Goal: Task Accomplishment & Management: Complete application form

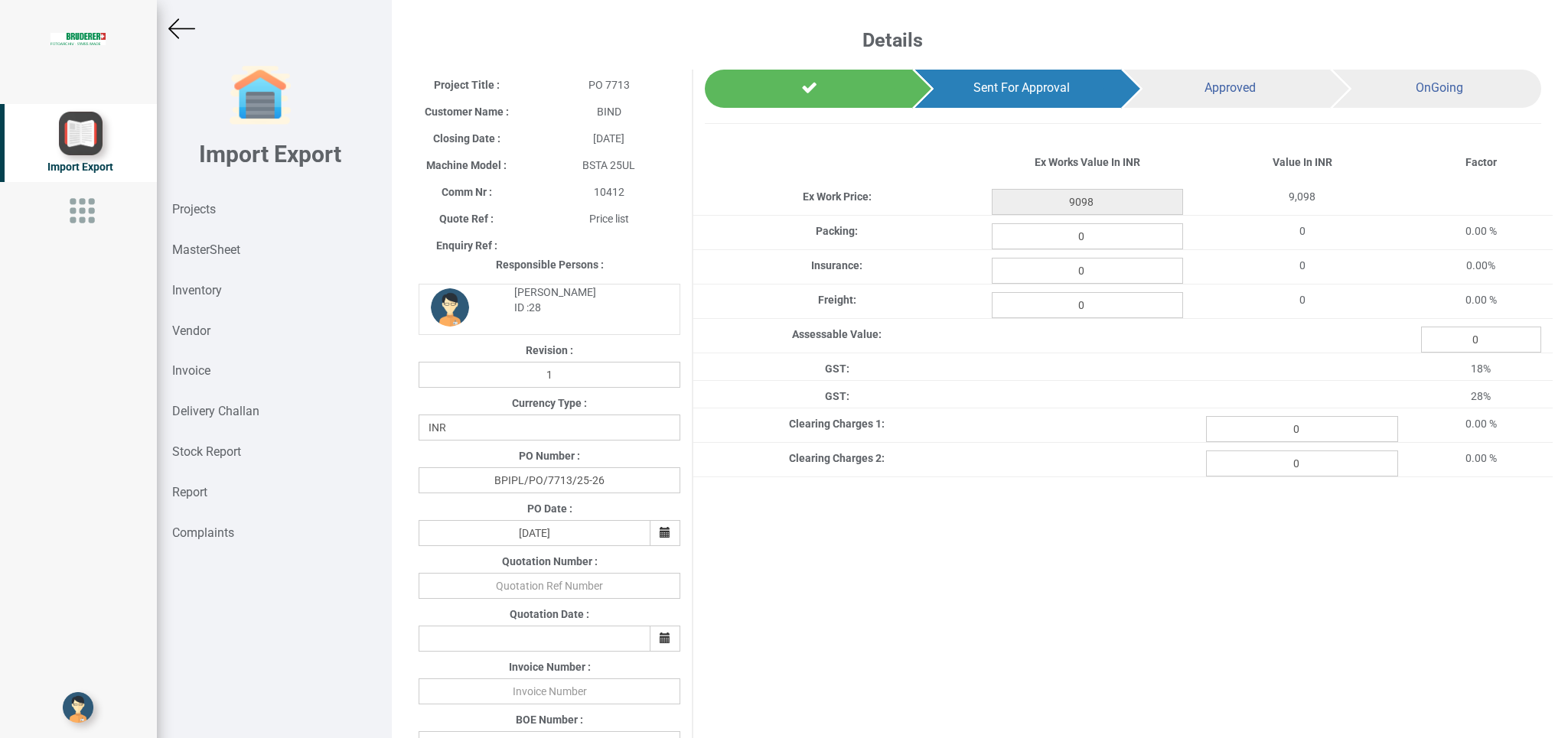
select select "INR"
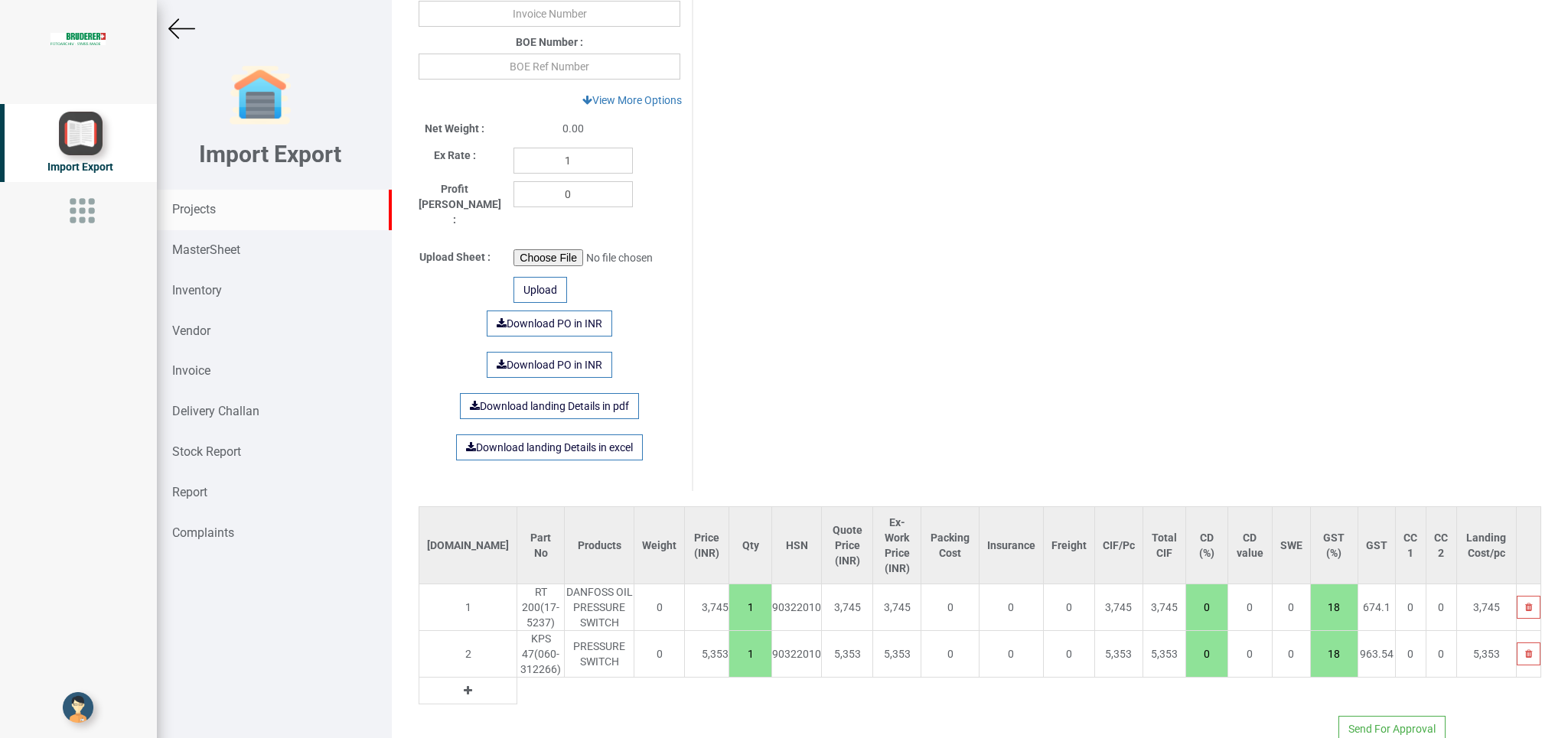
click at [206, 202] on div "Projects" at bounding box center [274, 210] width 235 height 41
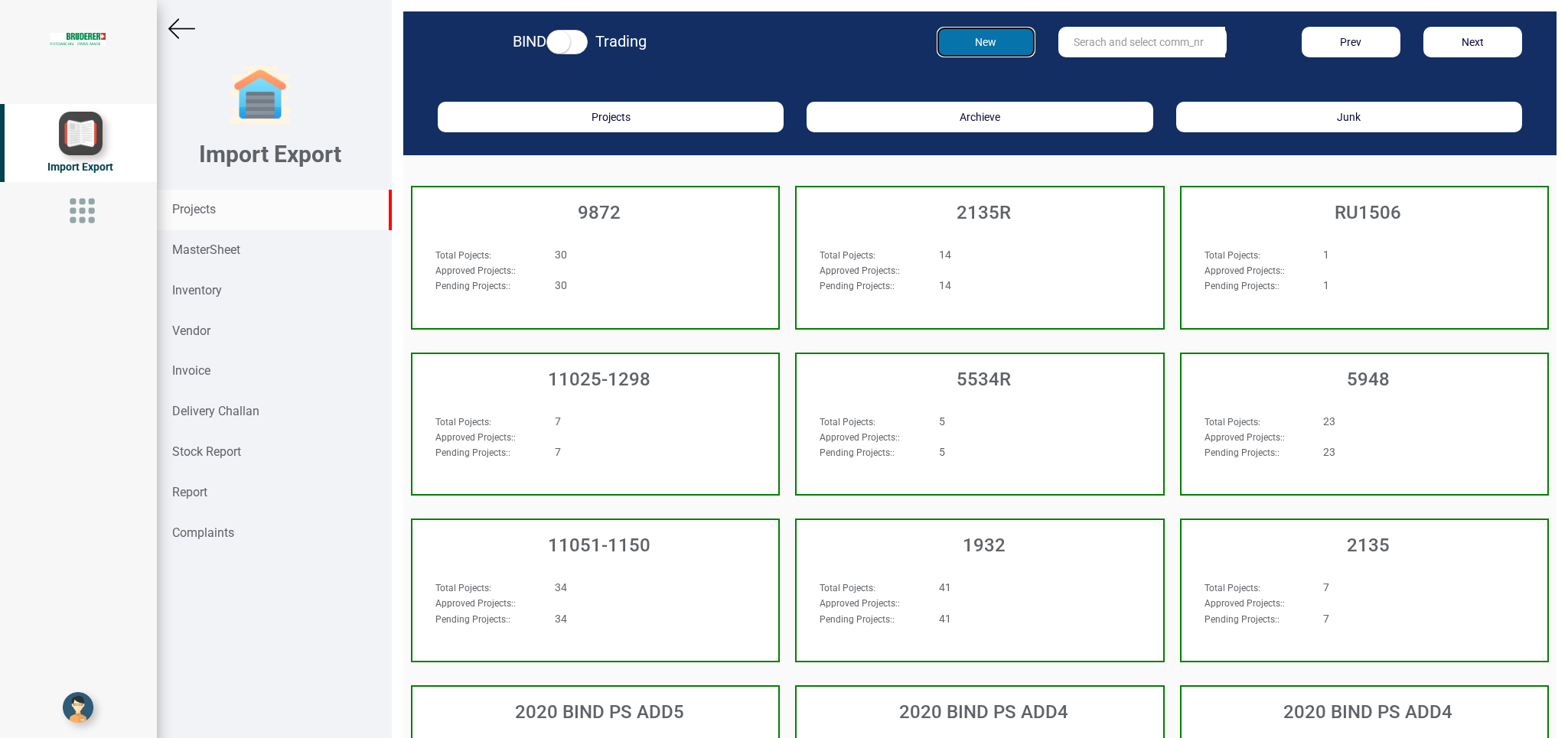
click at [982, 41] on button "New" at bounding box center [985, 42] width 98 height 30
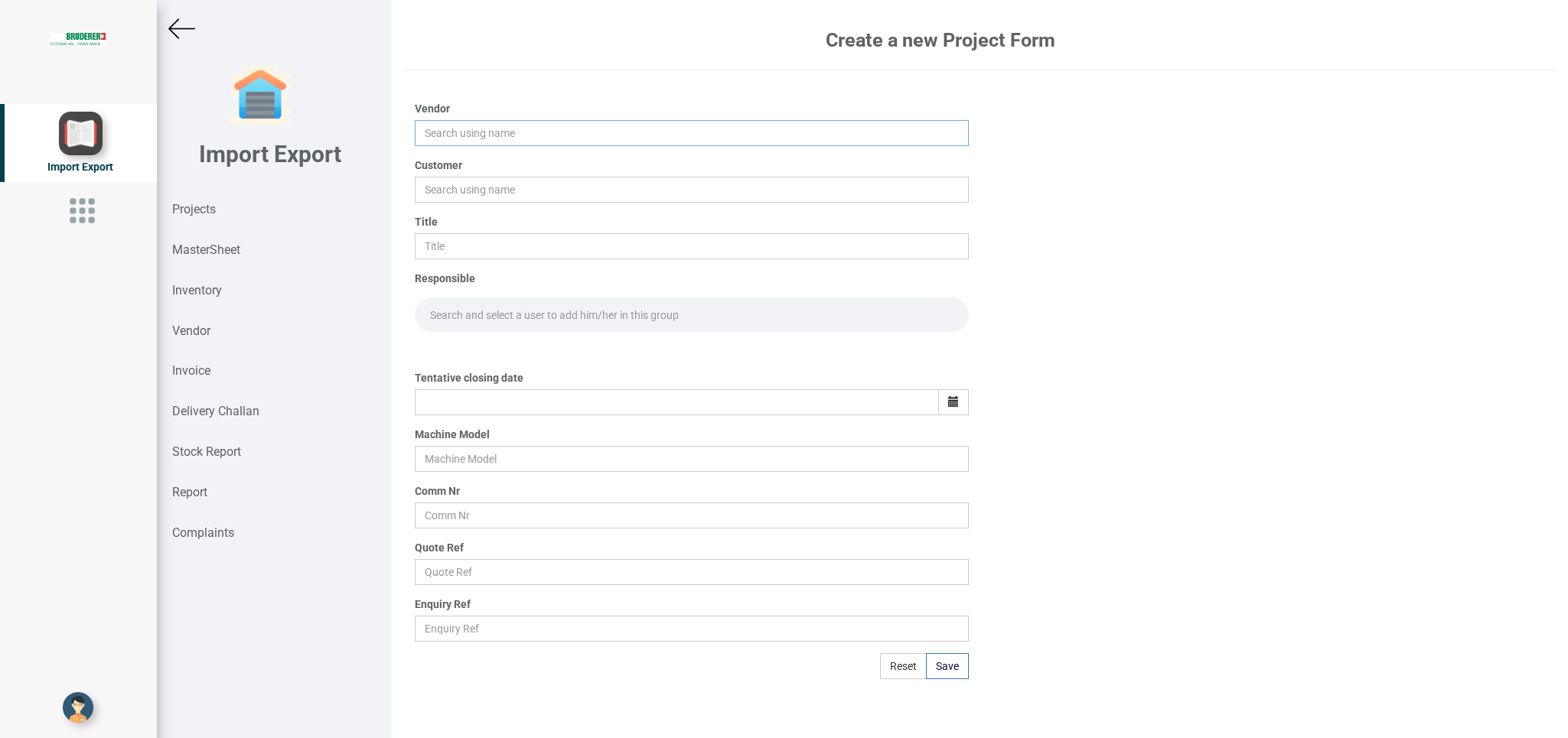
click at [466, 140] on input "text" at bounding box center [690, 132] width 553 height 26
click at [442, 136] on input "text" at bounding box center [690, 132] width 553 height 26
click at [493, 158] on link "PRA DMAN ENGINEERING SERVICES PVT LTD" at bounding box center [539, 162] width 247 height 20
type input "[PERSON_NAME] ENGINEERING SERVICES PVT LTD"
click at [441, 185] on input "text" at bounding box center [690, 189] width 553 height 26
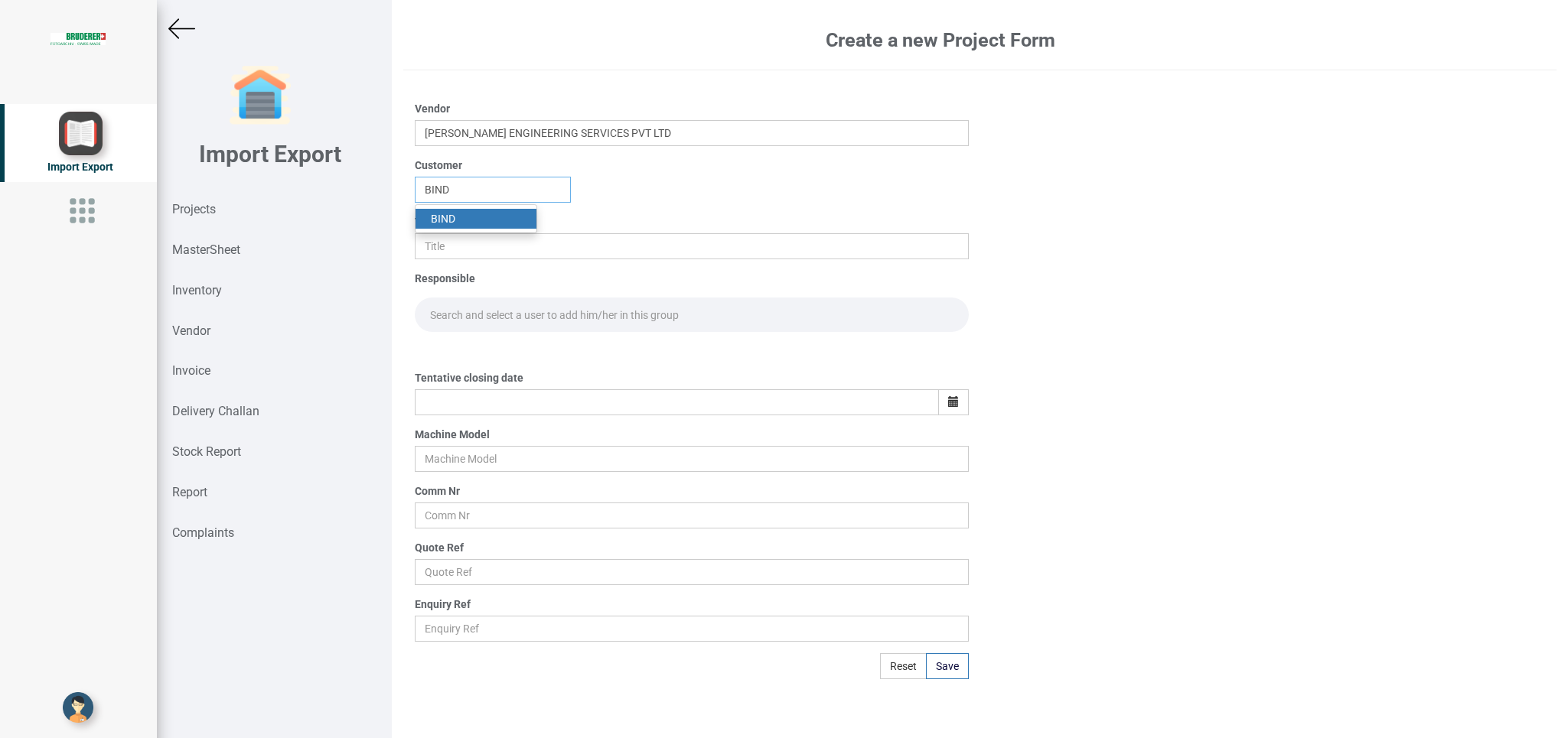
type input "BIND"
click at [438, 222] on strong "BIND" at bounding box center [443, 219] width 25 height 12
drag, startPoint x: 437, startPoint y: 236, endPoint x: 641, endPoint y: 243, distance: 204.1
click at [436, 236] on input "text" at bounding box center [690, 246] width 553 height 26
type input "PO 7715"
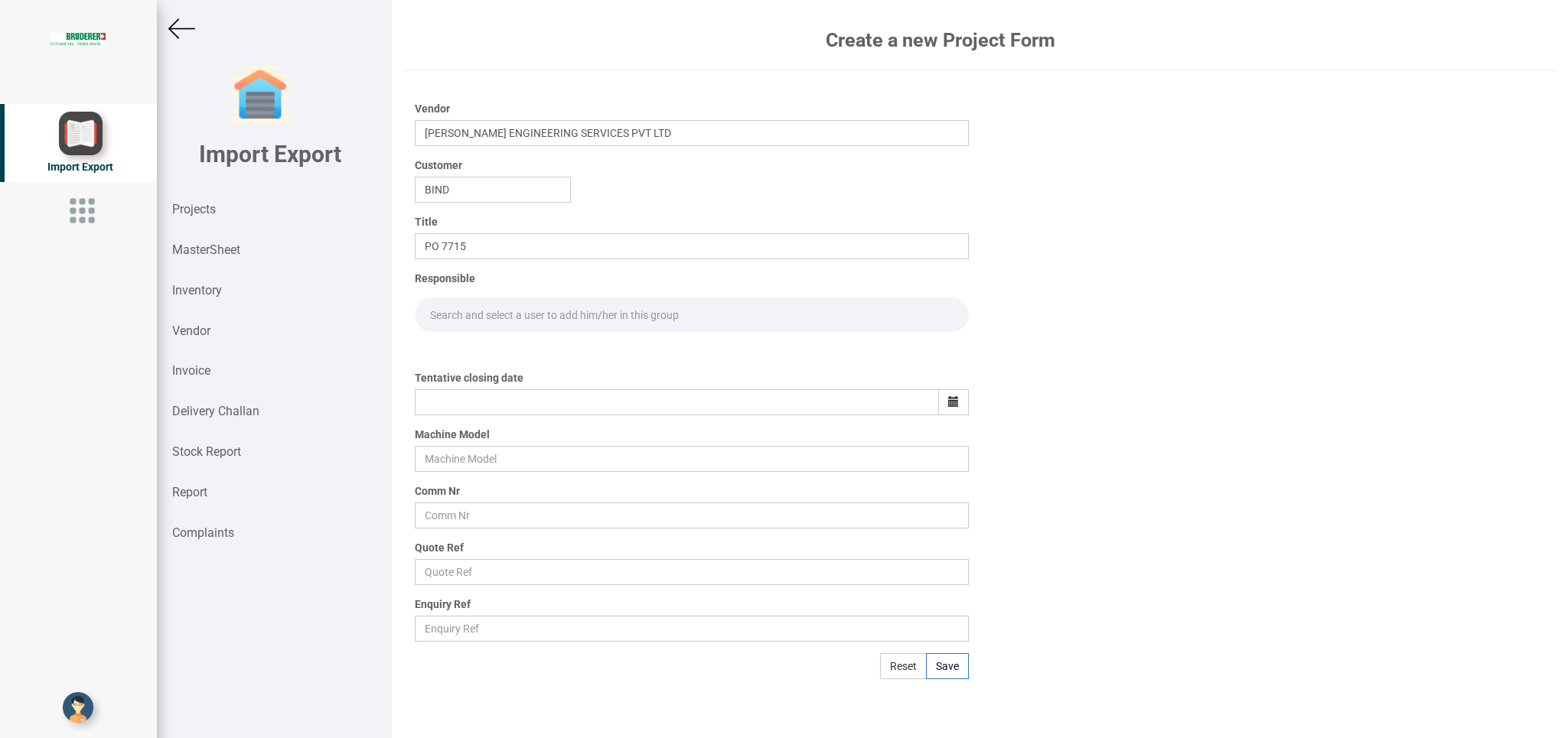
click at [472, 312] on input "text" at bounding box center [690, 314] width 553 height 35
type input "GO"
click at [469, 343] on link "Go [PERSON_NAME]" at bounding box center [478, 348] width 126 height 20
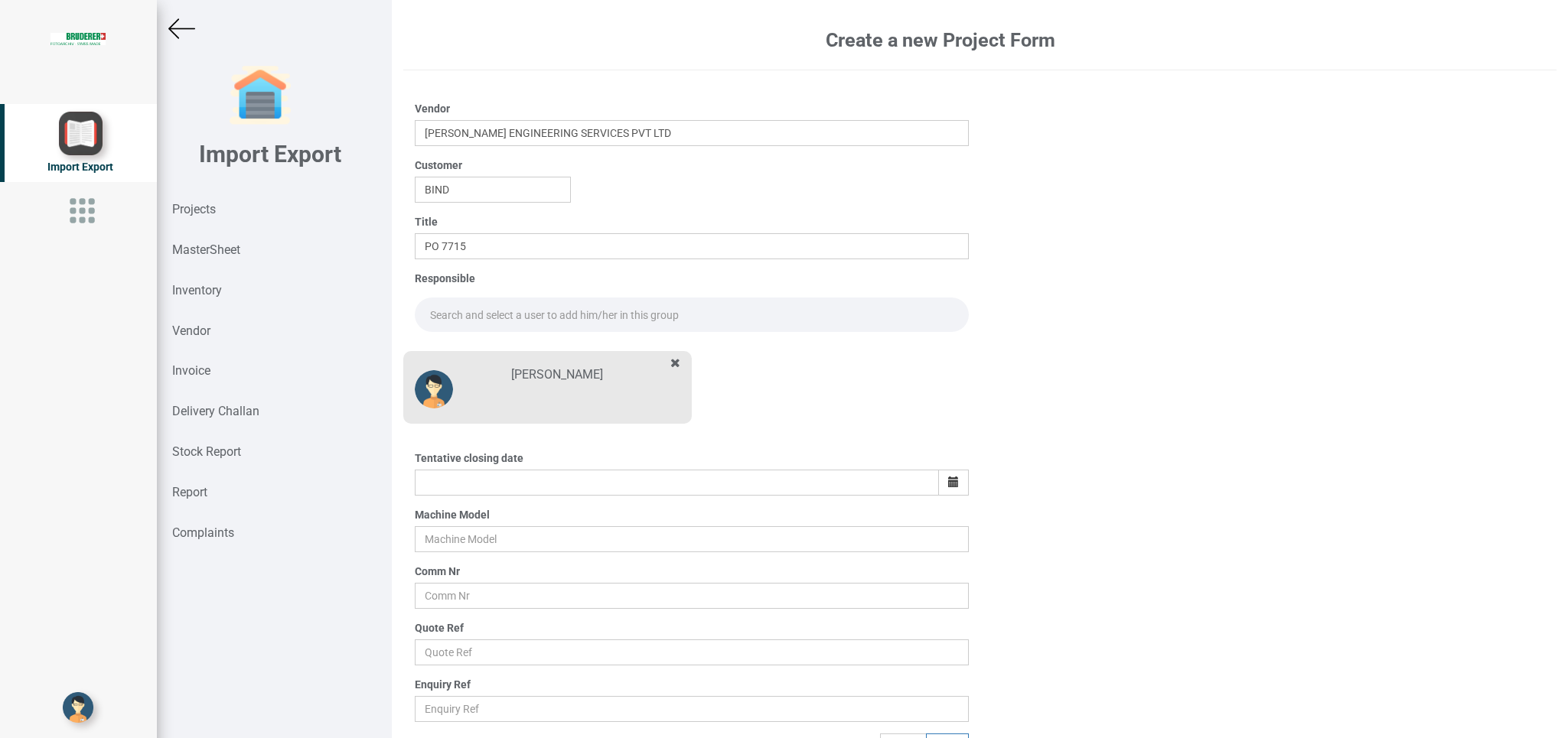
click at [452, 319] on input "text" at bounding box center [690, 314] width 553 height 35
click at [468, 343] on link "Go [PERSON_NAME]" at bounding box center [478, 348] width 126 height 20
type input "[PERSON_NAME]"
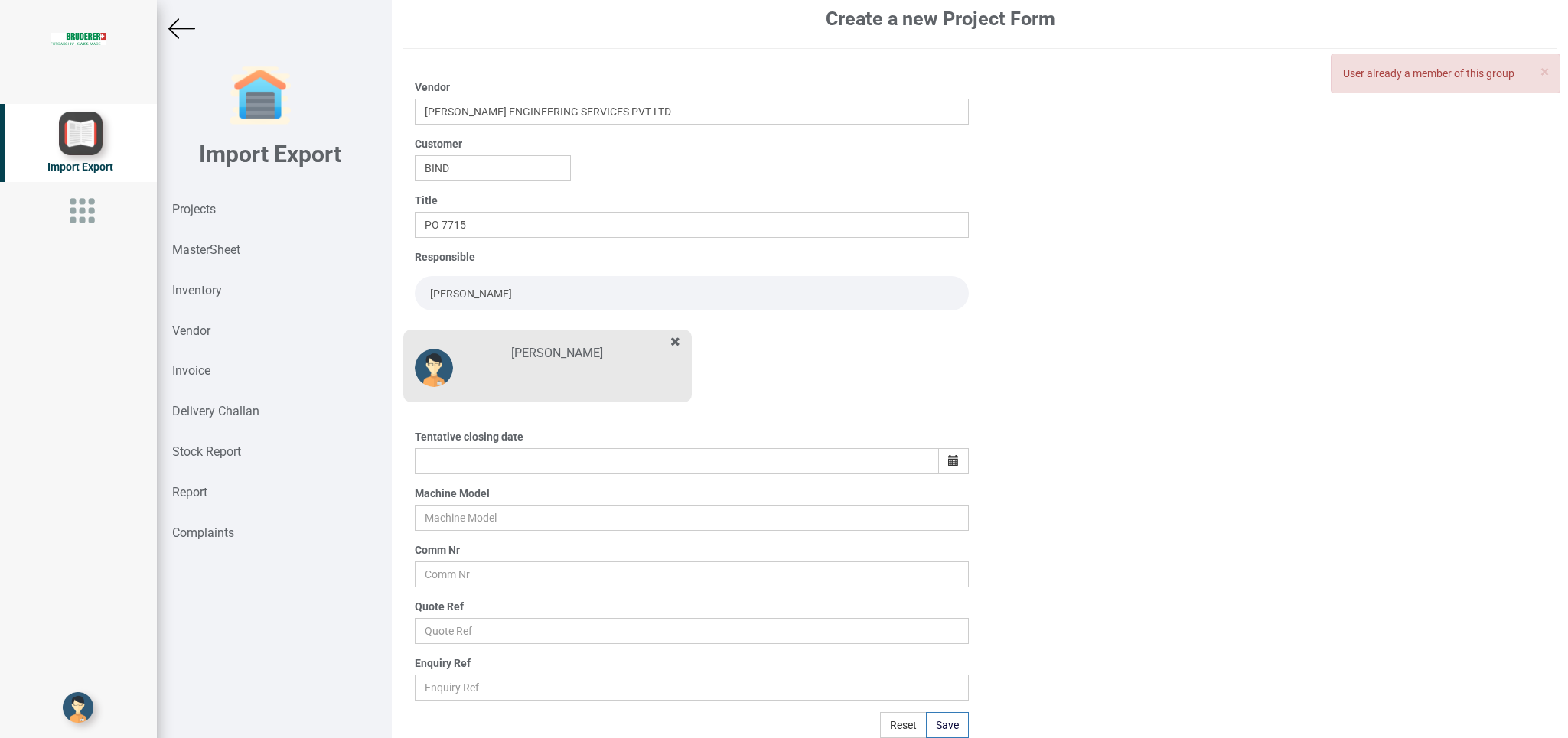
click at [973, 454] on div "Create a new Project Form Vendor [PERSON_NAME] ENGINEERING SERVICES PVT LTD Cus…" at bounding box center [979, 369] width 1176 height 738
click at [943, 452] on button "button" at bounding box center [953, 460] width 30 height 26
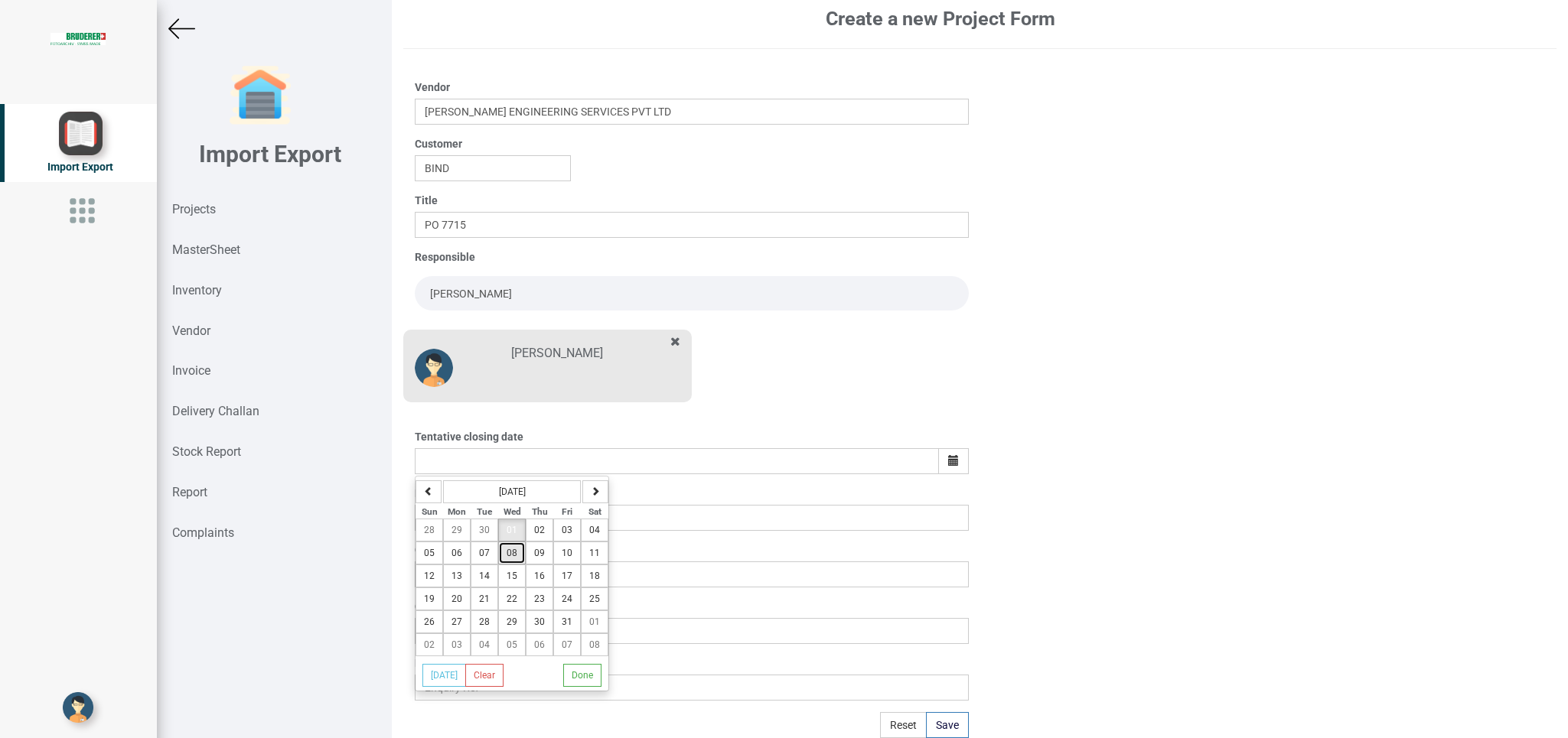
click at [505, 557] on button "08" at bounding box center [511, 554] width 28 height 23
type input "[DATE]"
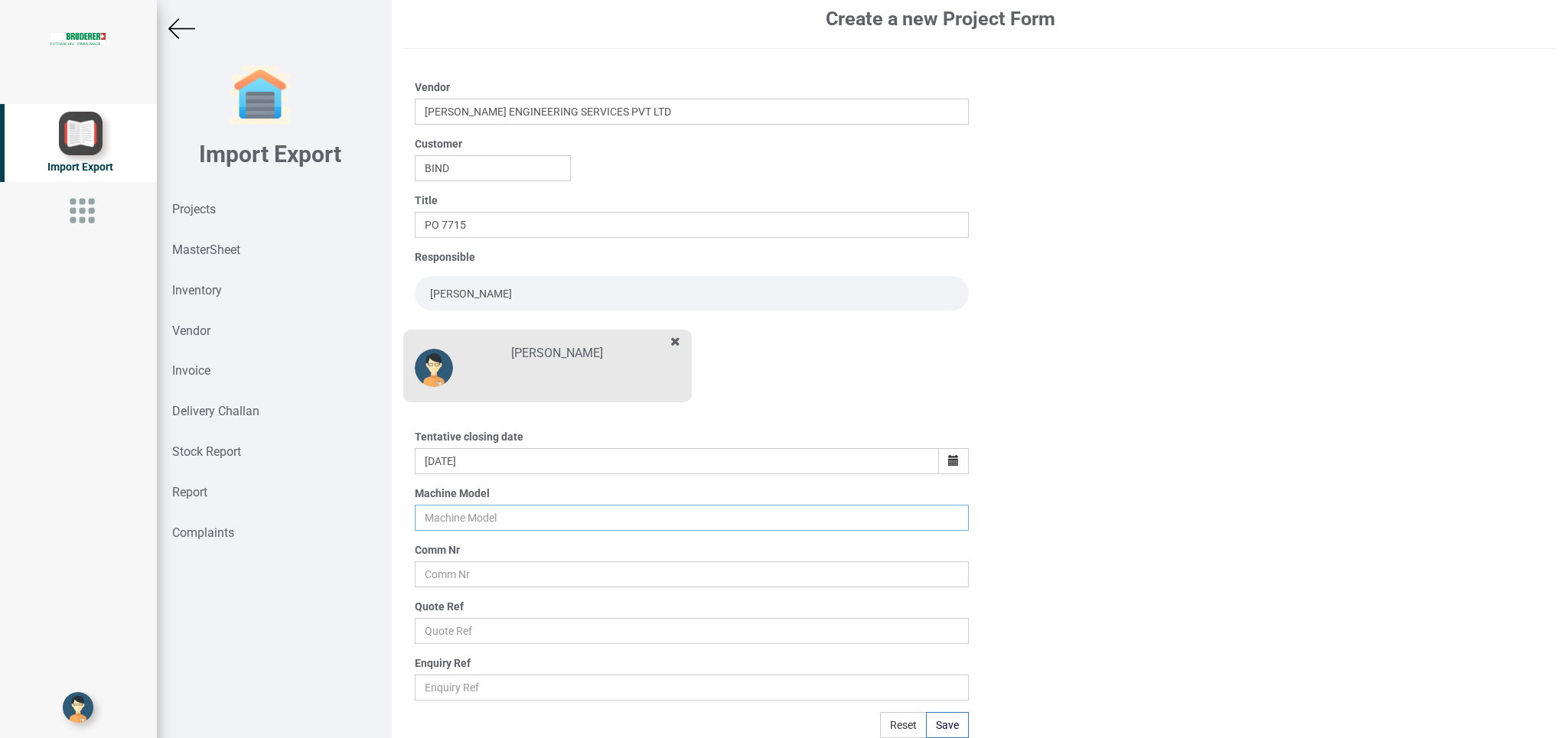
click at [468, 514] on input "text" at bounding box center [690, 517] width 553 height 26
type input "BSTA 25UL"
click at [459, 574] on input "text" at bounding box center [690, 574] width 553 height 26
type input "10412"
click at [469, 618] on input "text" at bounding box center [690, 631] width 553 height 26
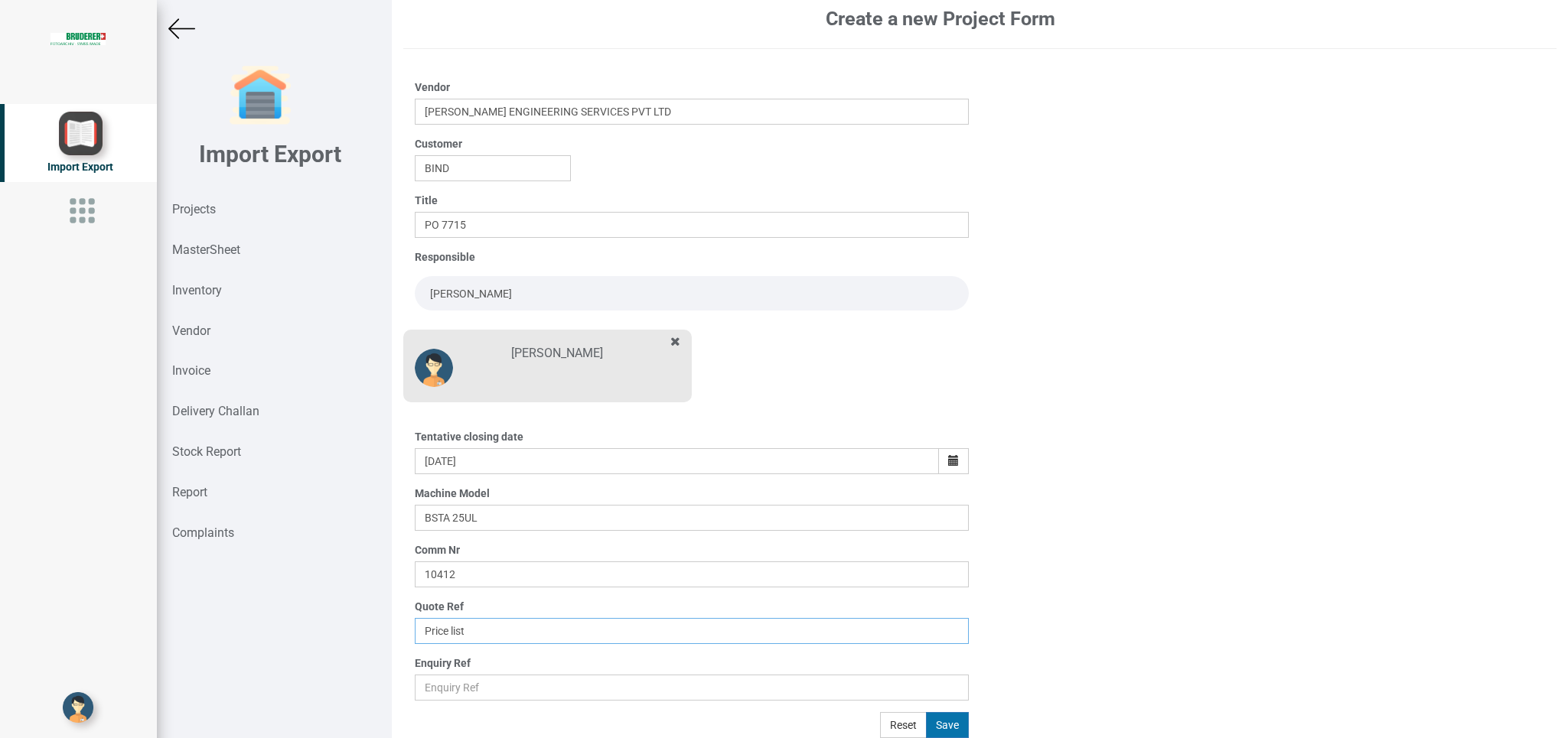
type input "Price list"
click at [934, 725] on button "Save" at bounding box center [947, 725] width 43 height 26
type input "[DATE]"
click at [936, 723] on button "Save" at bounding box center [947, 725] width 43 height 26
click at [942, 719] on button "Save" at bounding box center [947, 725] width 43 height 26
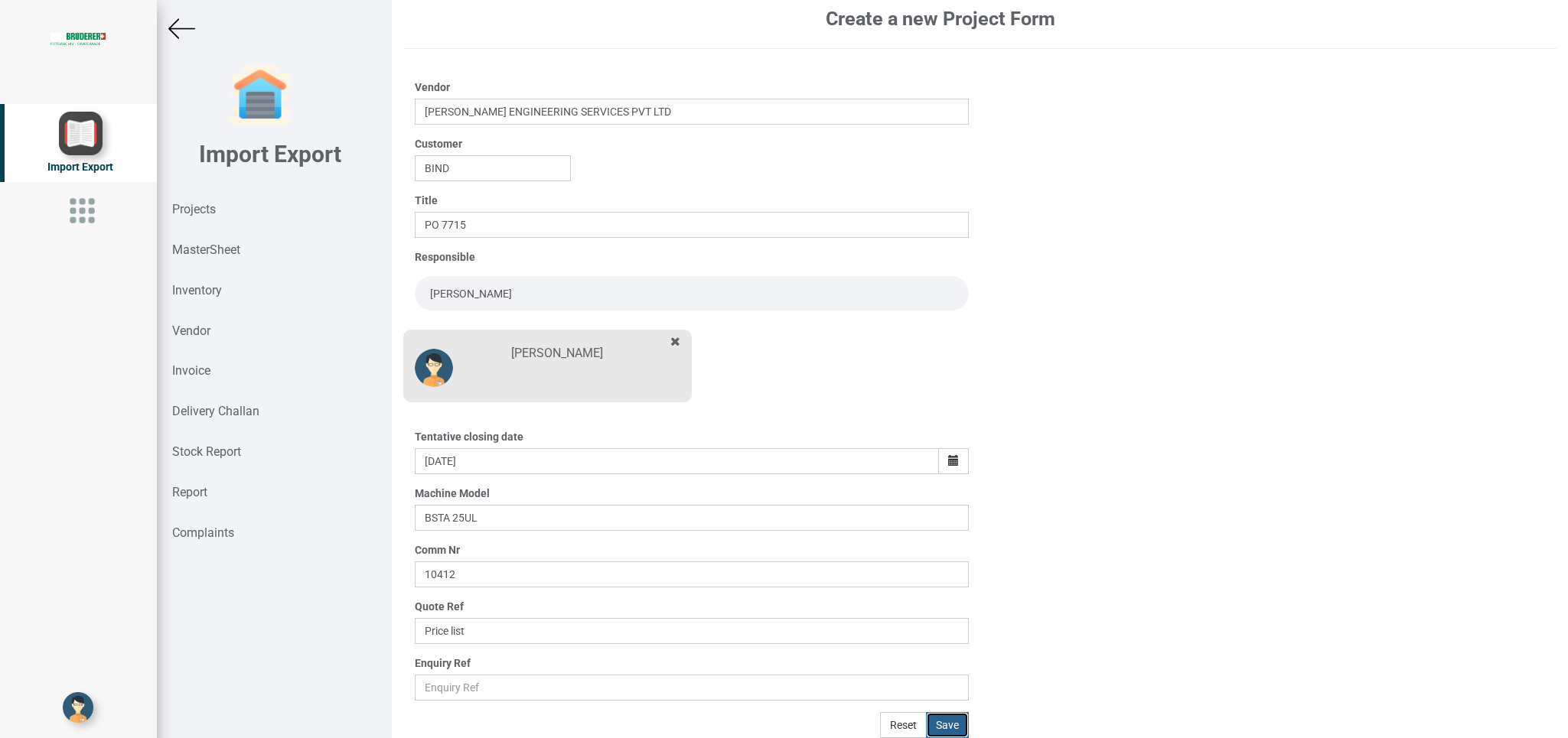
scroll to position [0, 0]
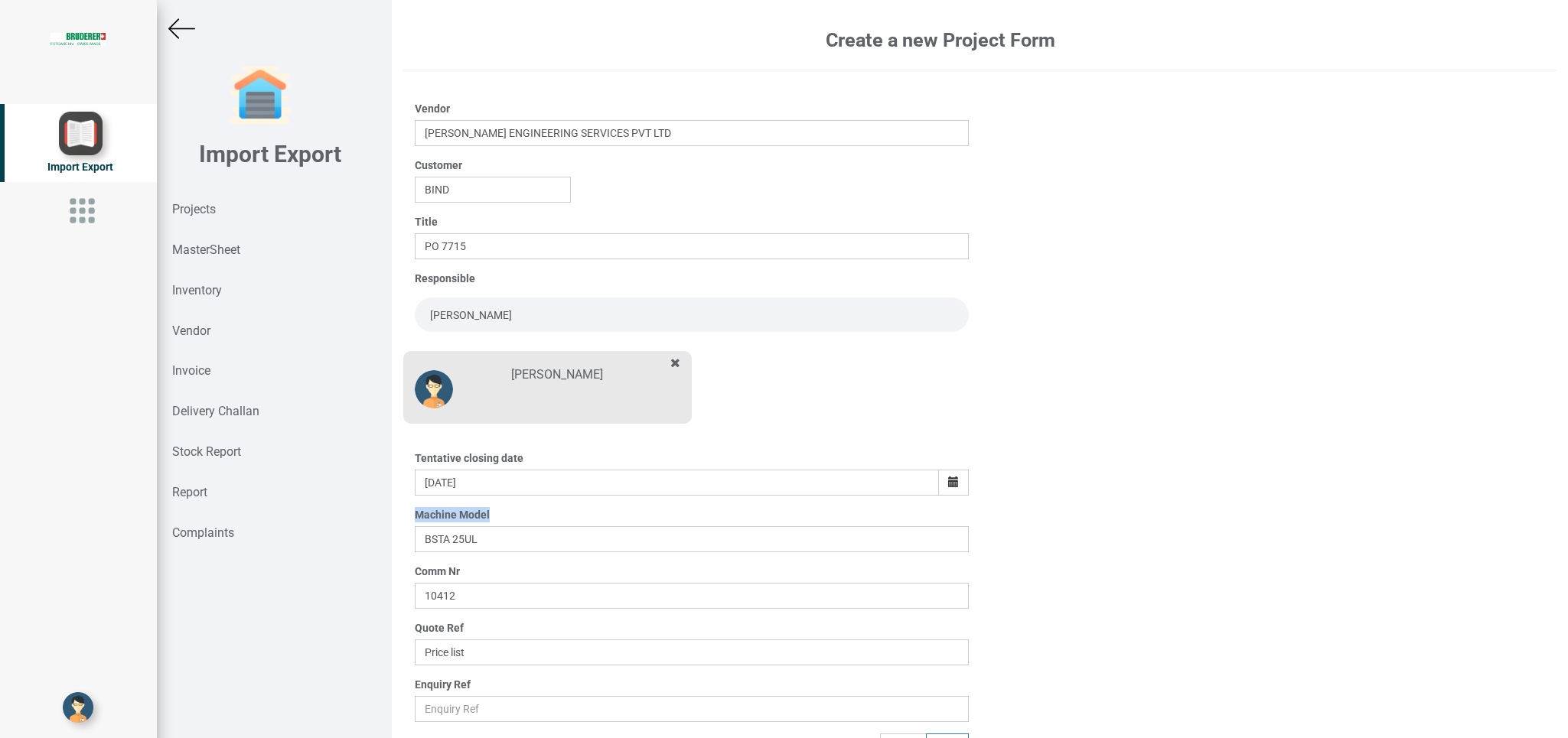
drag, startPoint x: 207, startPoint y: 208, endPoint x: 955, endPoint y: 500, distance: 803.0
click at [391, 509] on div "Import Export Projects MasterSheet Inventory Vendor Invoice Delivery Challan St…" at bounding box center [274, 369] width 235 height 738
click at [1078, 213] on div "Create a new Project Form Vendor [PERSON_NAME] ENGINEERING SERVICES PVT LTD Cus…" at bounding box center [979, 369] width 1176 height 738
click at [195, 203] on strong "Projects" at bounding box center [193, 209] width 43 height 14
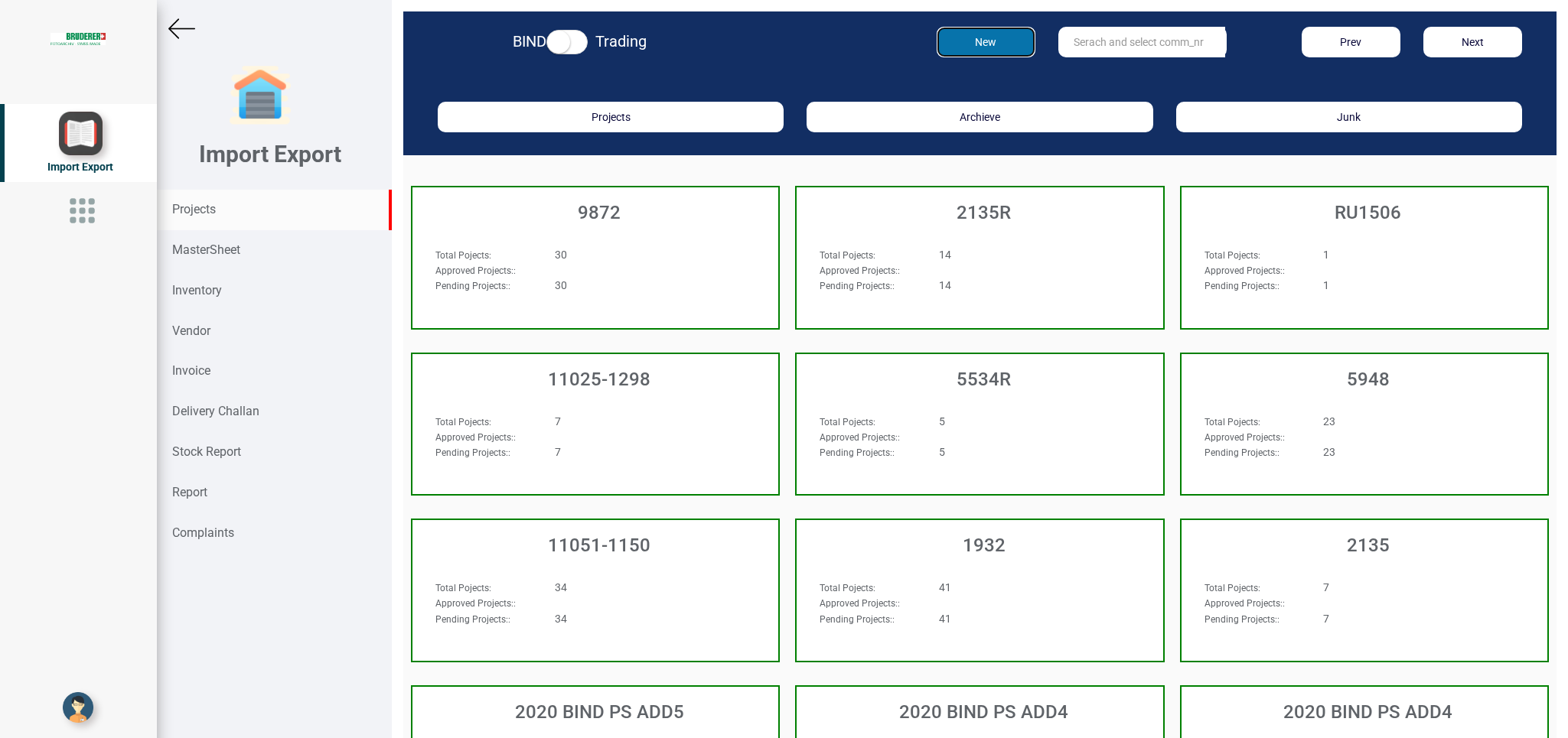
click at [992, 42] on button "New" at bounding box center [985, 42] width 98 height 30
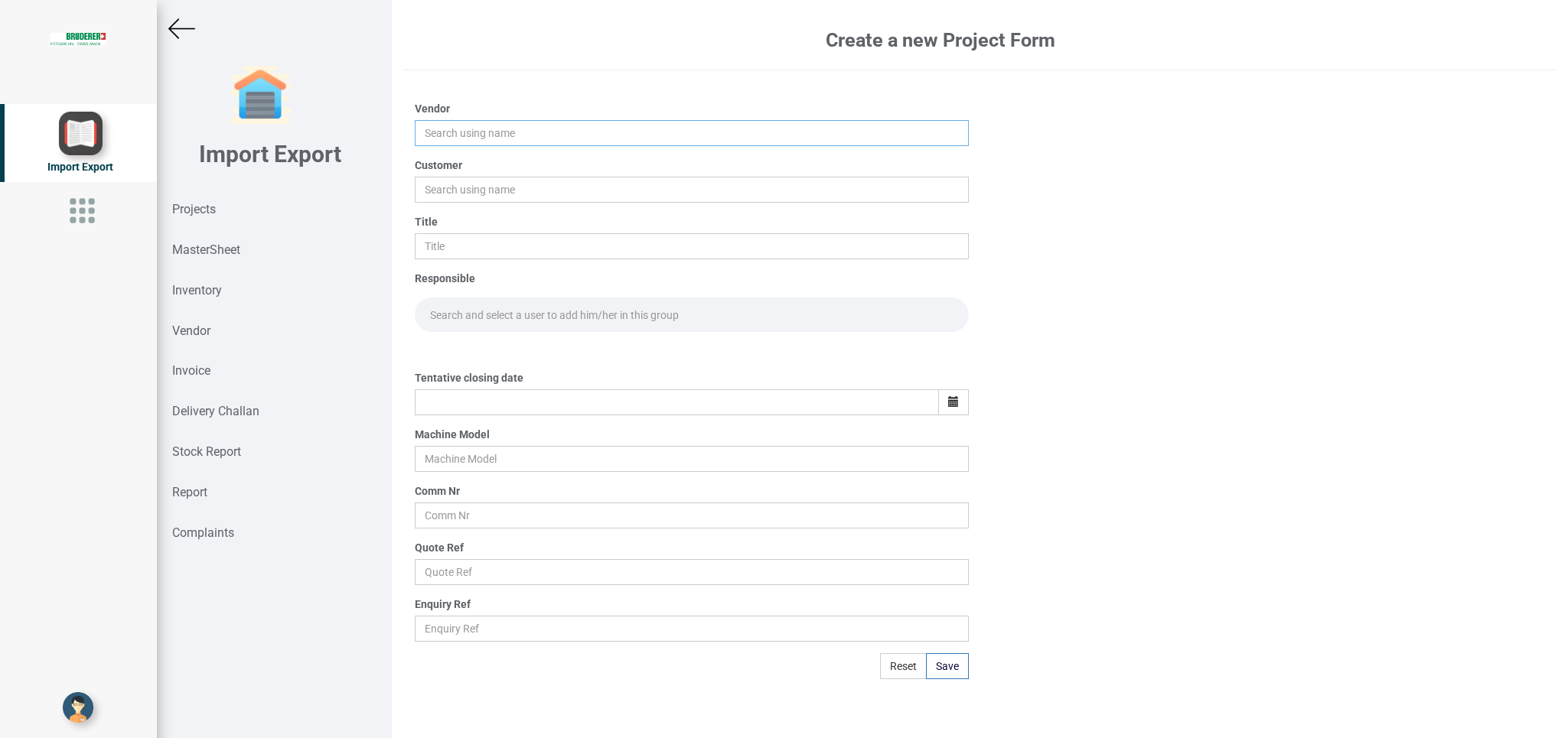
click at [464, 139] on input "text" at bounding box center [690, 132] width 553 height 26
click at [546, 156] on link "PRAD MAN ENGINEERING SERVICES PVT LTD" at bounding box center [539, 162] width 247 height 20
type input "[PERSON_NAME] ENGINEERING SERVICES PVT LTD"
click at [482, 190] on input "text" at bounding box center [690, 189] width 553 height 26
click at [453, 217] on strong "BIND" at bounding box center [443, 219] width 25 height 12
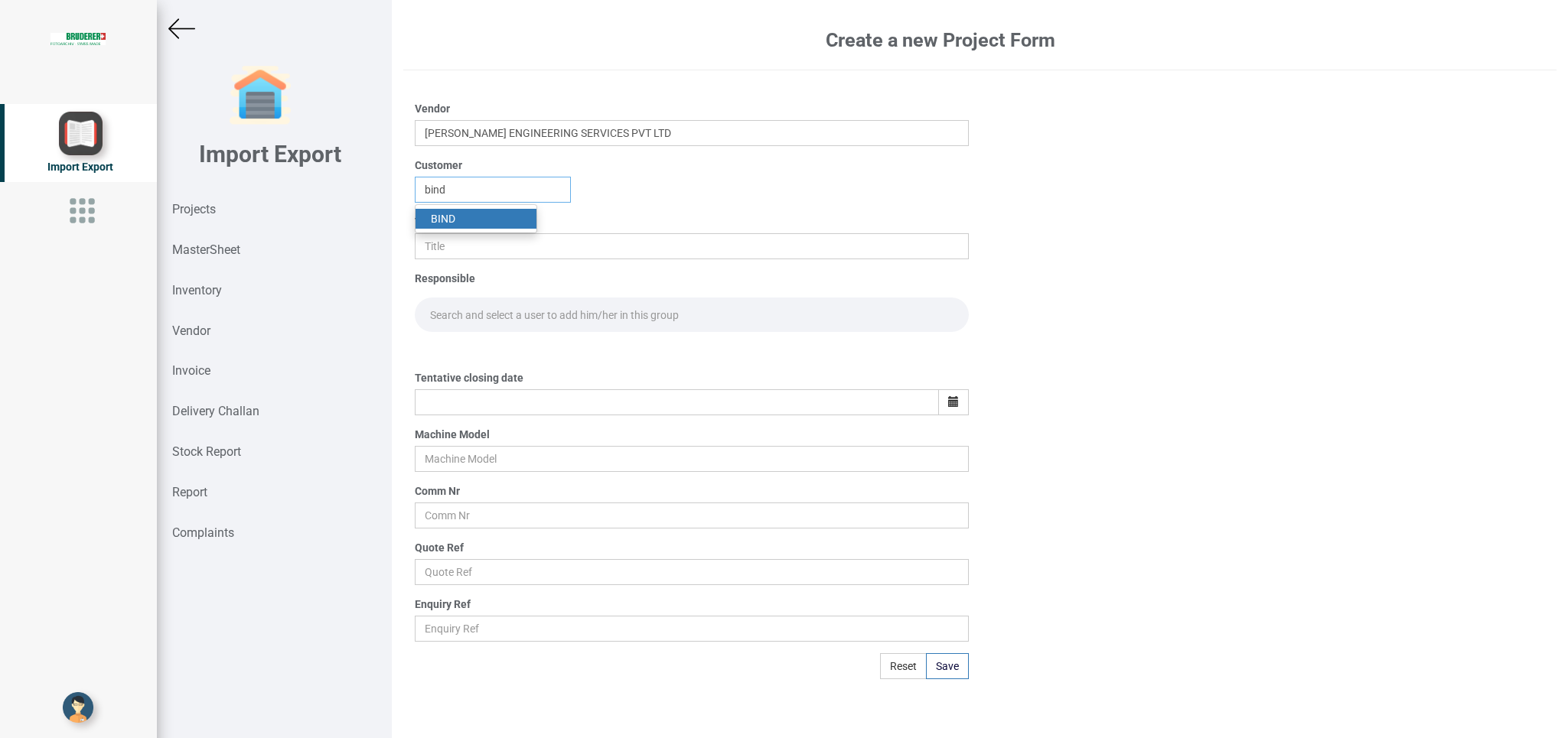
type input "BIND"
click at [441, 254] on input "text" at bounding box center [690, 246] width 553 height 26
type input "p"
type input "PO 7715"
click at [442, 301] on input "text" at bounding box center [690, 314] width 553 height 35
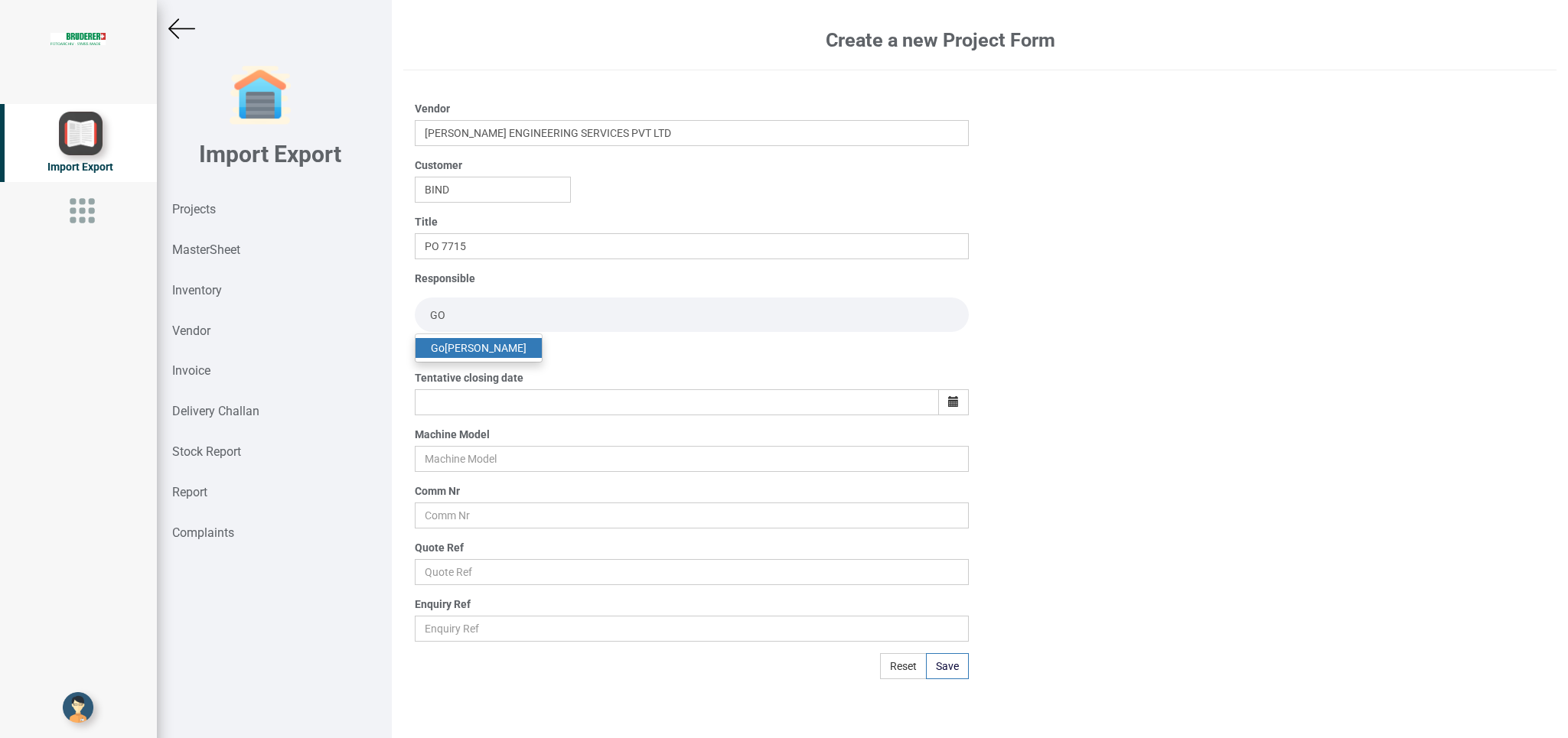
type input "GO"
click at [502, 353] on link "Go [PERSON_NAME]" at bounding box center [478, 348] width 126 height 20
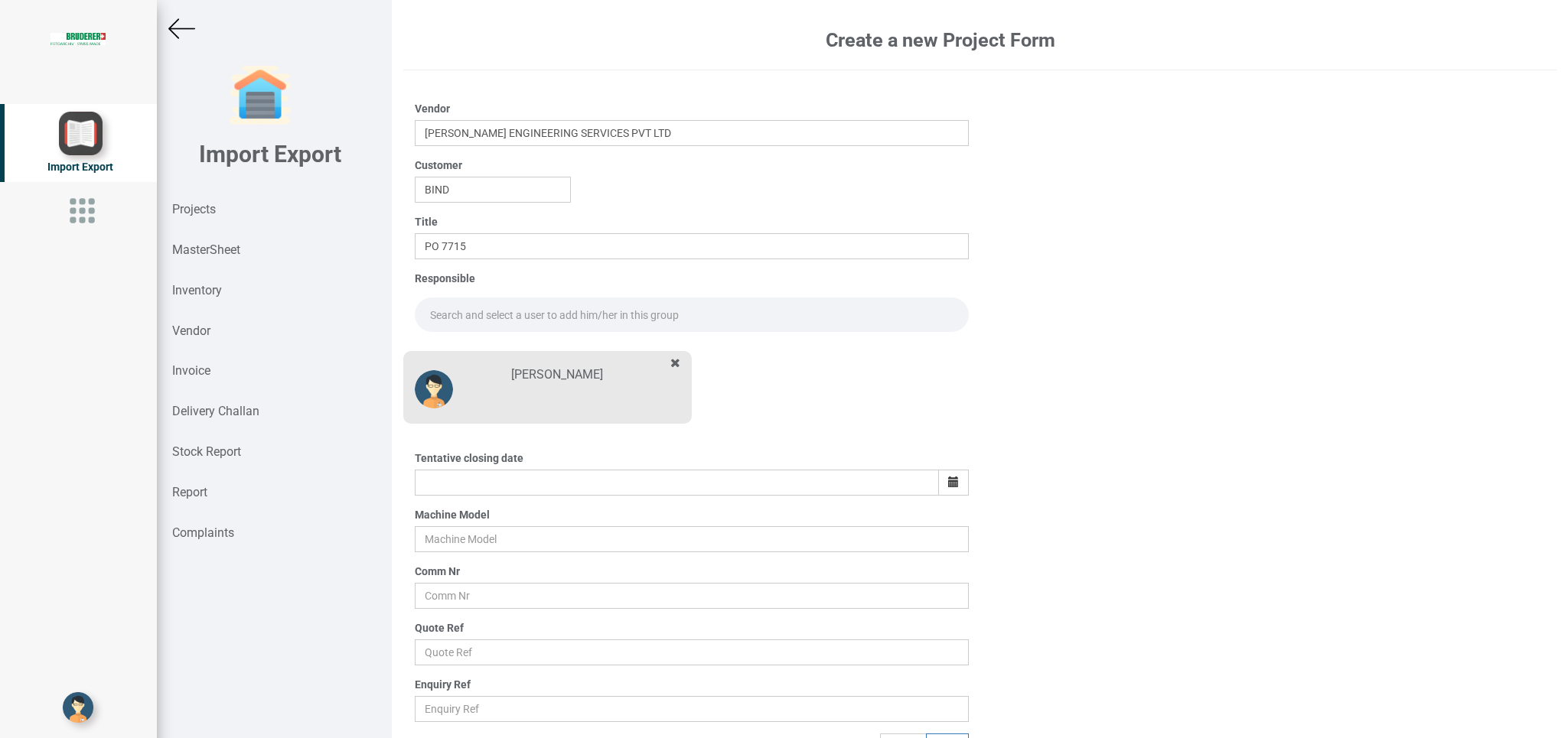
drag, startPoint x: 436, startPoint y: 311, endPoint x: 447, endPoint y: 311, distance: 11.0
click at [437, 311] on input "text" at bounding box center [690, 314] width 553 height 35
click at [493, 353] on link "Go [PERSON_NAME]" at bounding box center [478, 348] width 126 height 20
type input "[PERSON_NAME]"
click at [948, 477] on icon "button" at bounding box center [953, 482] width 11 height 11
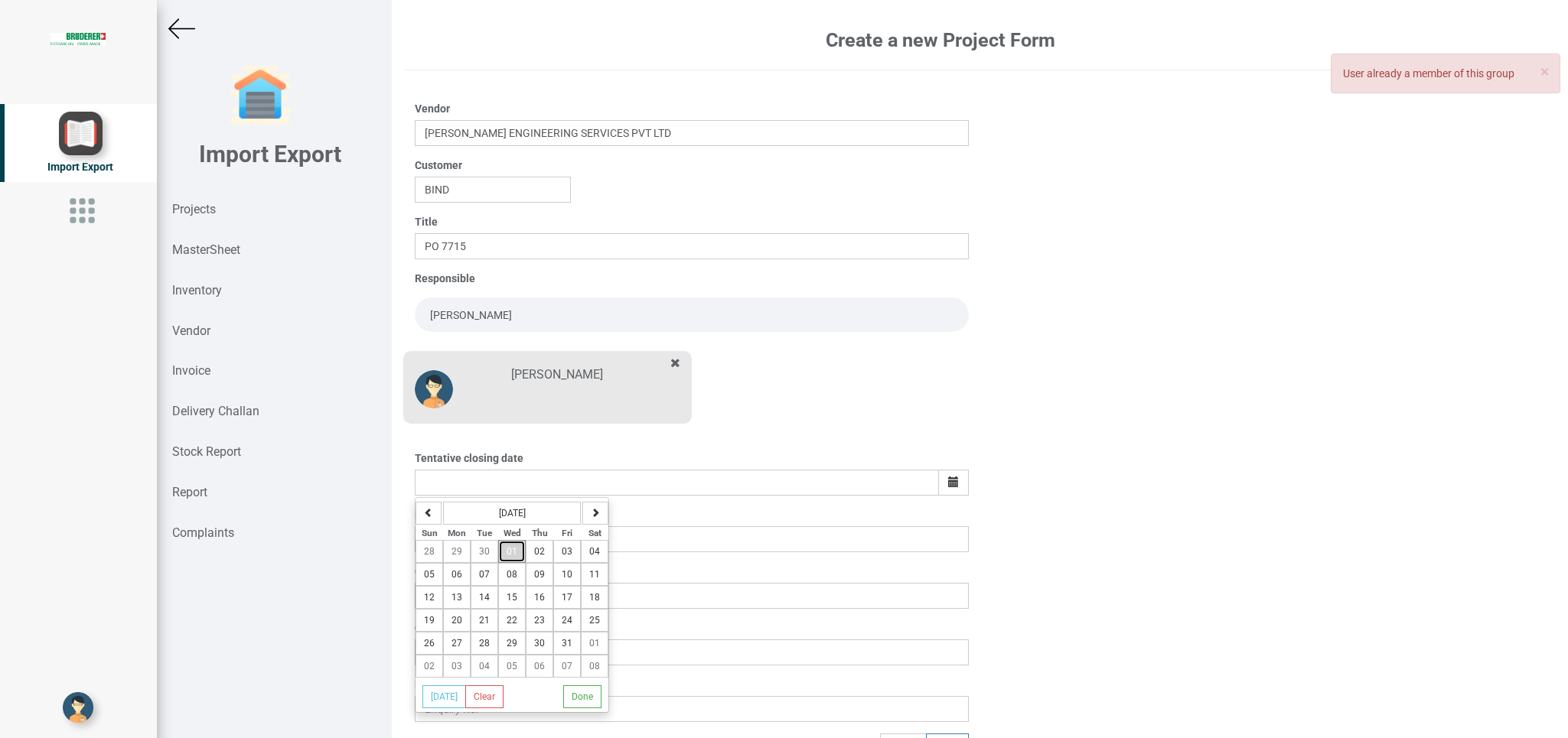
click at [520, 555] on button "01" at bounding box center [511, 552] width 28 height 23
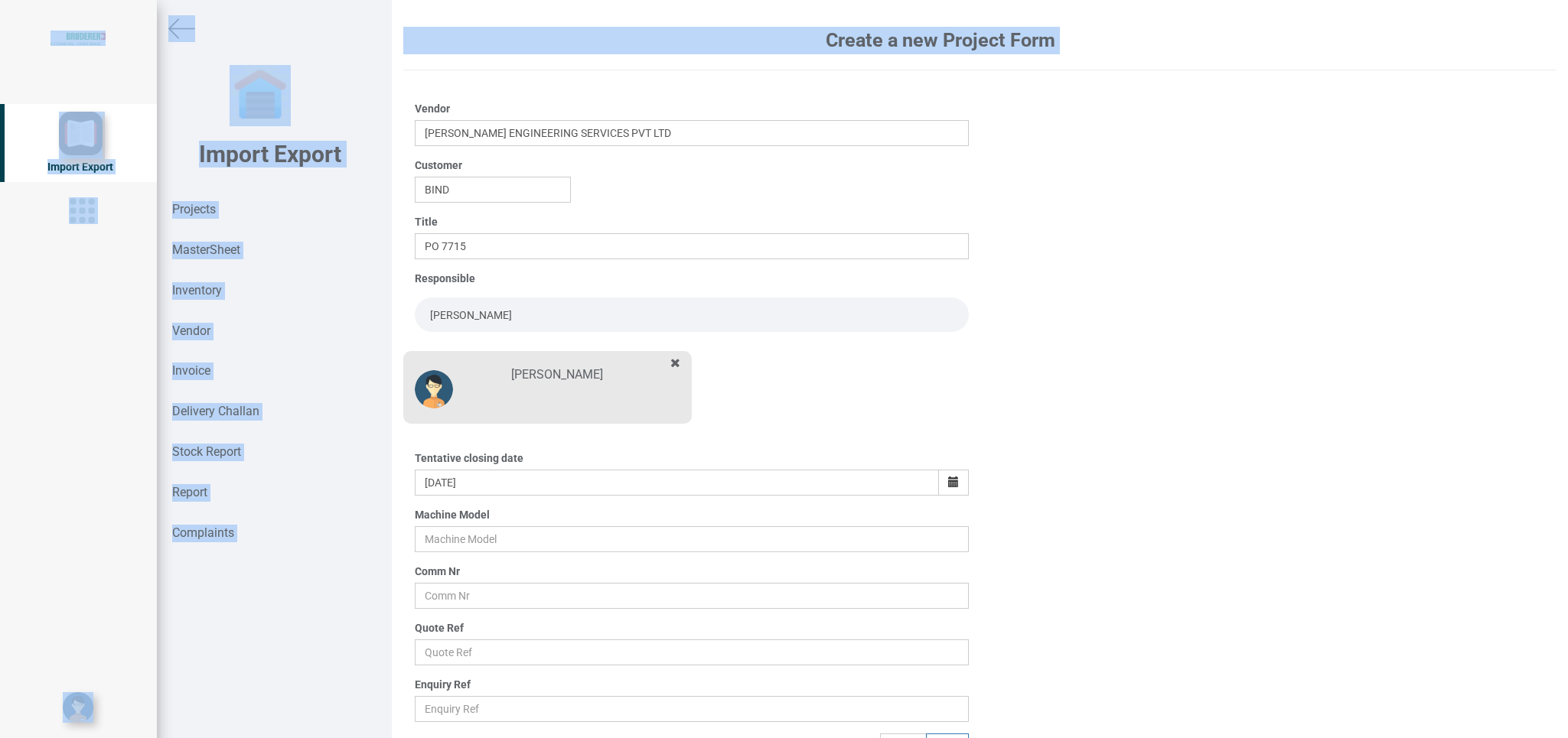
drag, startPoint x: 1567, startPoint y: 369, endPoint x: 1567, endPoint y: 378, distance: 9.0
click at [1567, 378] on div "Create a new Project Form Vendor [PERSON_NAME] ENGINEERING SERVICES PVT LTD Cus…" at bounding box center [979, 369] width 1176 height 738
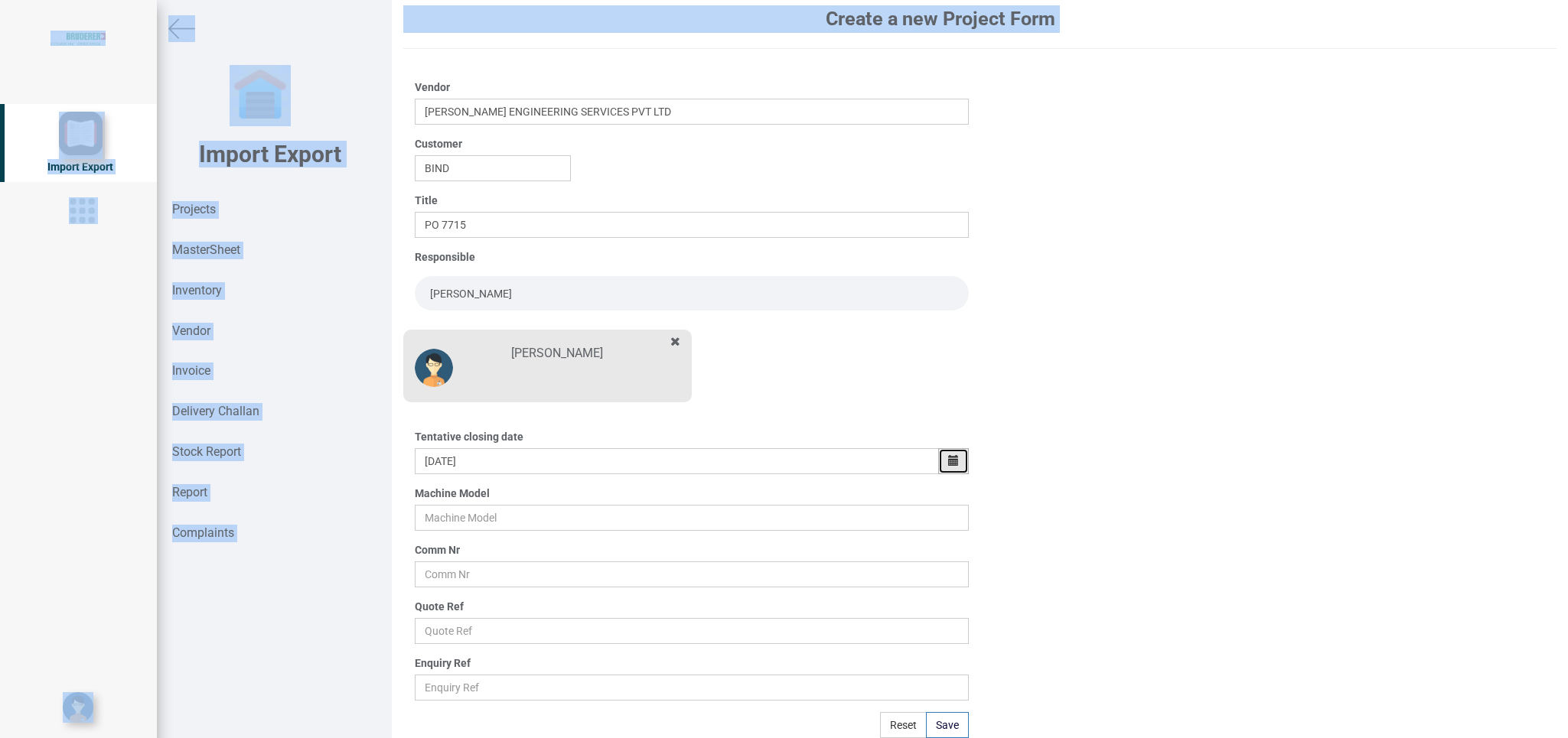
click at [938, 459] on button "button" at bounding box center [953, 460] width 30 height 26
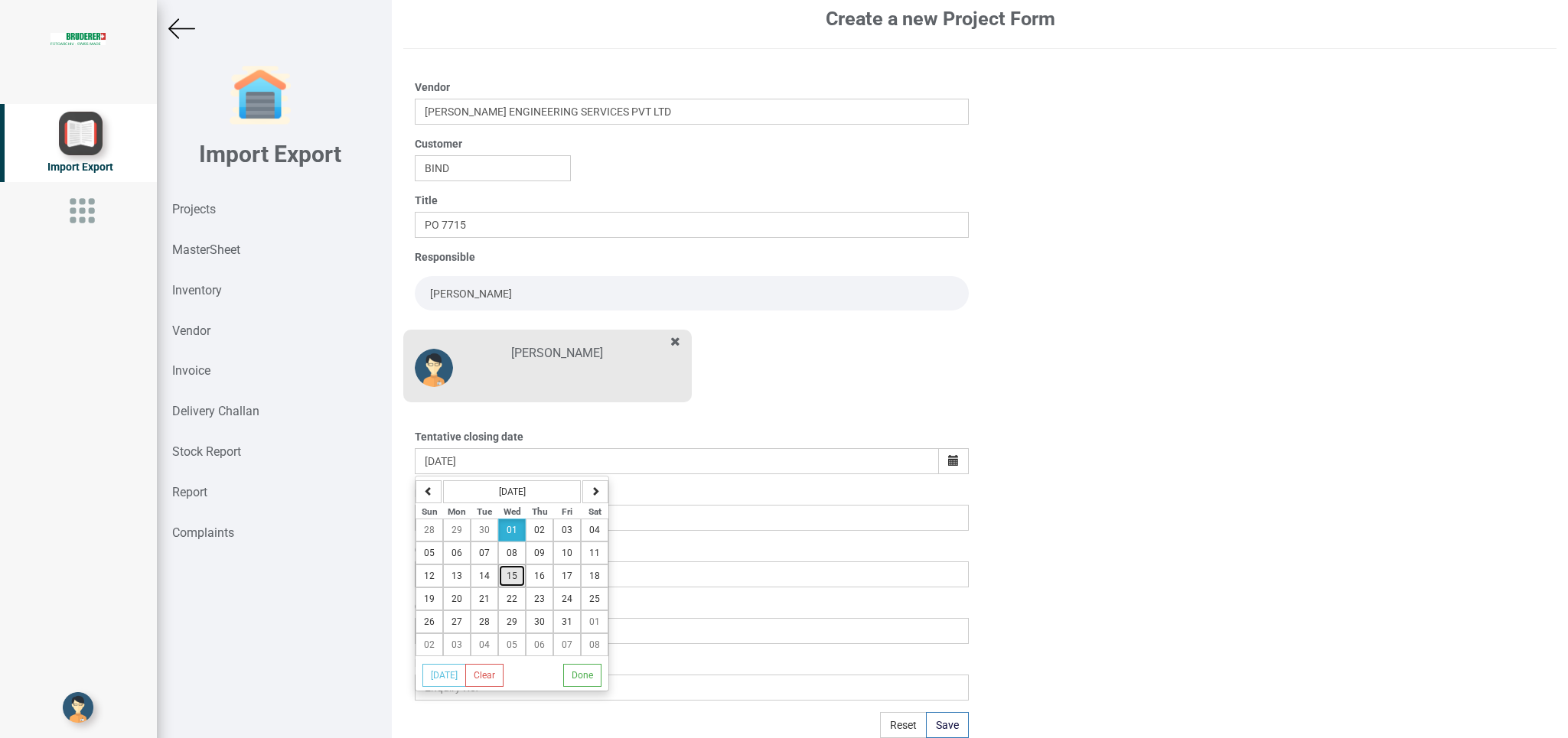
click at [509, 571] on span "15" at bounding box center [512, 576] width 11 height 11
type input "[DATE]"
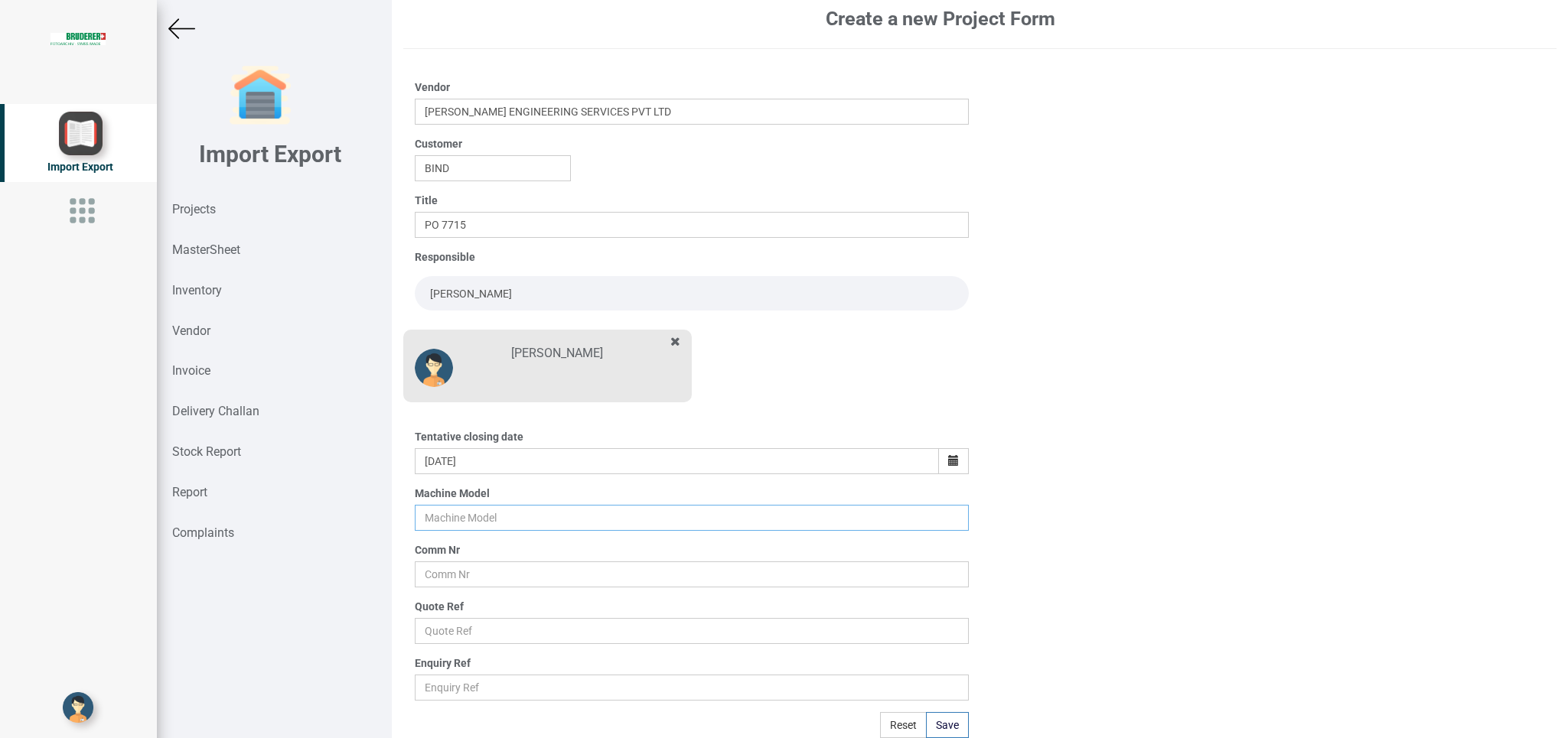
click at [461, 519] on input "text" at bounding box center [690, 517] width 553 height 26
type input "BSTA 25UL"
click at [449, 567] on input "text" at bounding box center [690, 574] width 553 height 26
type input "10412"
drag, startPoint x: 443, startPoint y: 622, endPoint x: 453, endPoint y: 622, distance: 10.0
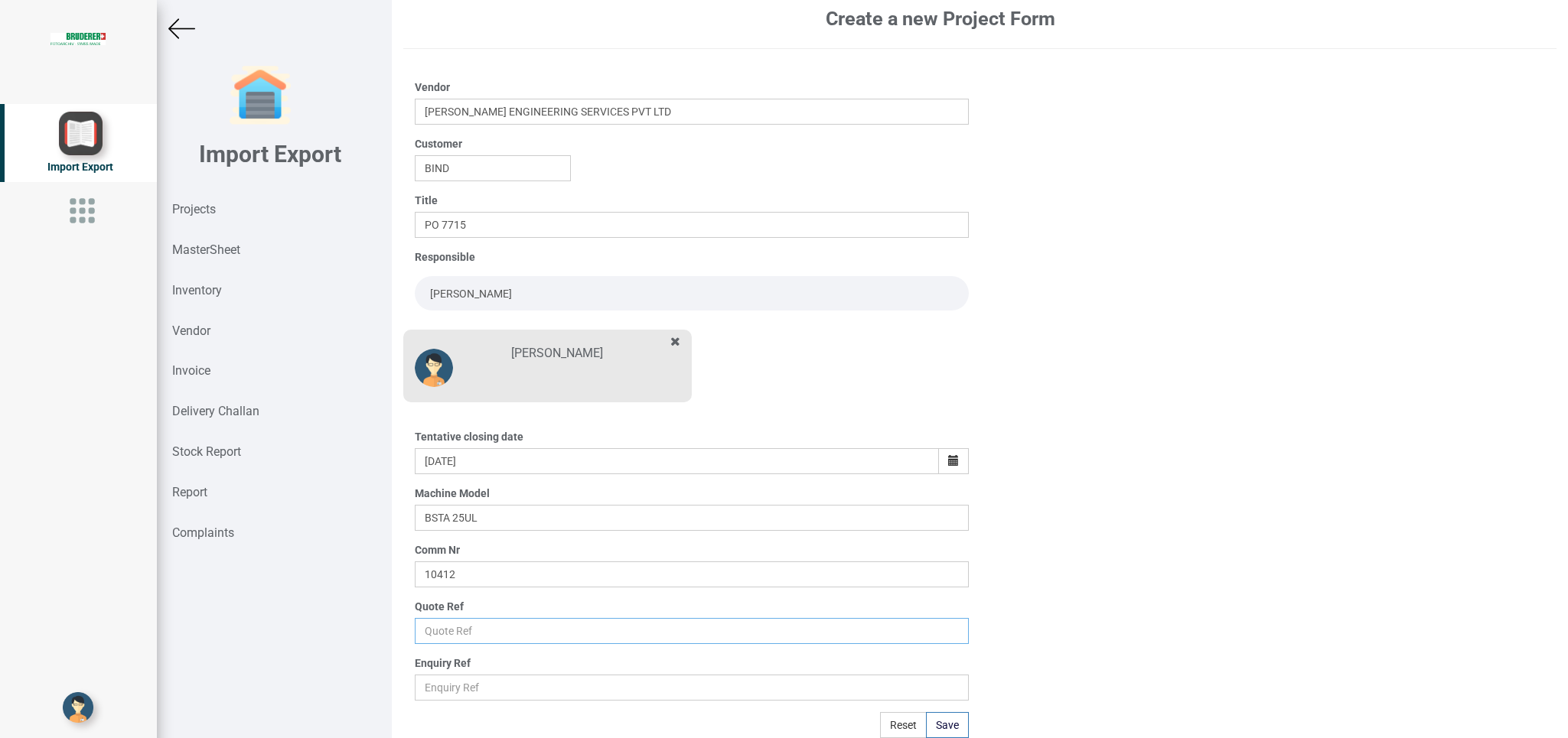
click at [445, 622] on input "text" at bounding box center [690, 631] width 553 height 26
type input "Price list"
click at [930, 726] on button "Save" at bounding box center [947, 725] width 43 height 26
type input "[DATE]"
click at [950, 718] on button "Save" at bounding box center [947, 725] width 43 height 26
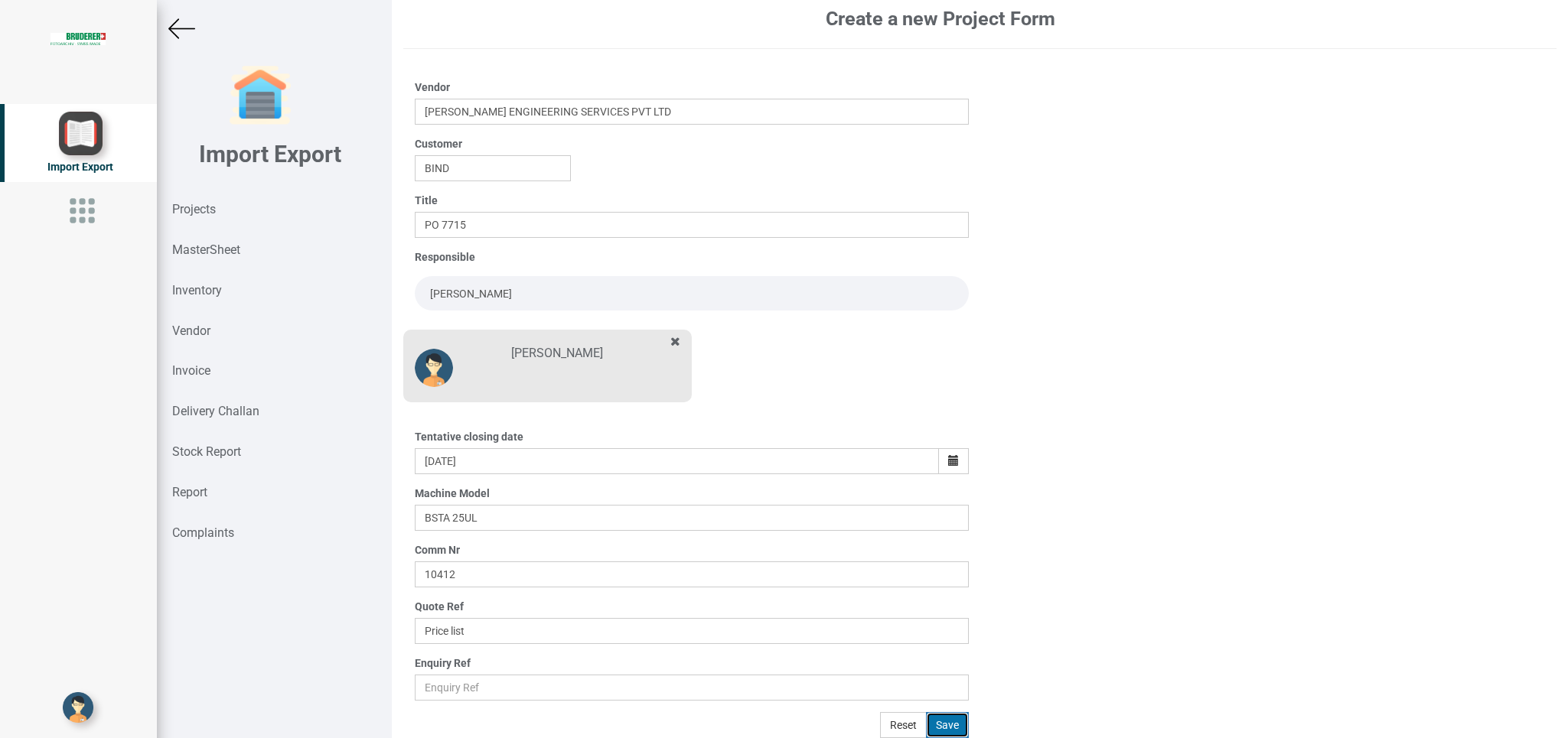
click at [932, 725] on button "Save" at bounding box center [947, 725] width 43 height 26
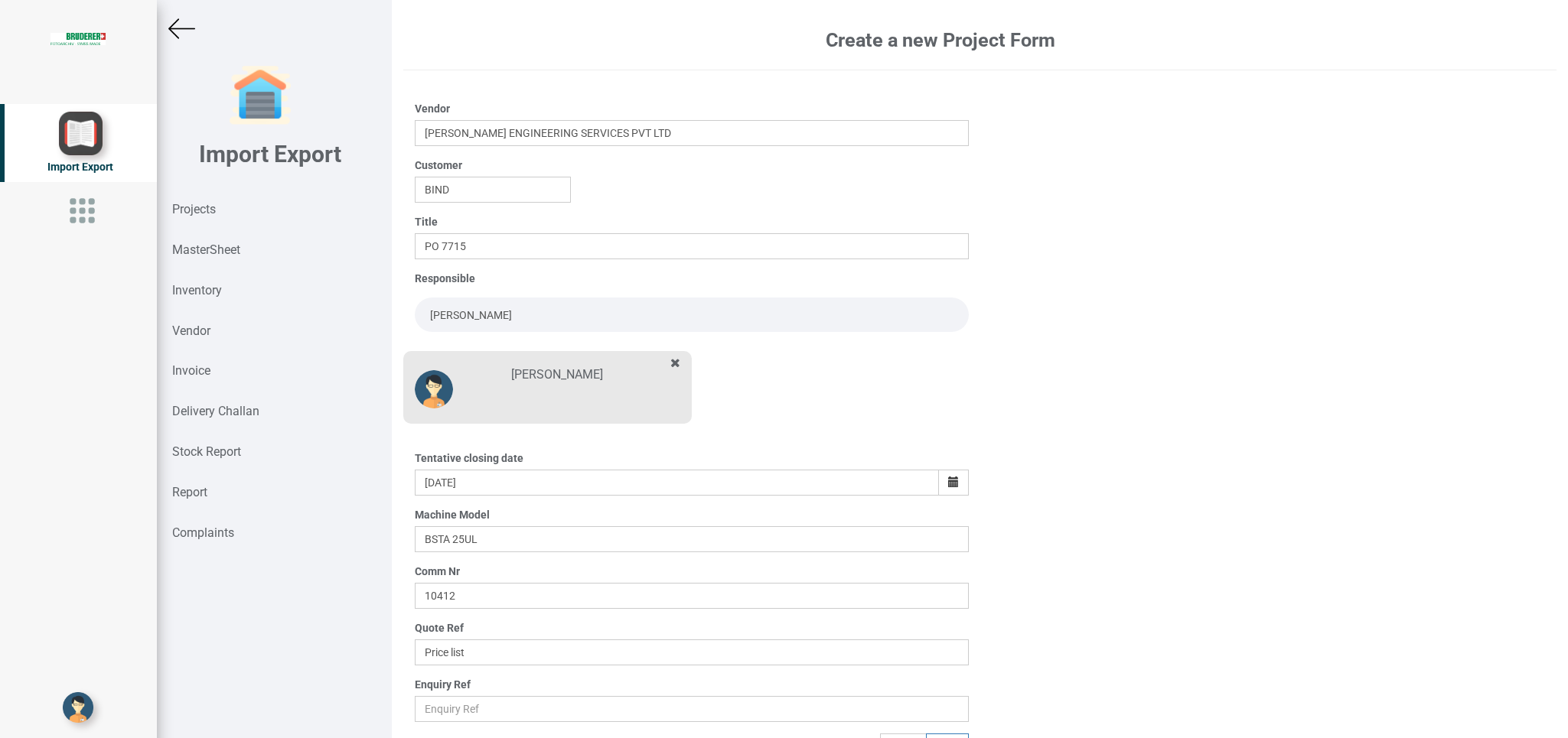
click at [761, 379] on div "[PERSON_NAME]" at bounding box center [690, 391] width 576 height 96
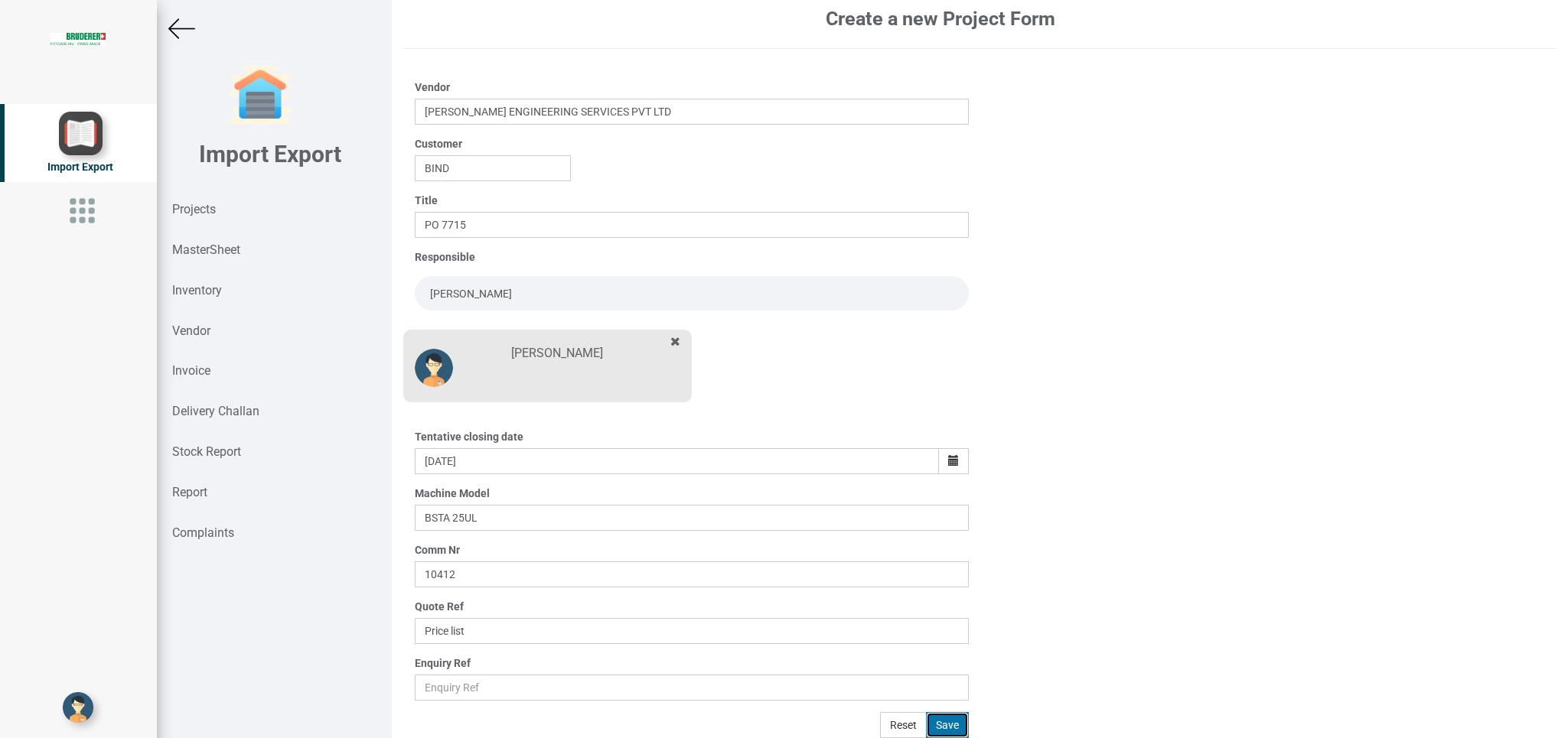
click at [936, 725] on button "Save" at bounding box center [947, 725] width 43 height 26
click at [188, 32] on img at bounding box center [182, 28] width 27 height 27
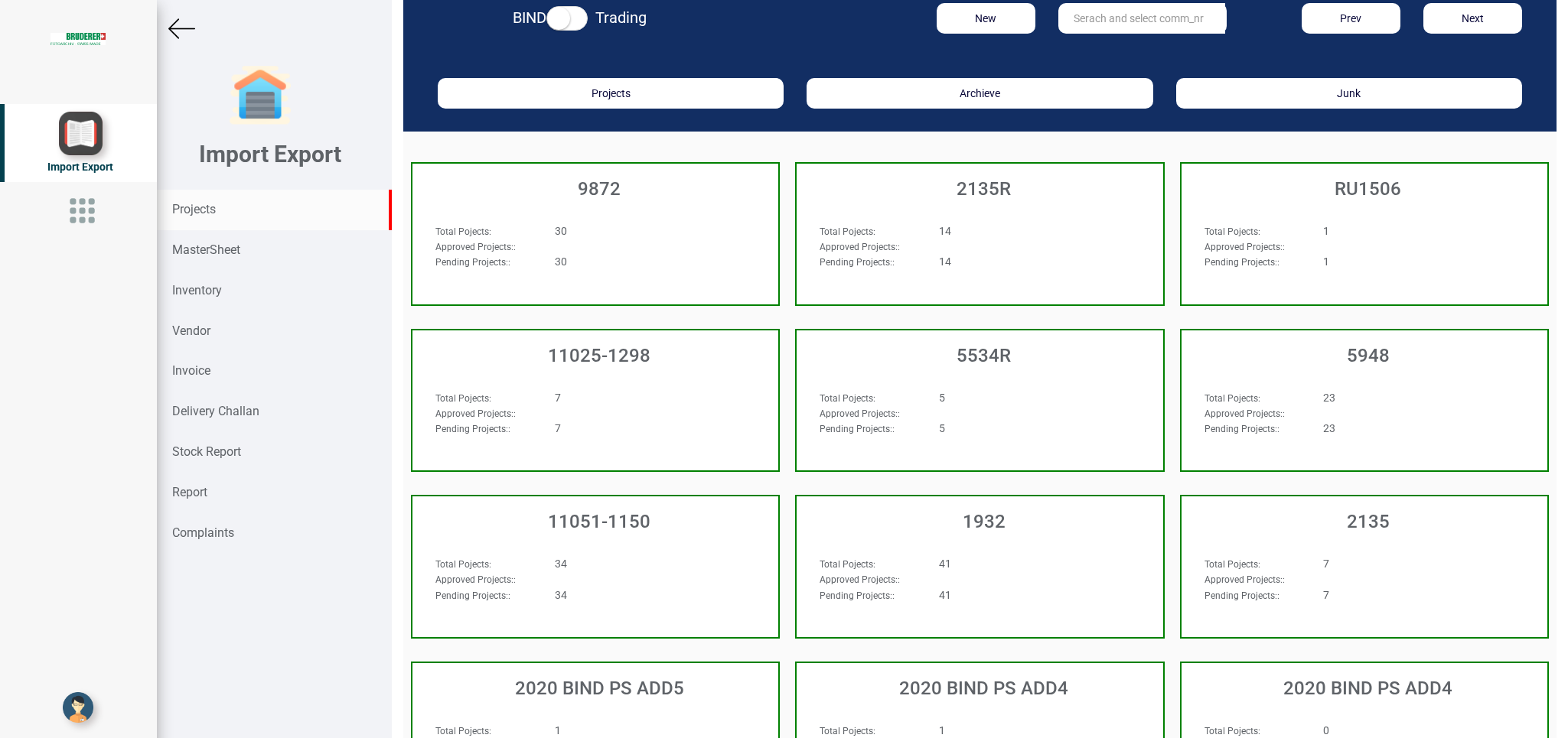
scroll to position [24, 0]
click at [1115, 19] on input "text" at bounding box center [1142, 18] width 167 height 30
type input "10412"
click at [1098, 52] on link "10412" at bounding box center [1119, 50] width 121 height 20
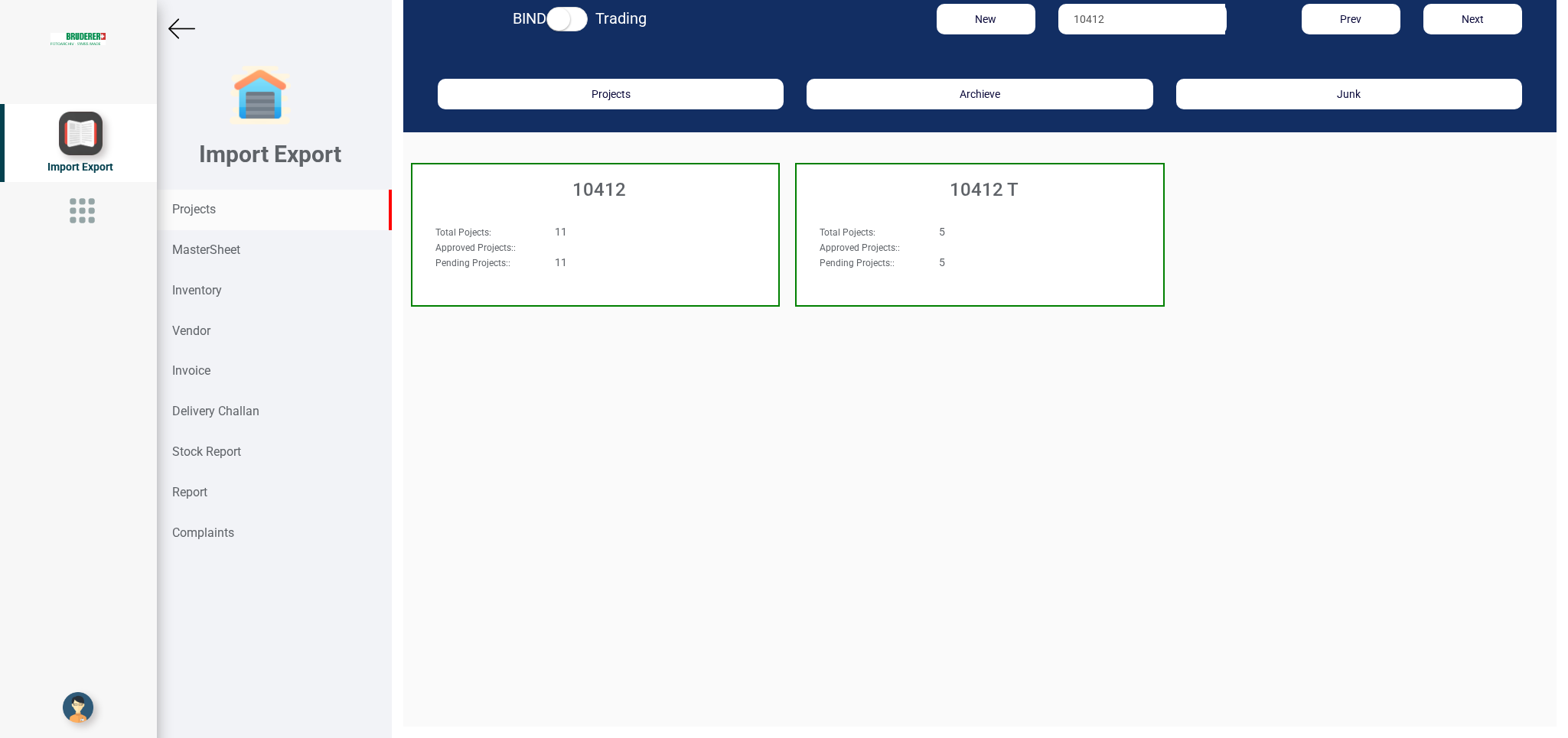
scroll to position [23, 0]
click at [719, 199] on h3 "10412" at bounding box center [599, 190] width 359 height 20
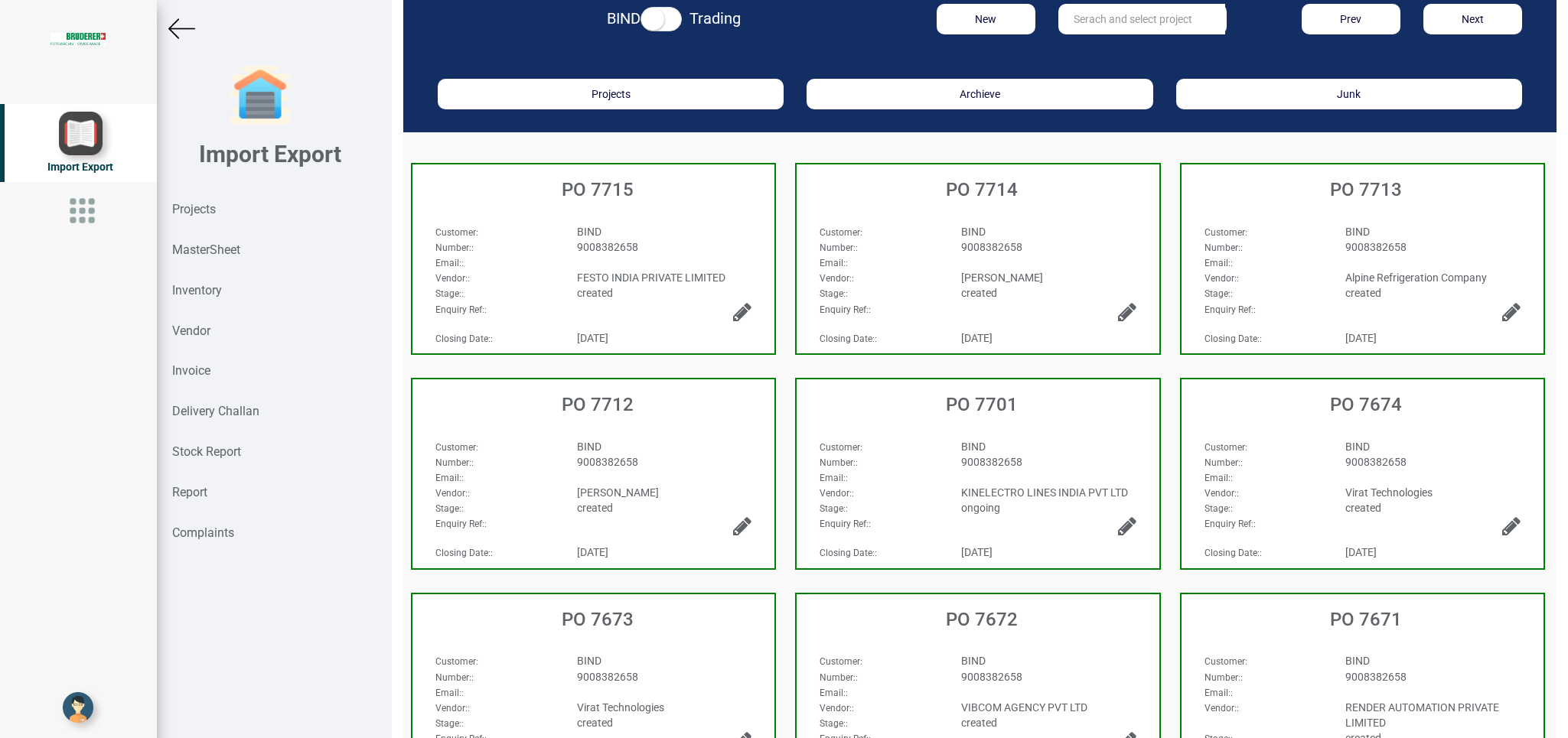
scroll to position [23, 0]
click at [666, 208] on div "PO 7715" at bounding box center [594, 186] width 362 height 44
select select "INR"
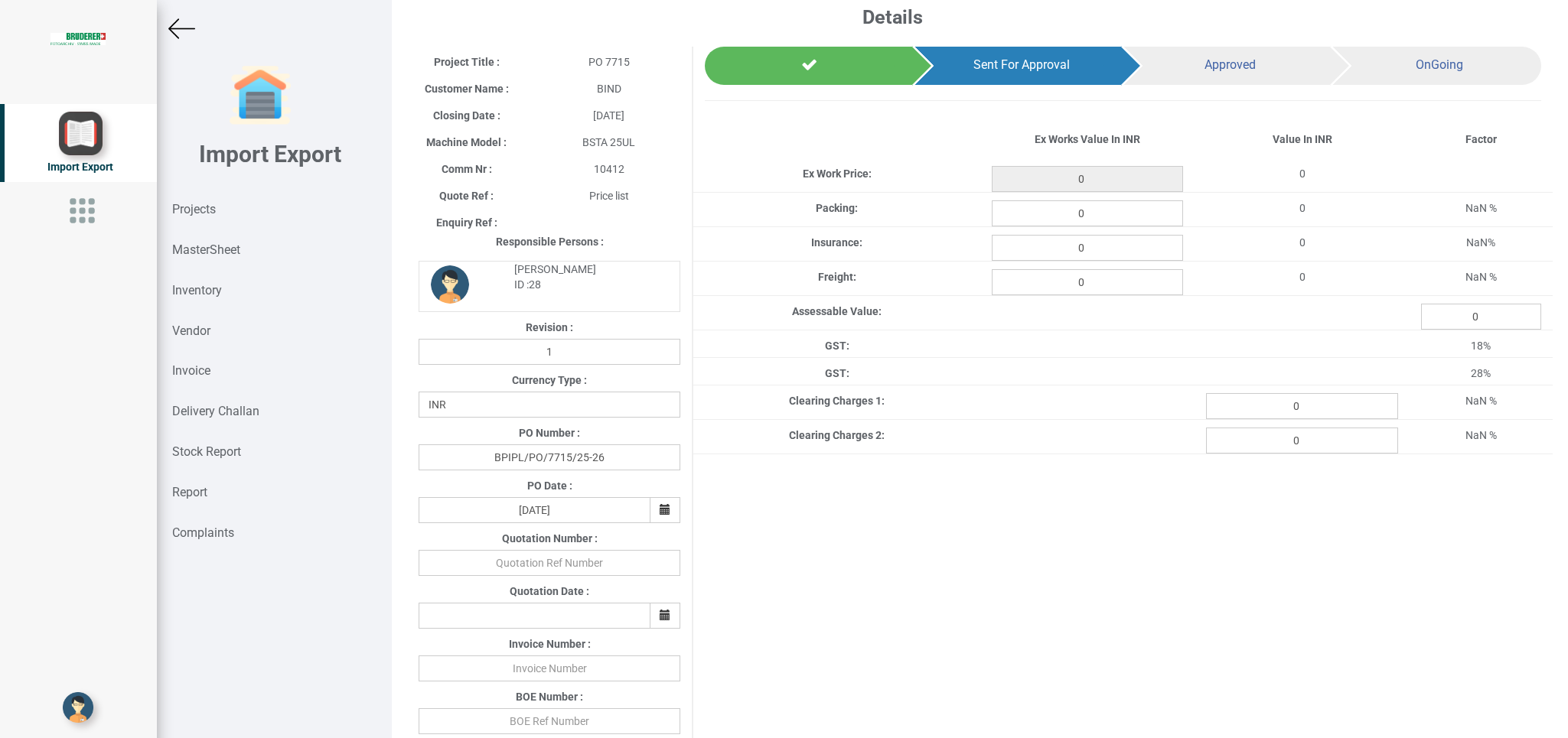
type input "6839.8"
click at [186, 27] on img at bounding box center [182, 28] width 27 height 27
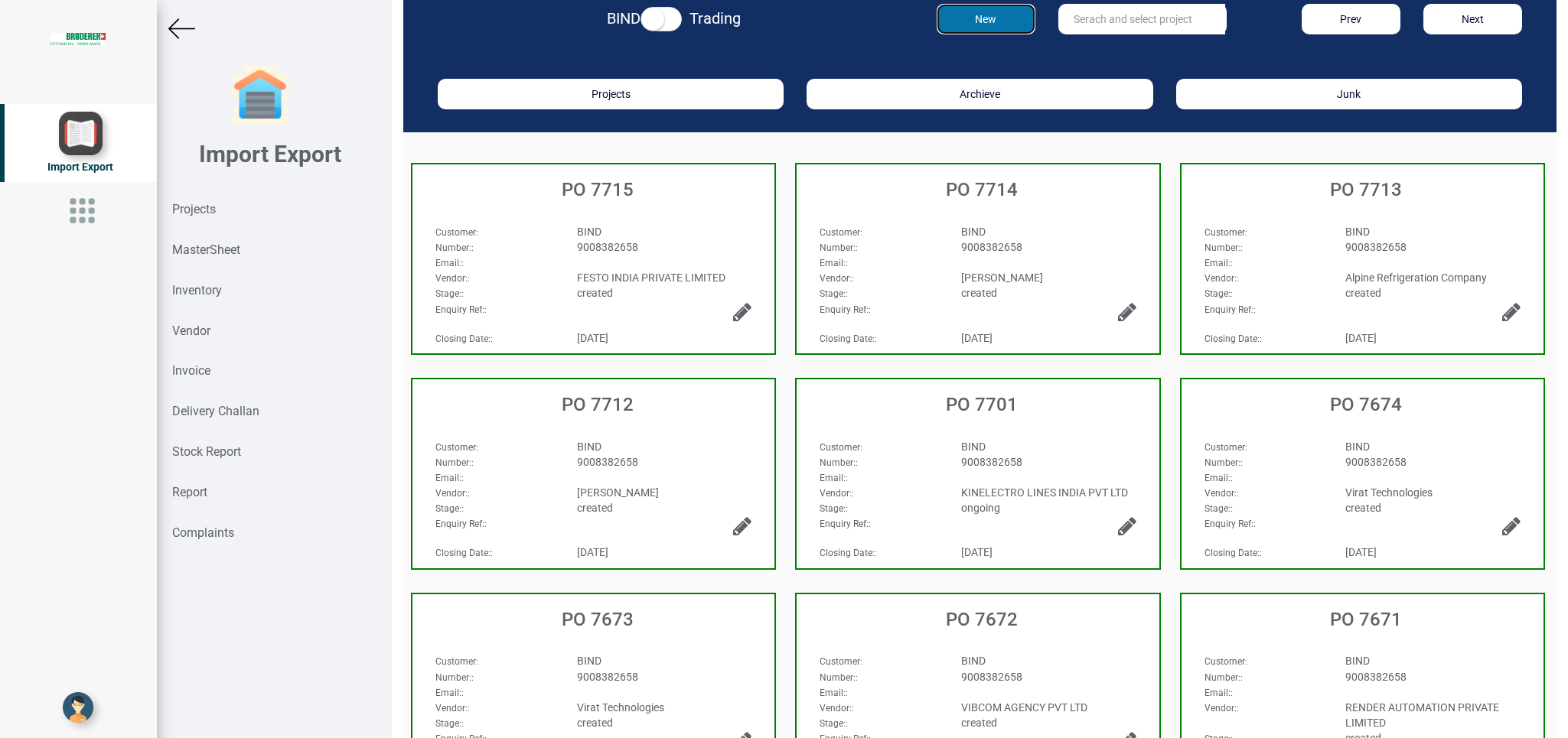
click at [964, 35] on button "New" at bounding box center [985, 19] width 98 height 30
click at [192, 203] on strong "Projects" at bounding box center [193, 209] width 43 height 14
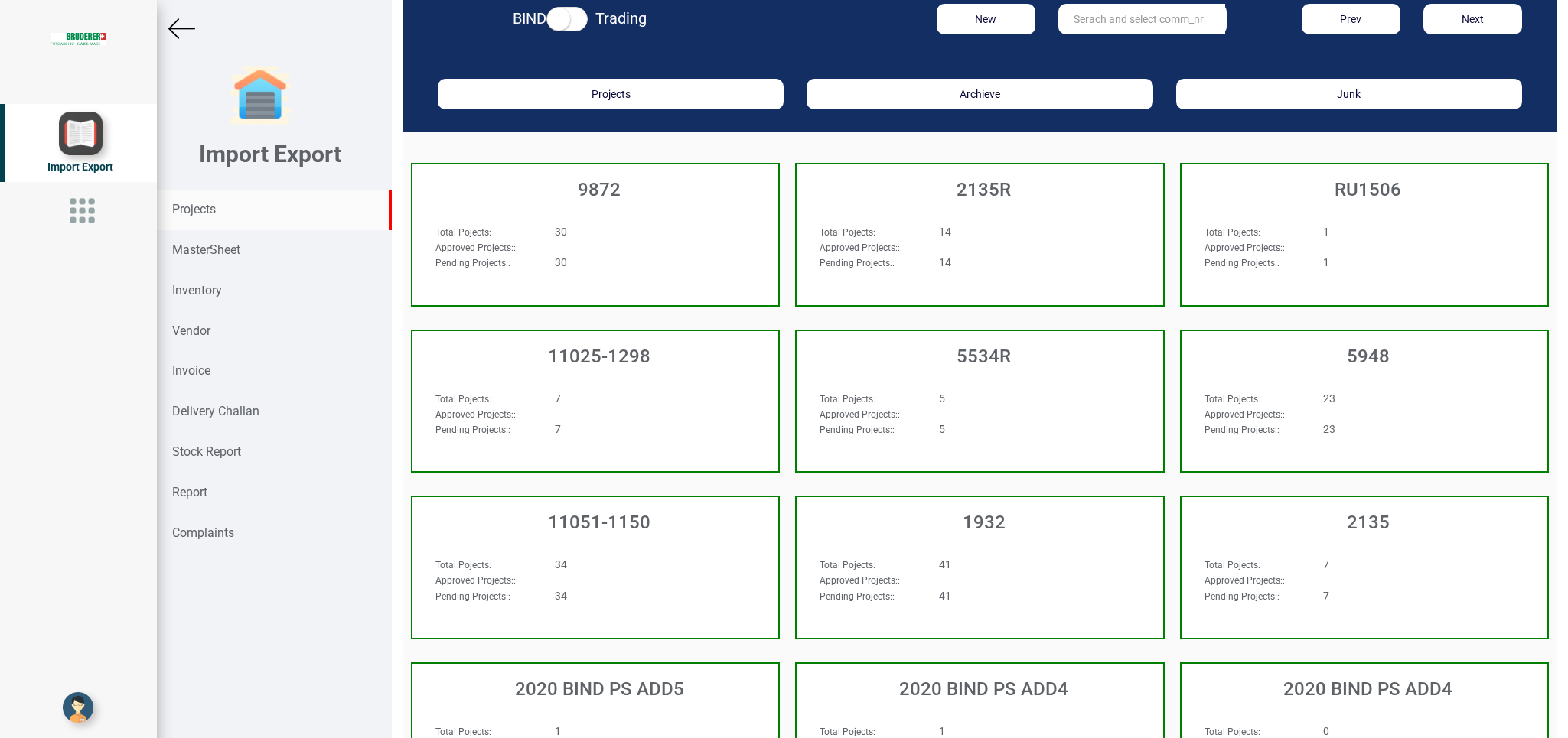
click at [1098, 35] on input "text" at bounding box center [1142, 19] width 167 height 30
type input "9927"
click at [1087, 57] on strong "9927" at bounding box center [1087, 51] width 25 height 12
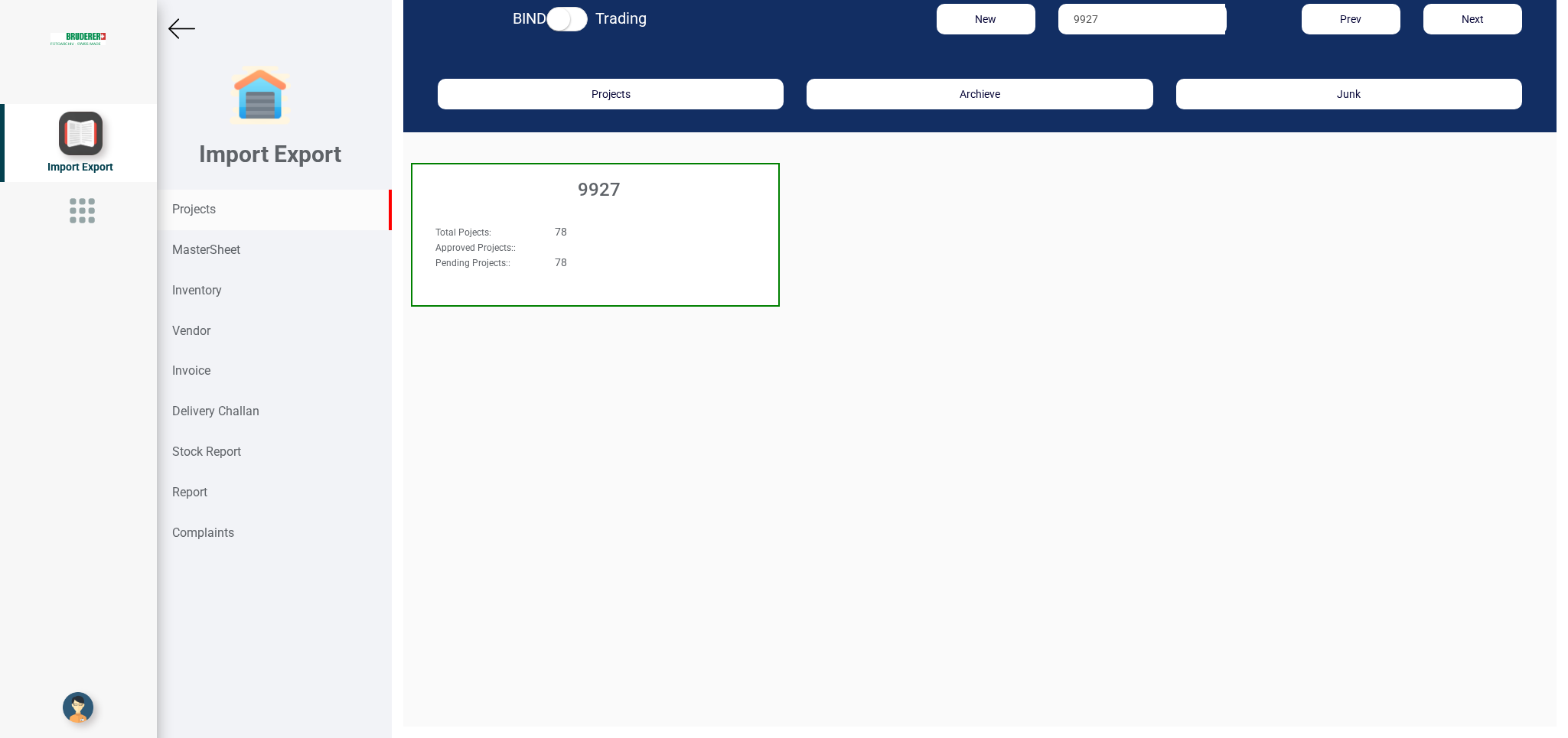
click at [686, 255] on div "Approved Projects: :" at bounding box center [567, 247] width 286 height 15
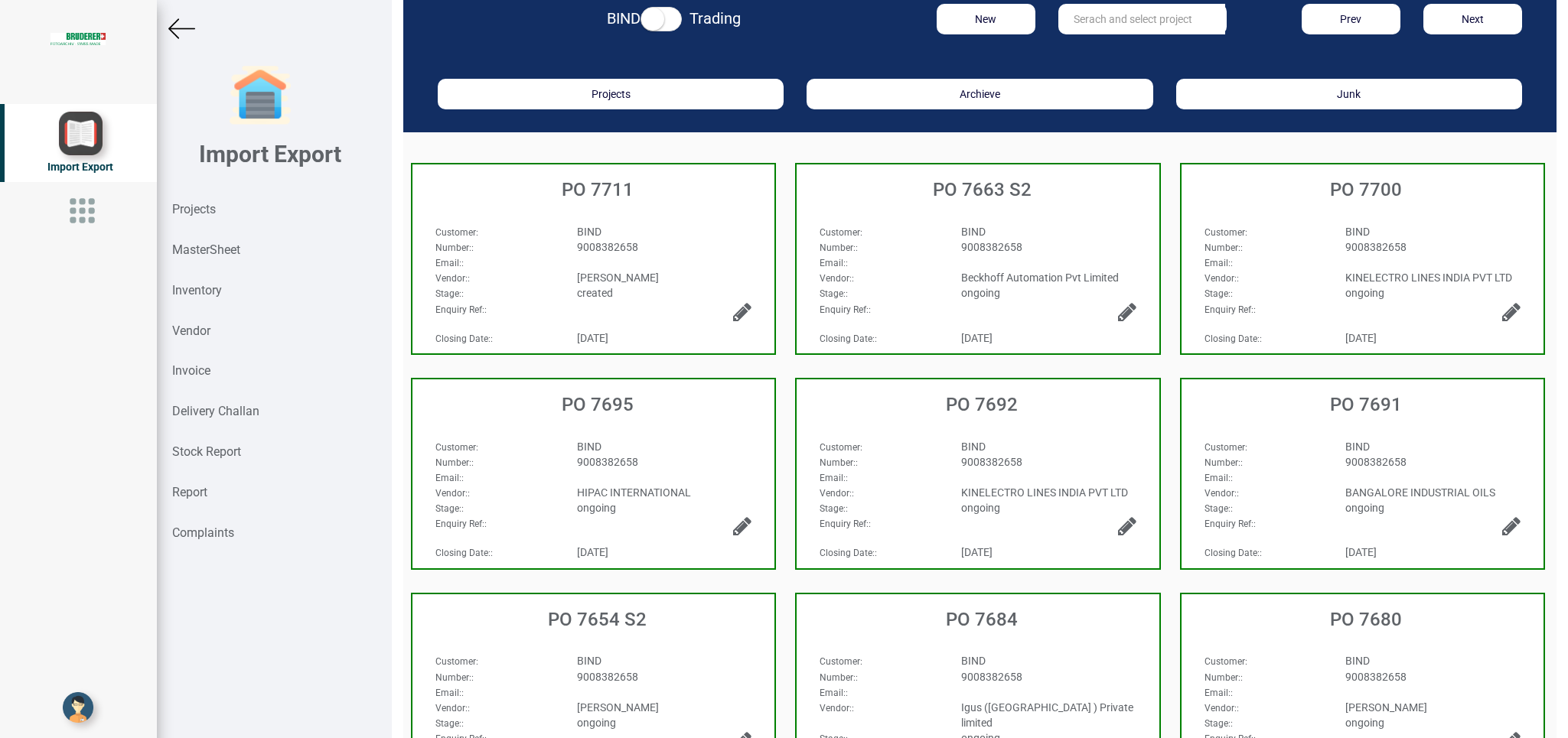
click at [702, 255] on div "9008382658" at bounding box center [664, 247] width 198 height 15
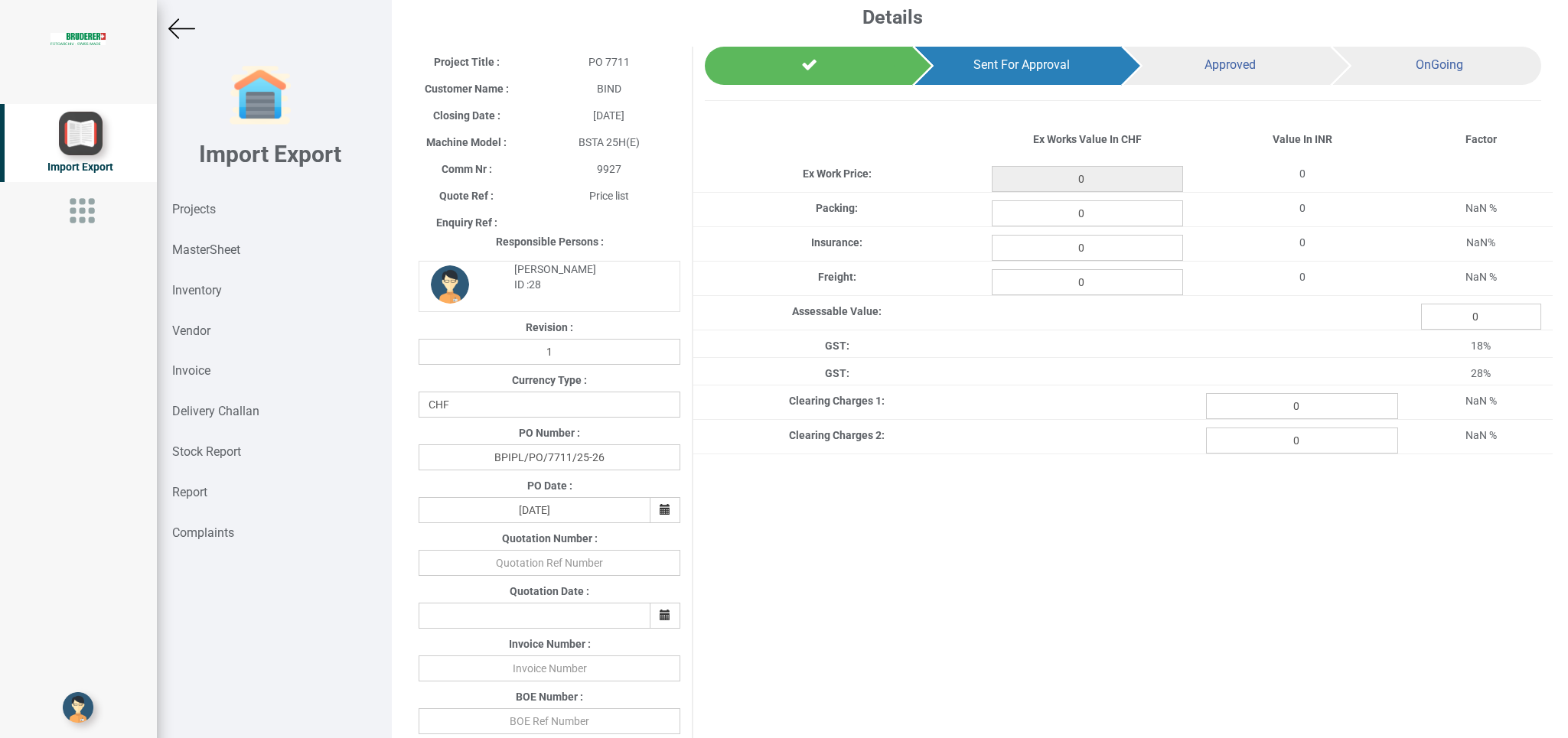
type input "1155.6999999999998"
click at [197, 210] on strong "Projects" at bounding box center [193, 209] width 43 height 14
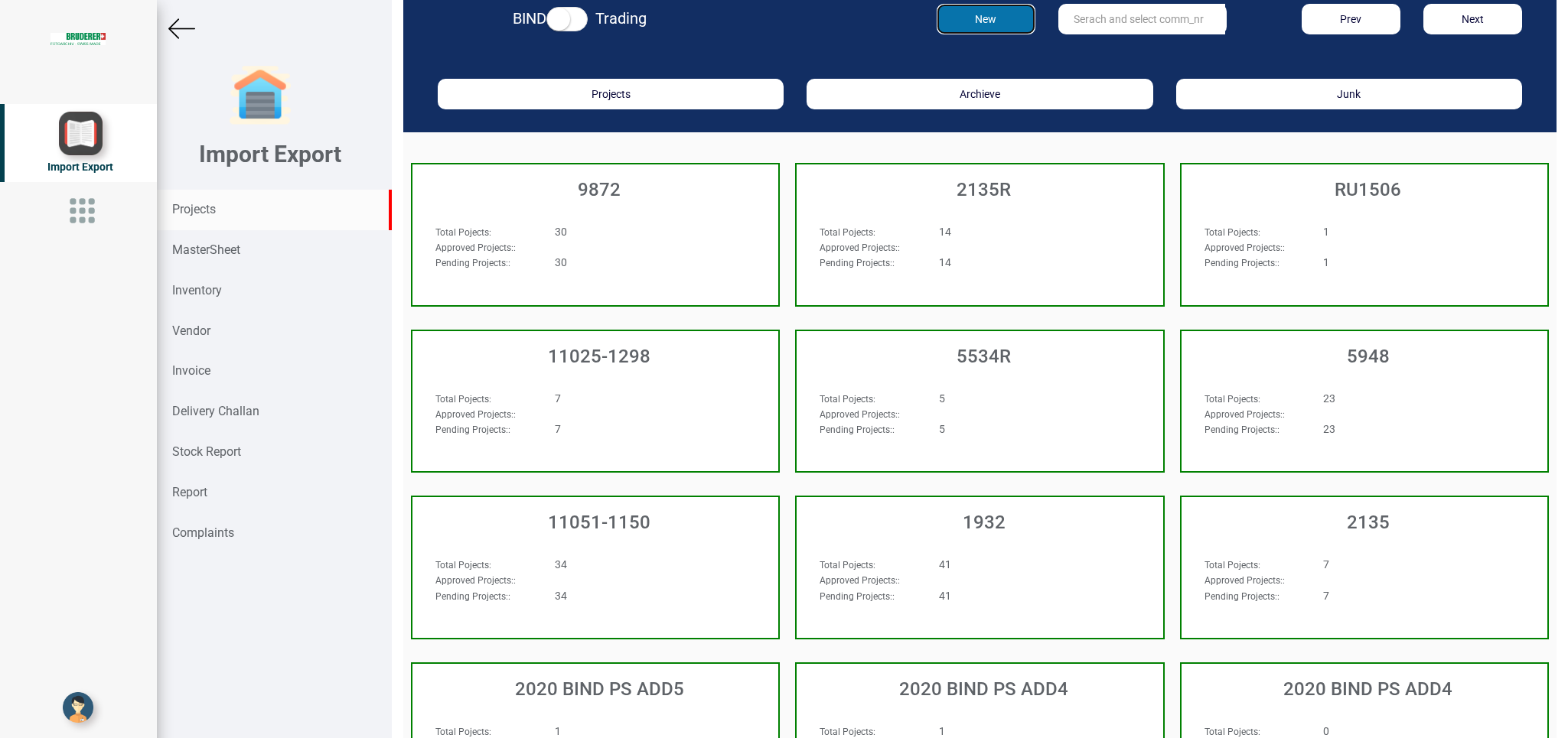
click at [964, 35] on button "New" at bounding box center [985, 19] width 98 height 30
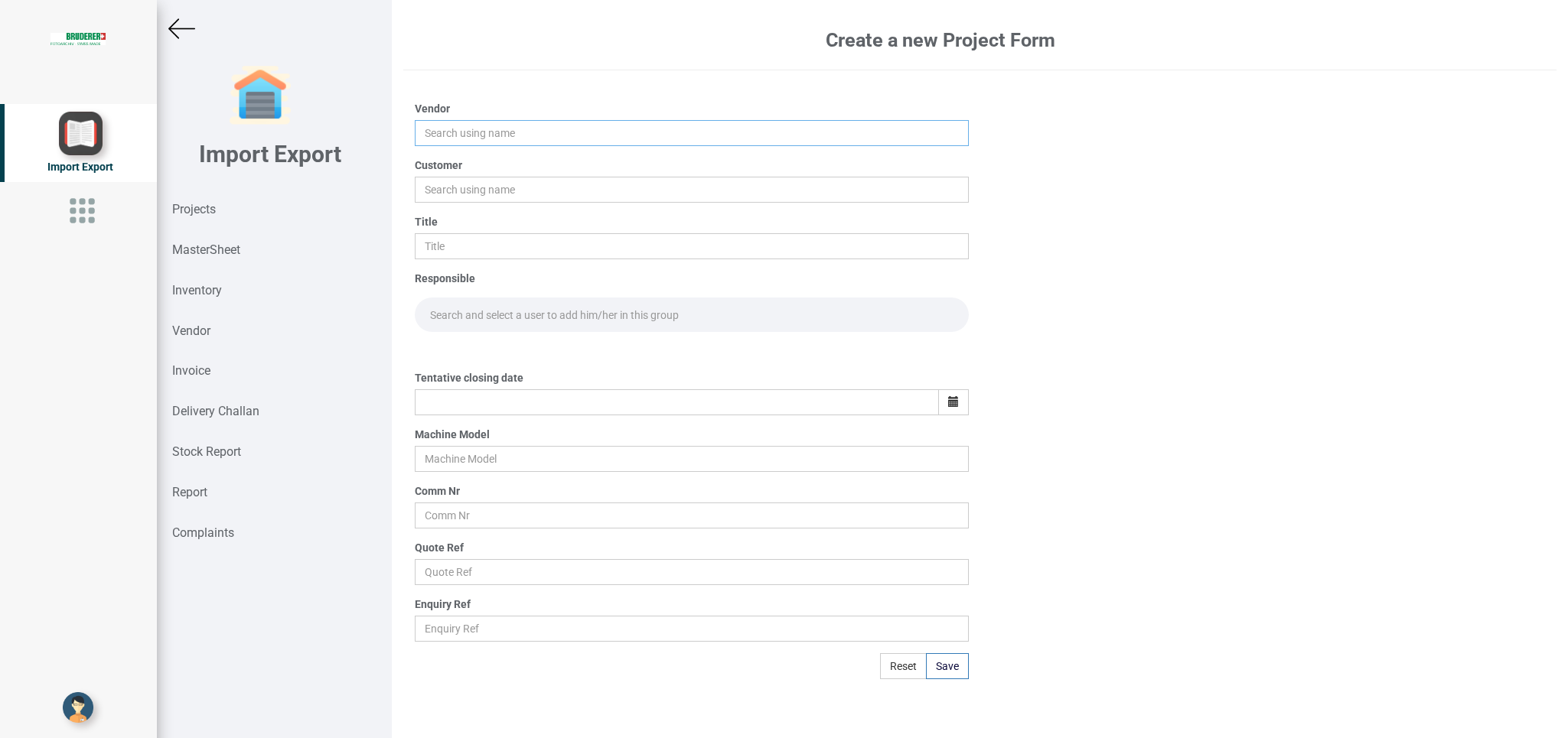
click at [452, 133] on input "text" at bounding box center [690, 132] width 553 height 26
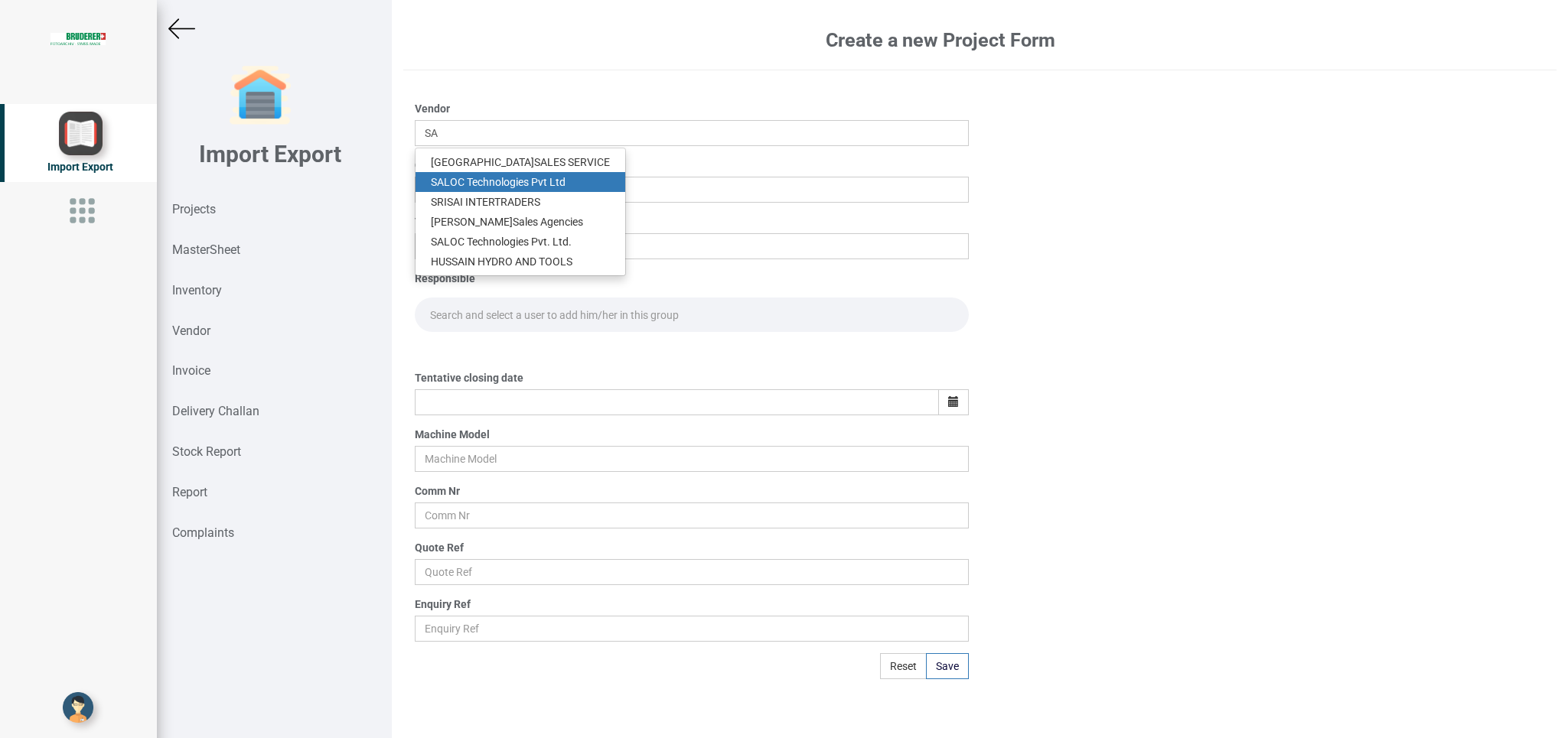
click at [525, 184] on link "SA LOC Technologies Pvt Ltd" at bounding box center [520, 182] width 209 height 20
type input "SALOC Technologies Pvt Ltd"
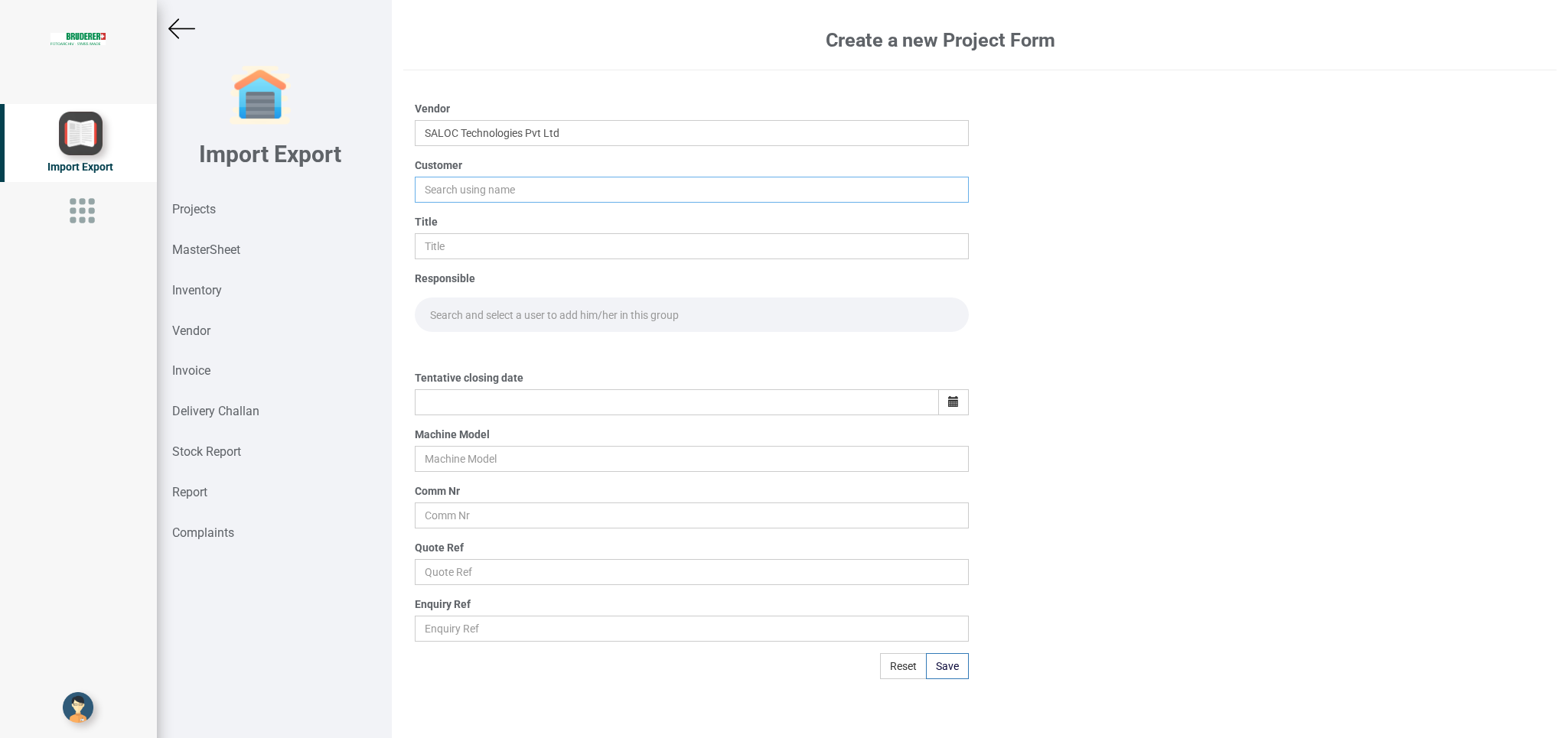
click at [461, 194] on input "text" at bounding box center [690, 189] width 553 height 26
click at [464, 220] on link "BI ND" at bounding box center [476, 218] width 121 height 20
type input "BIND"
click at [453, 243] on input "text" at bounding box center [690, 246] width 553 height 26
type input "PO 7718"
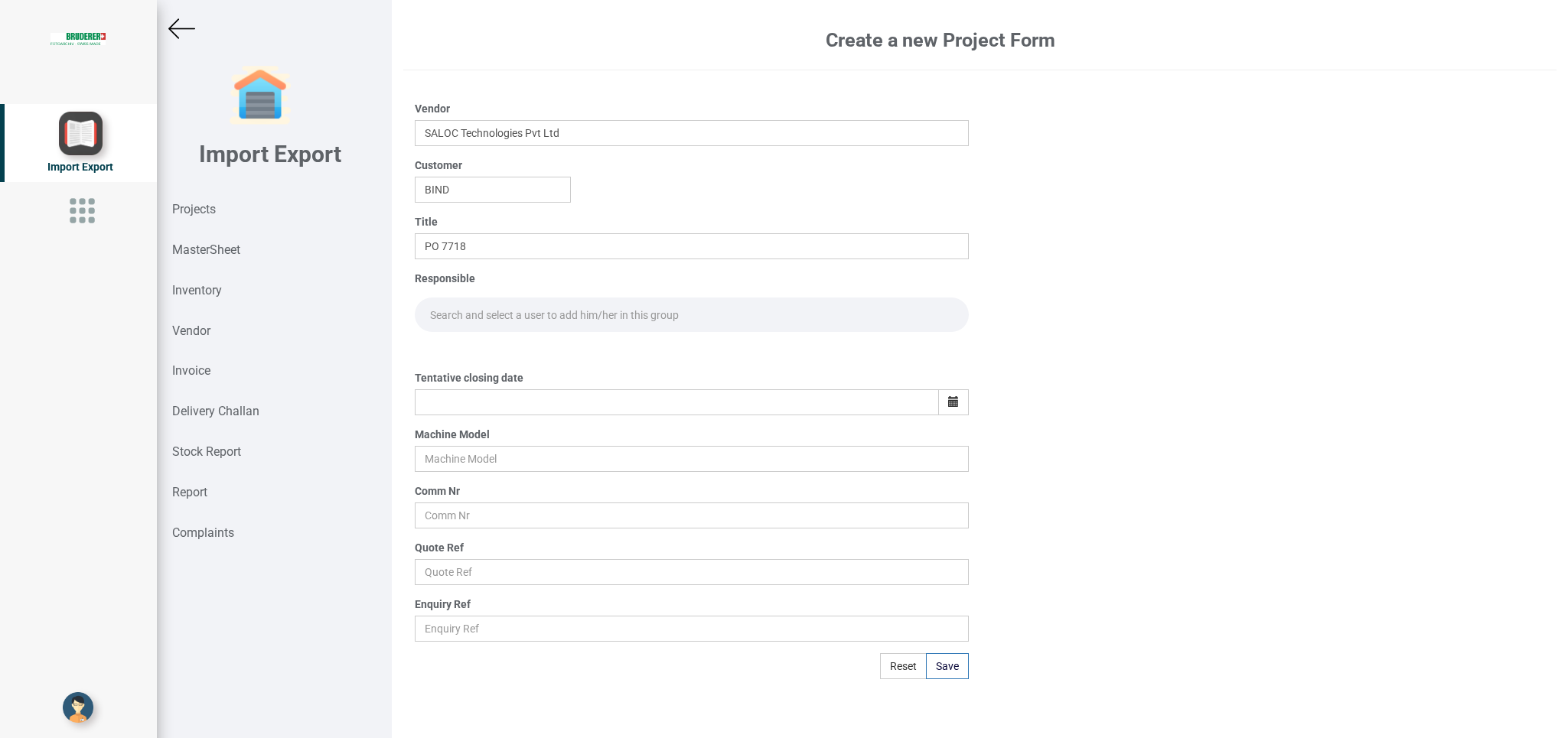
click at [442, 314] on input "text" at bounding box center [690, 314] width 553 height 35
type input "GO"
click at [520, 342] on link "Go [PERSON_NAME]" at bounding box center [478, 348] width 126 height 20
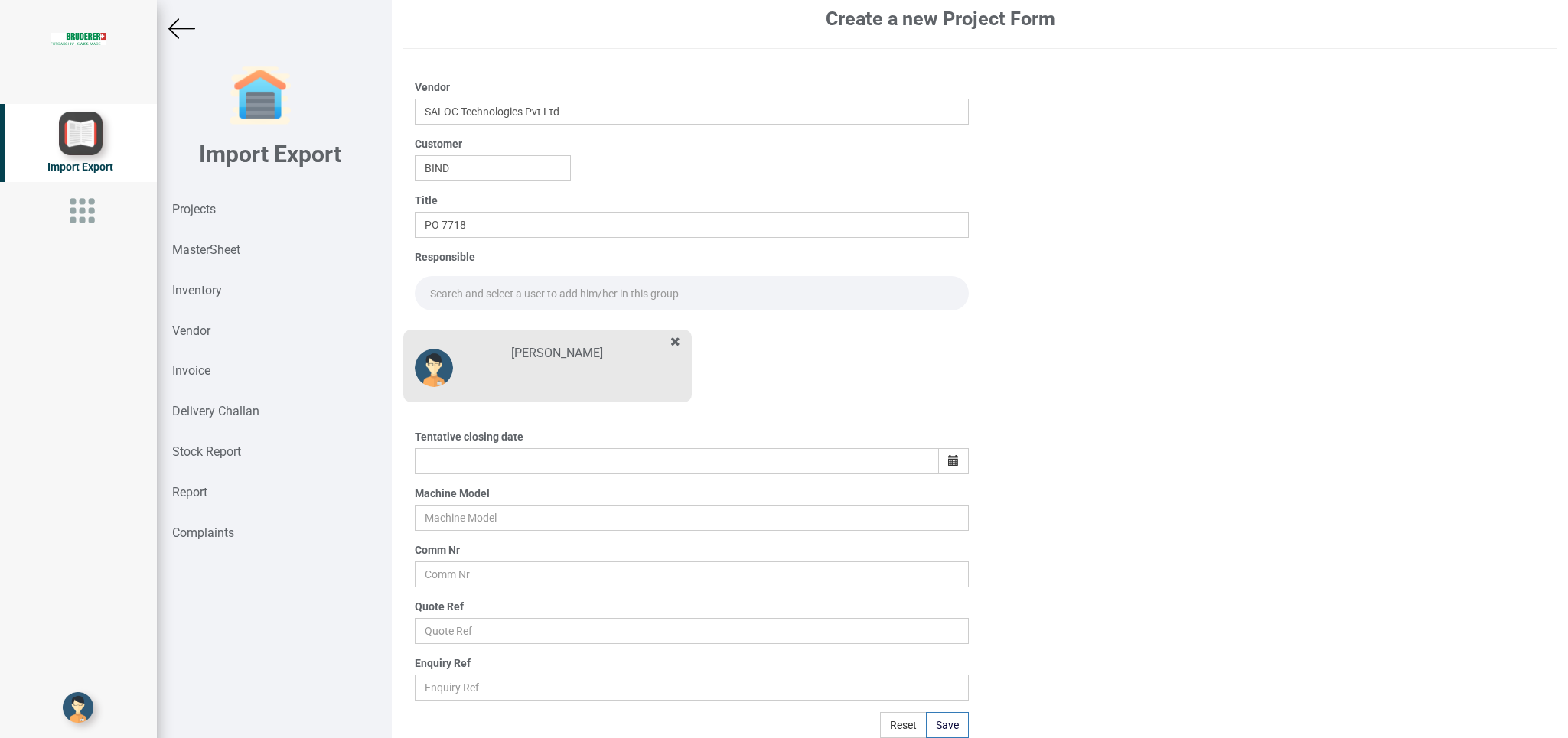
click at [500, 310] on input "text" at bounding box center [690, 293] width 553 height 35
click at [495, 336] on link "Go [PERSON_NAME]" at bounding box center [478, 326] width 126 height 20
type input "[PERSON_NAME]"
click at [948, 457] on icon "button" at bounding box center [953, 460] width 11 height 11
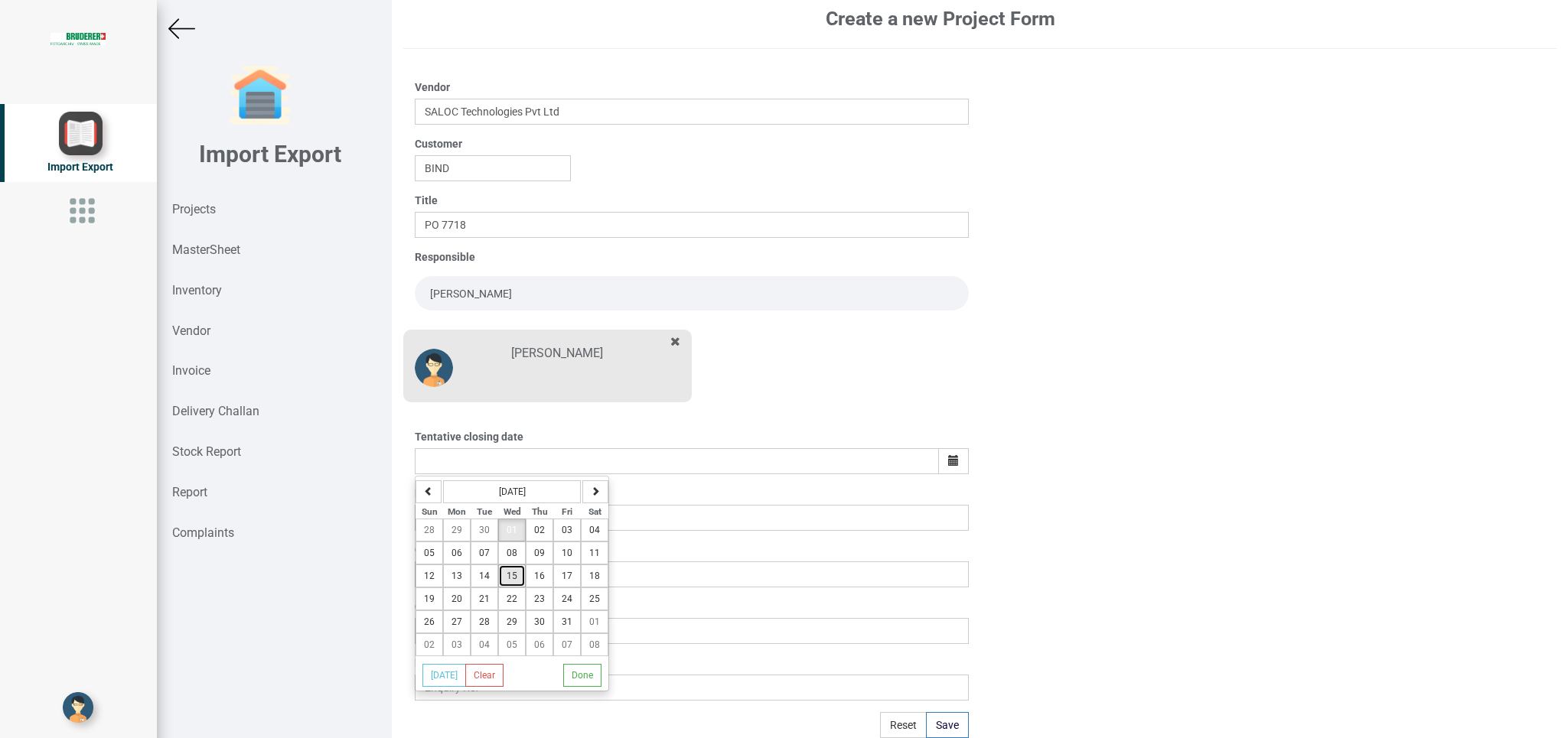
click at [516, 578] on span "15" at bounding box center [512, 576] width 11 height 11
type input "[DATE]"
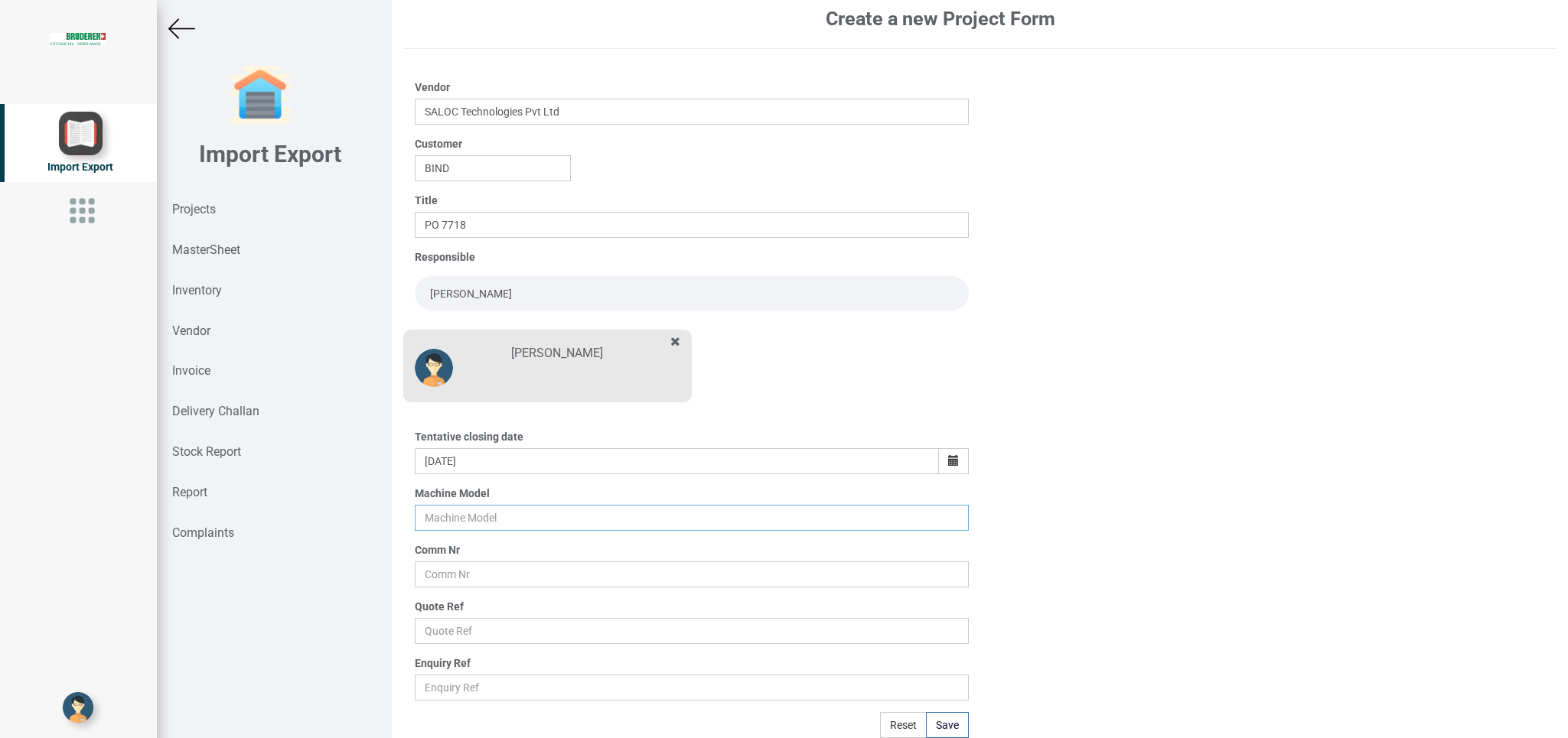
click at [425, 518] on input "text" at bounding box center [690, 517] width 553 height 26
type input "BSTA 25H (E)"
drag, startPoint x: 465, startPoint y: 567, endPoint x: 477, endPoint y: 555, distance: 17.0
click at [464, 566] on input "text" at bounding box center [690, 574] width 553 height 26
type input "9927"
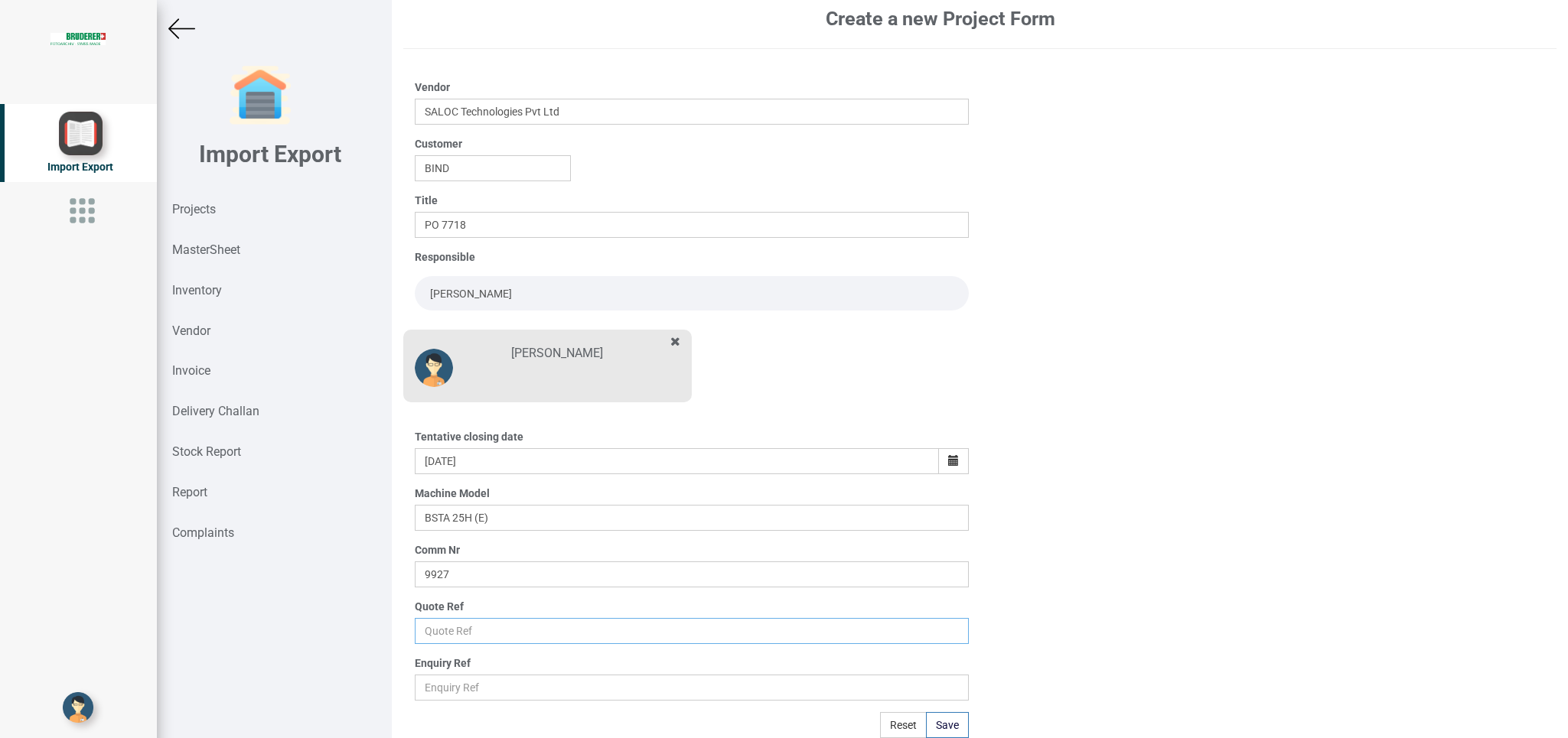
click at [424, 629] on input "text" at bounding box center [690, 631] width 553 height 26
type input "p"
type input "Price list"
click at [939, 725] on button "Save" at bounding box center [947, 725] width 43 height 26
type input "[DATE]"
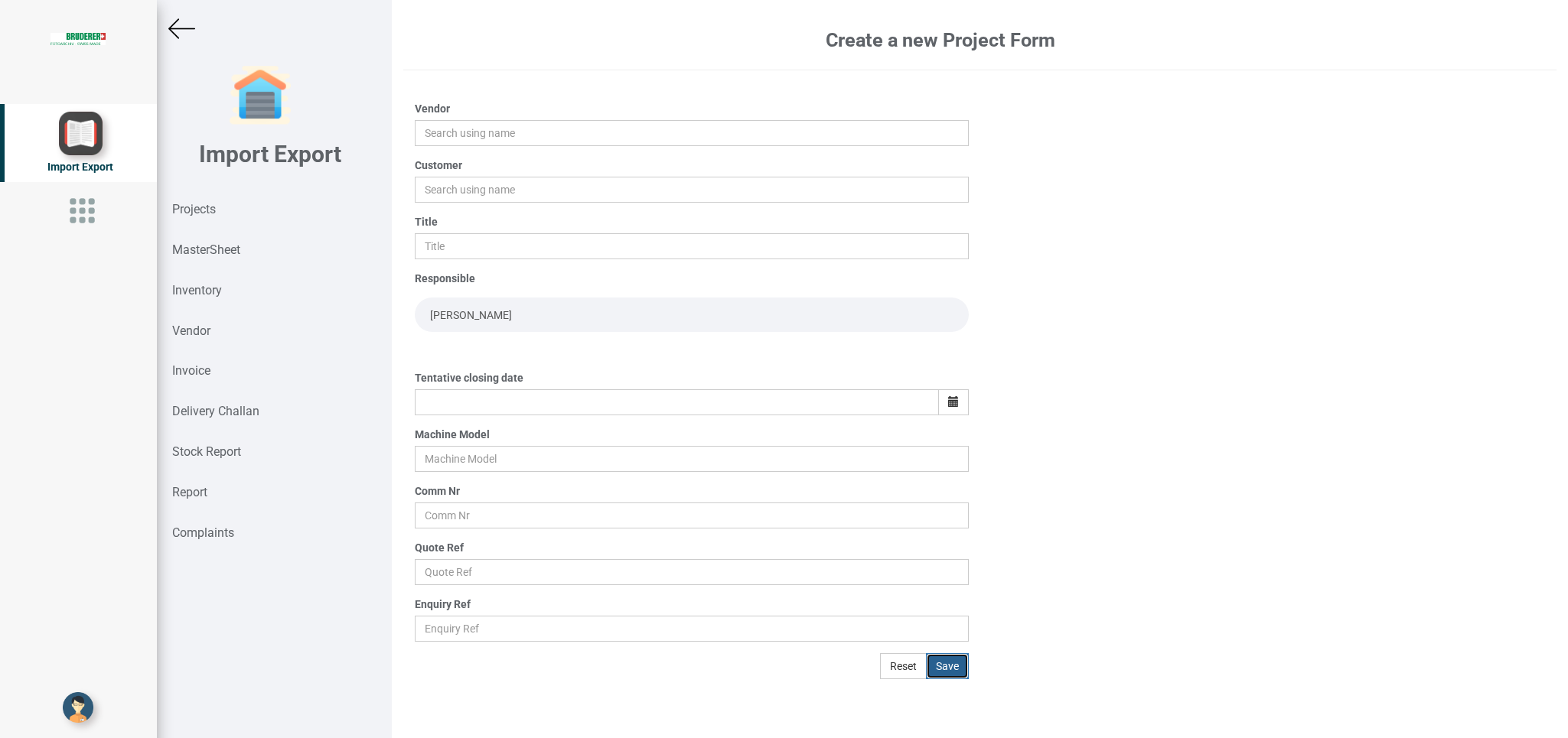
scroll to position [0, 0]
drag, startPoint x: 181, startPoint y: 18, endPoint x: 242, endPoint y: 82, distance: 88.4
click at [183, 18] on img at bounding box center [182, 28] width 27 height 27
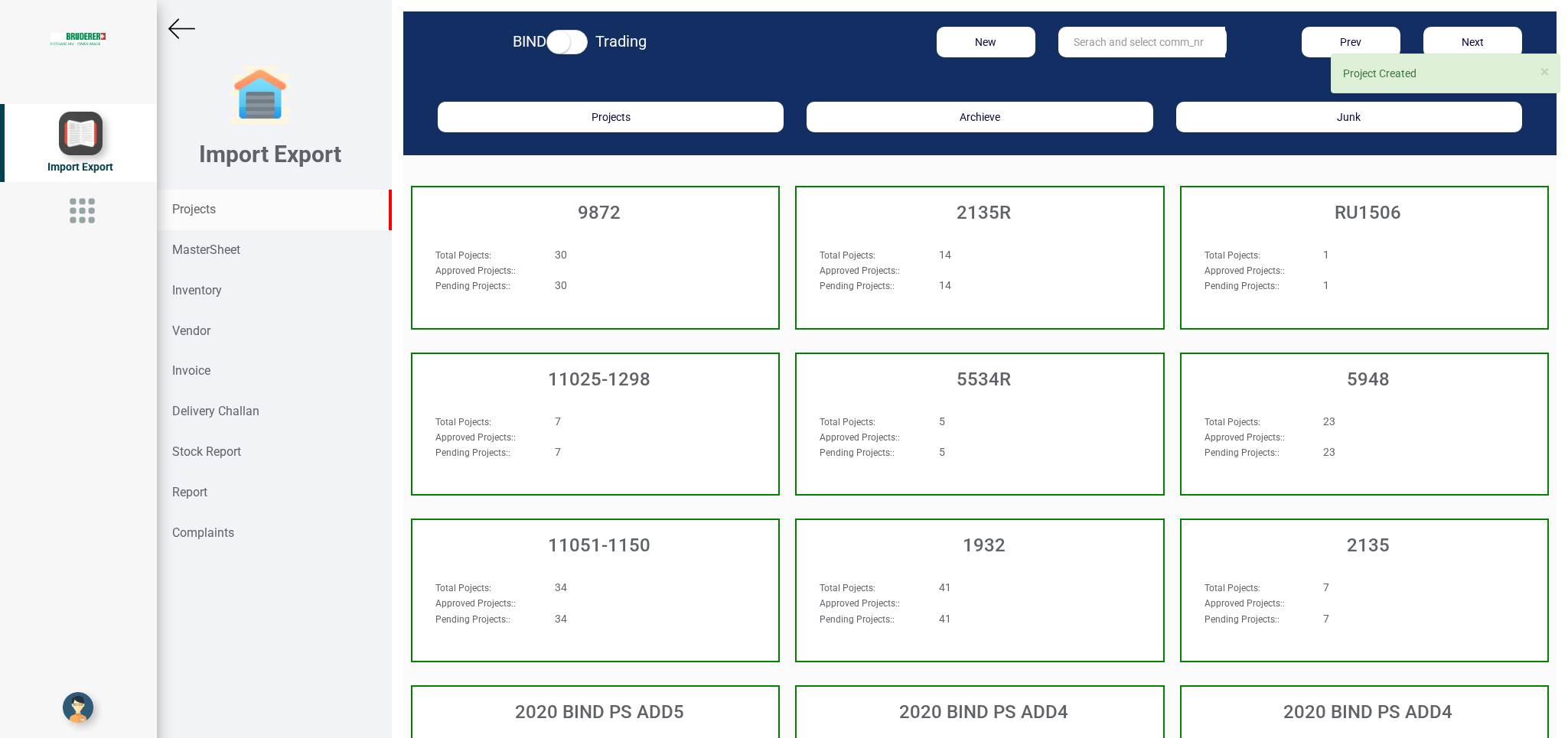
click at [1087, 32] on input "text" at bounding box center [1142, 42] width 167 height 30
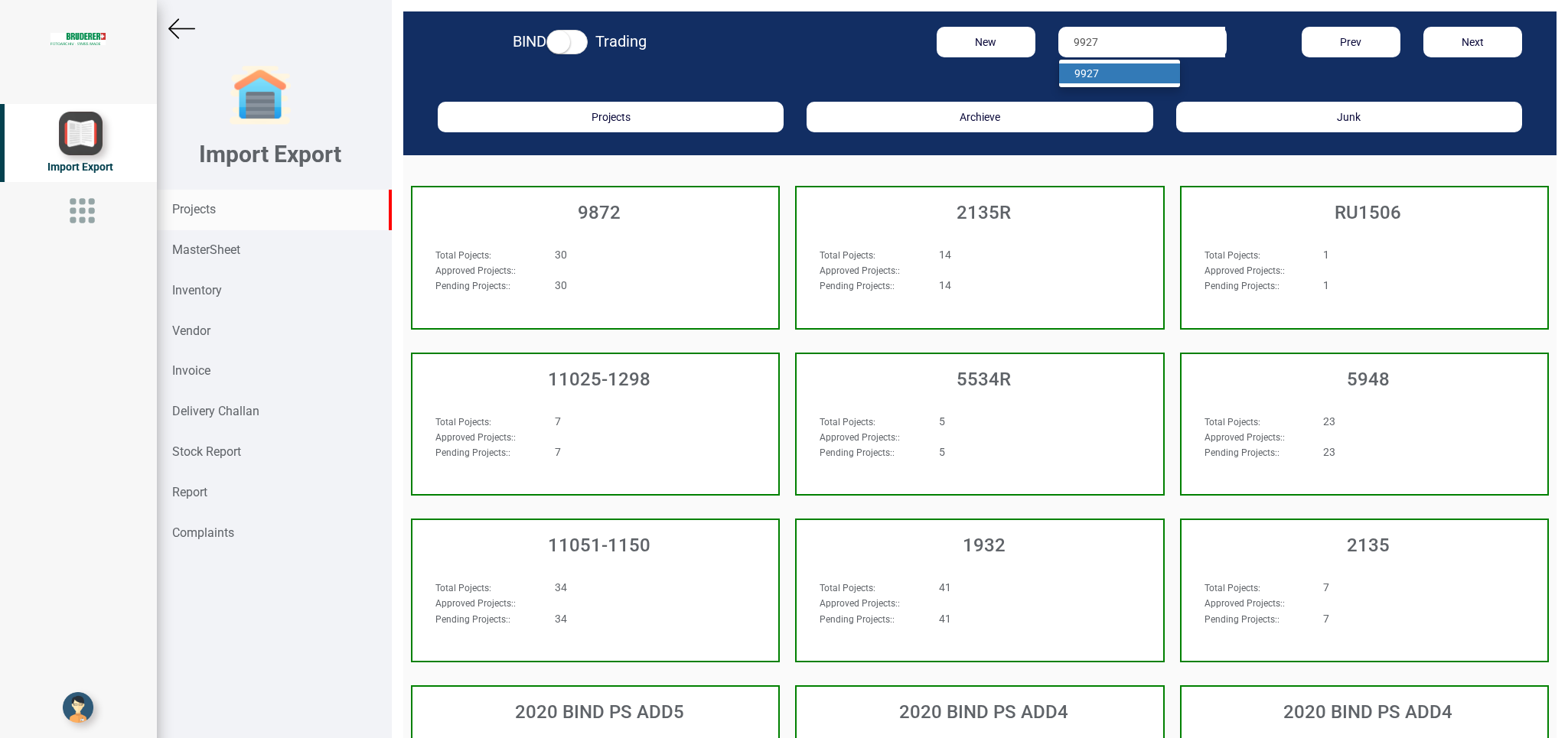
type input "9927"
click at [1118, 67] on link "9927" at bounding box center [1119, 74] width 121 height 20
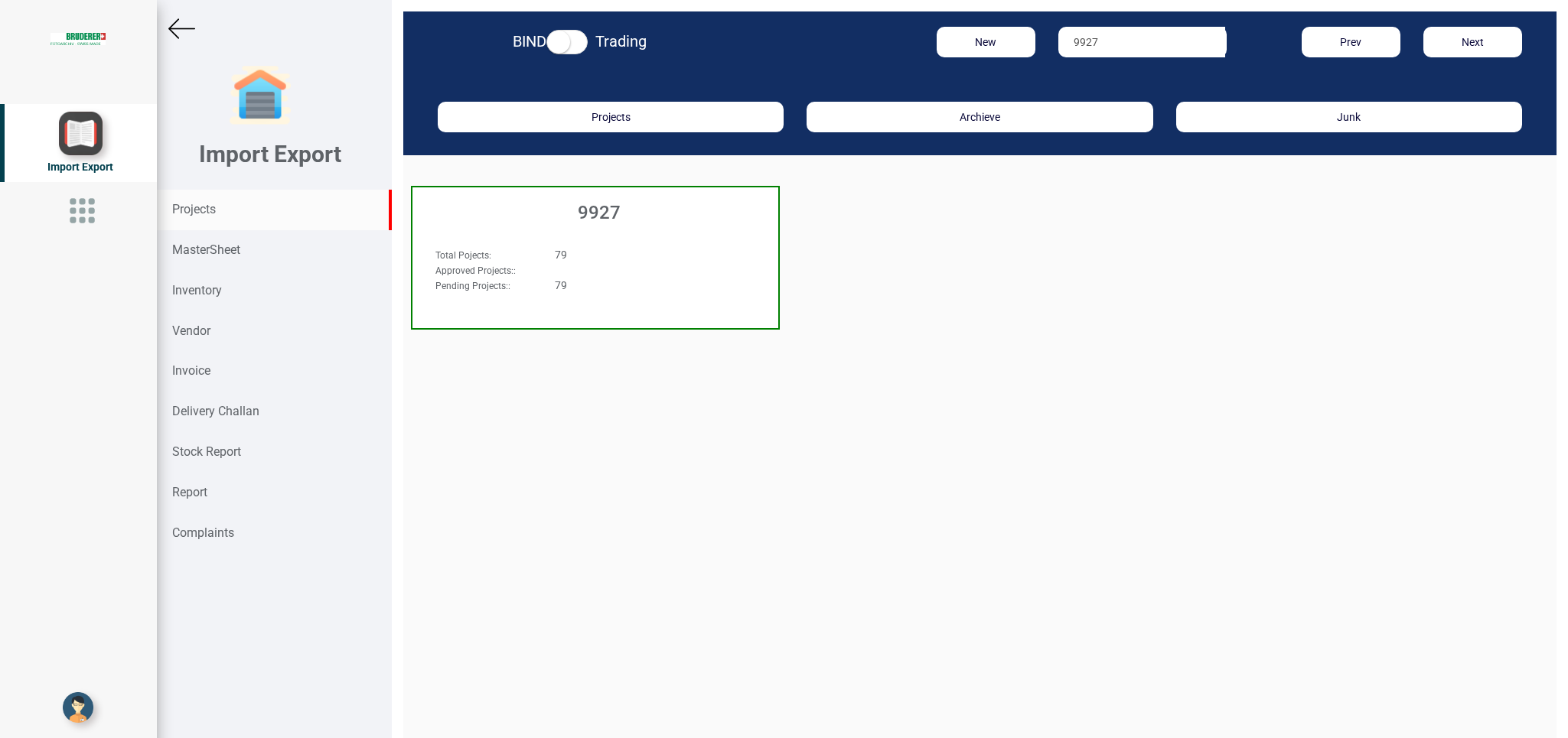
click at [637, 270] on div "Approved Projects: :" at bounding box center [567, 270] width 286 height 15
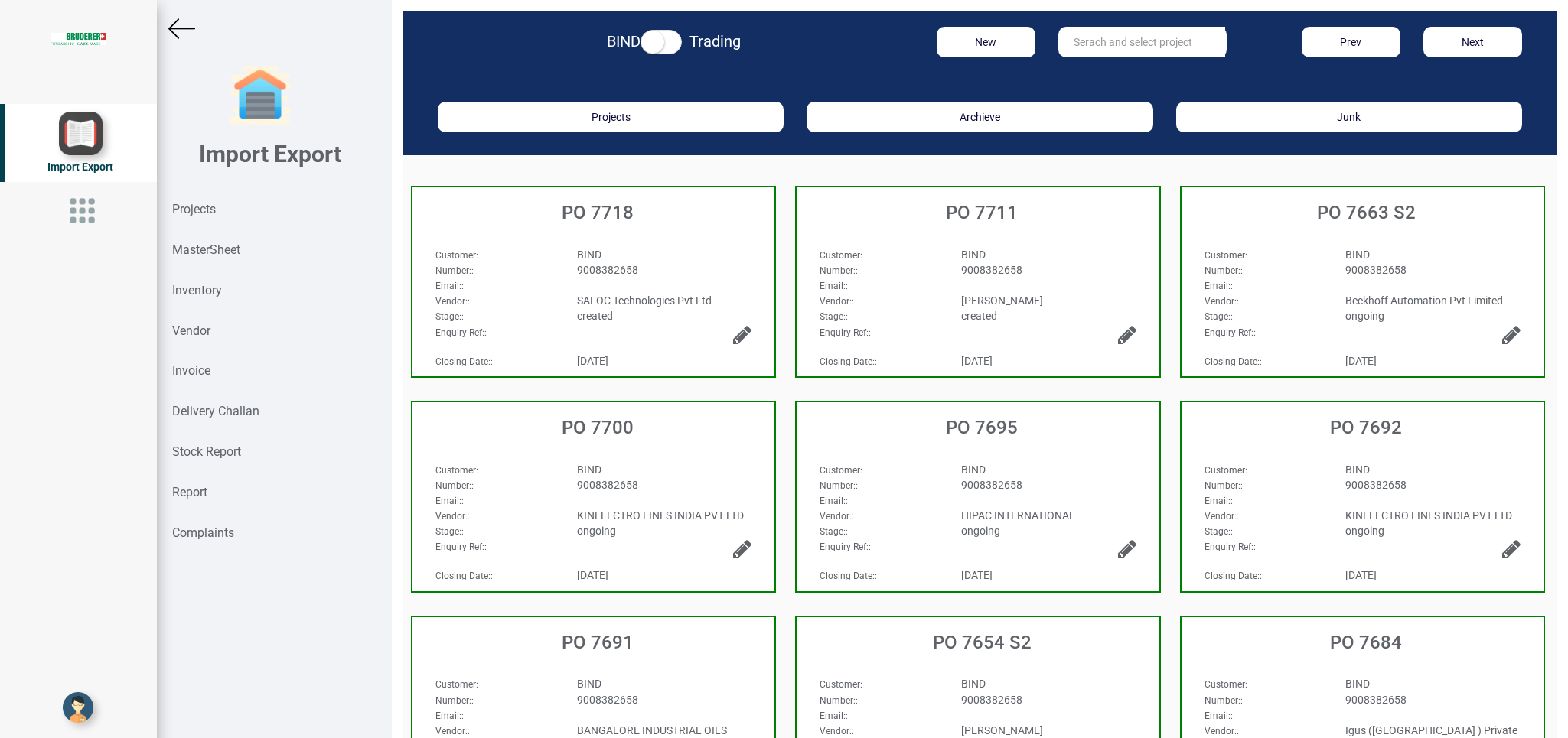
click at [706, 238] on div "Customer : BIND Number: : 9008382658 Email: : Vendor: : SALOC Technologies Pvt …" at bounding box center [594, 276] width 362 height 89
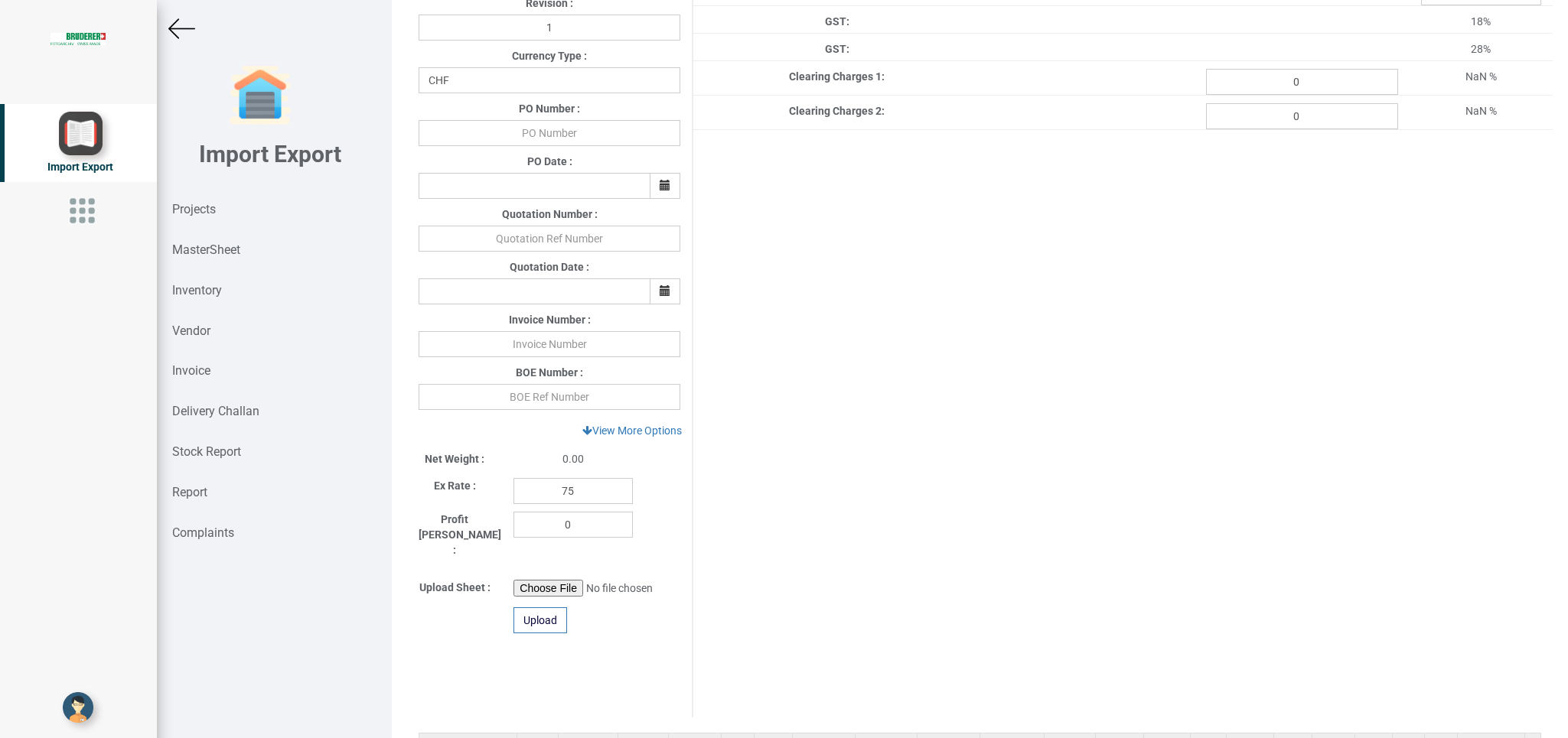
scroll to position [489, 0]
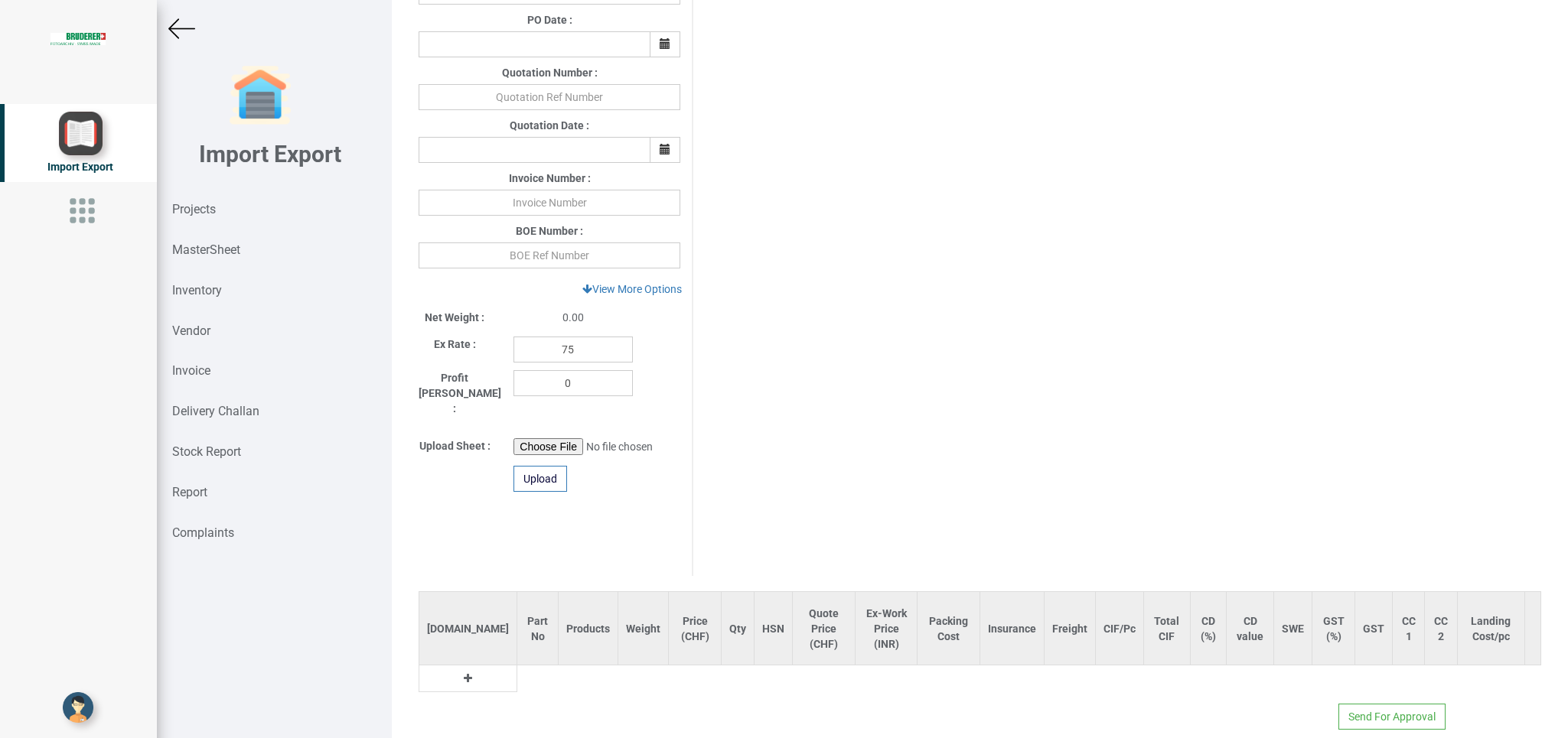
click at [431, 665] on td at bounding box center [469, 679] width 98 height 27
click at [459, 670] on button at bounding box center [468, 678] width 18 height 17
drag, startPoint x: 464, startPoint y: 661, endPoint x: 482, endPoint y: 663, distance: 18.1
click at [517, 670] on input "text" at bounding box center [542, 682] width 51 height 26
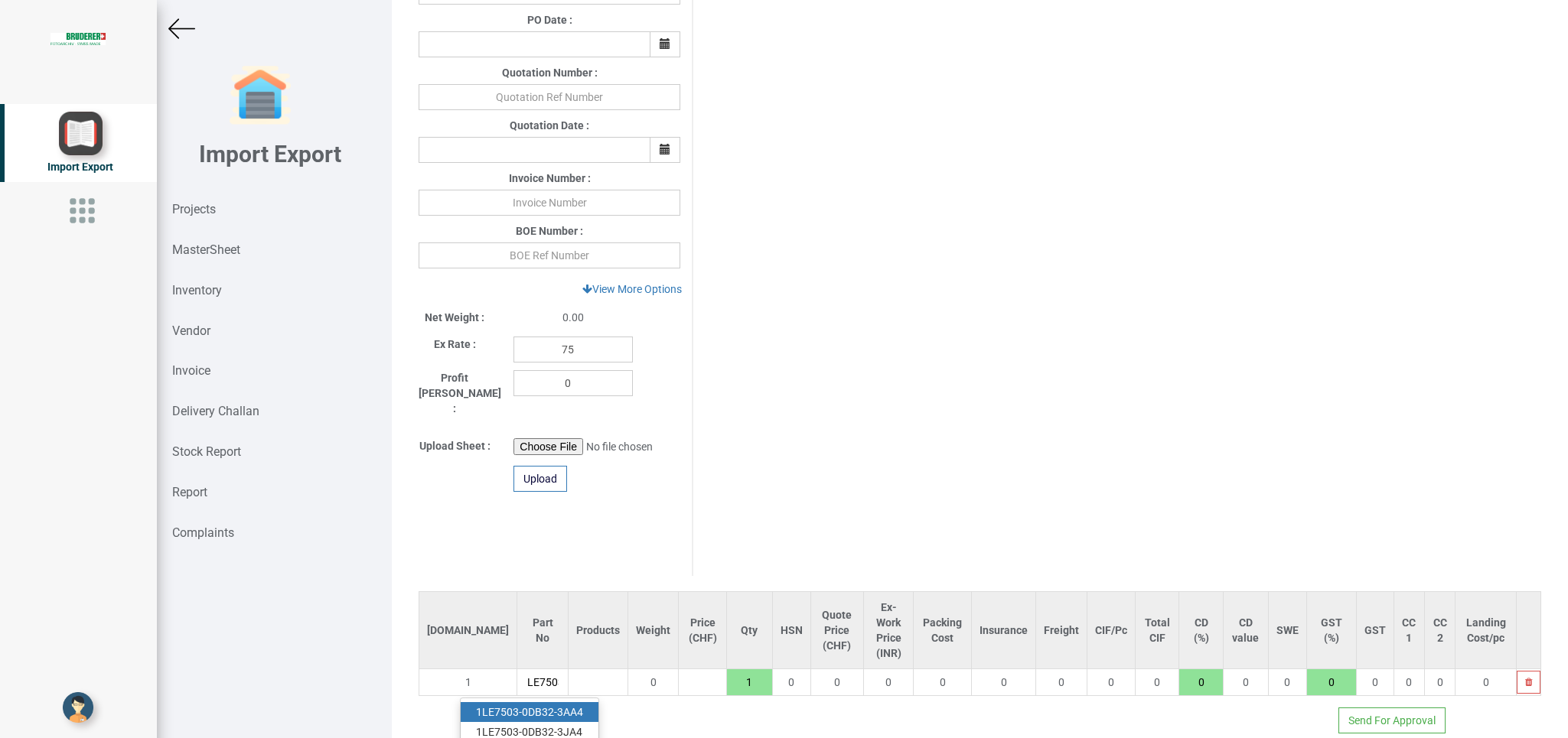
scroll to position [0, 12]
type input "1LE7503-O"
click at [1525, 678] on icon "button" at bounding box center [1529, 682] width 7 height 9
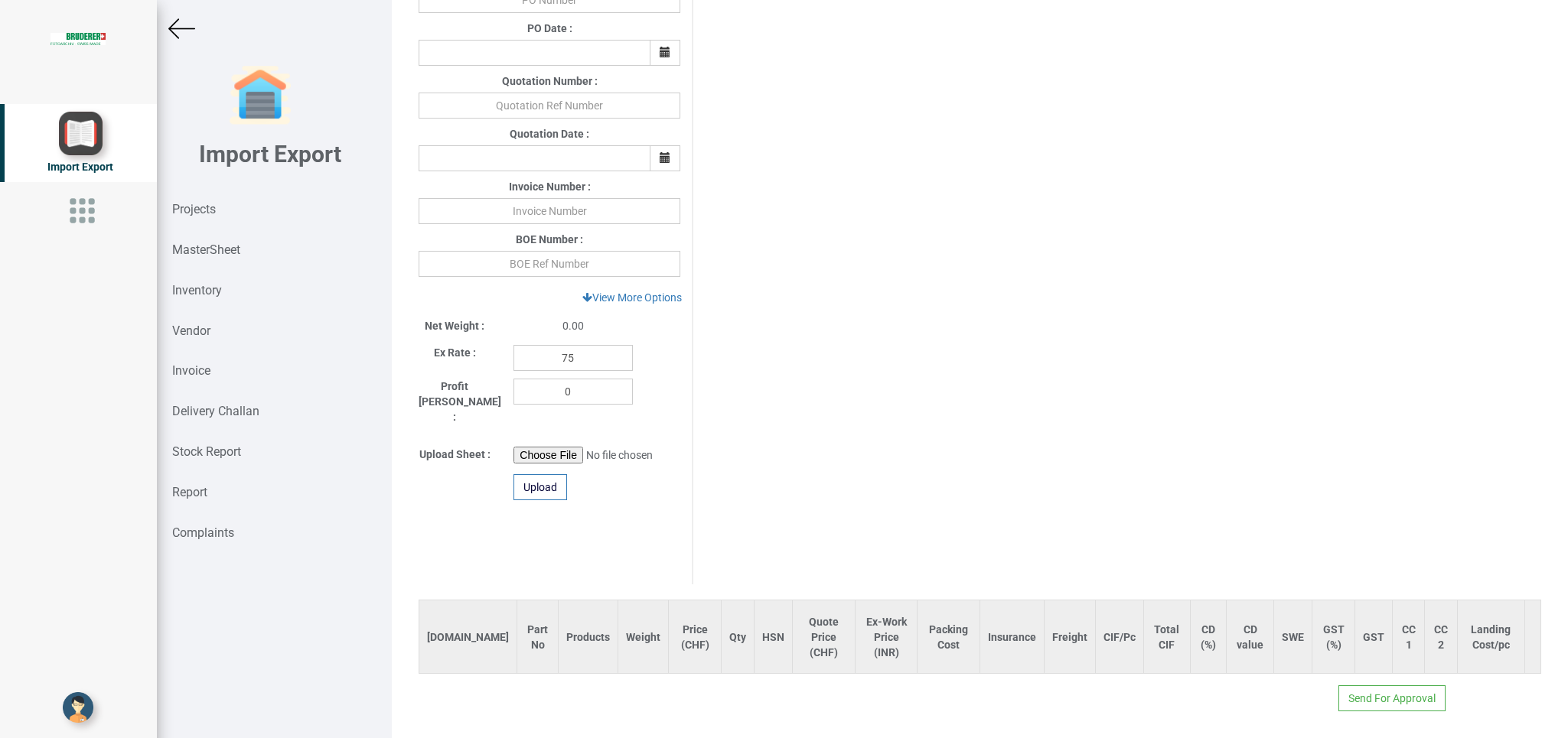
scroll to position [461, 0]
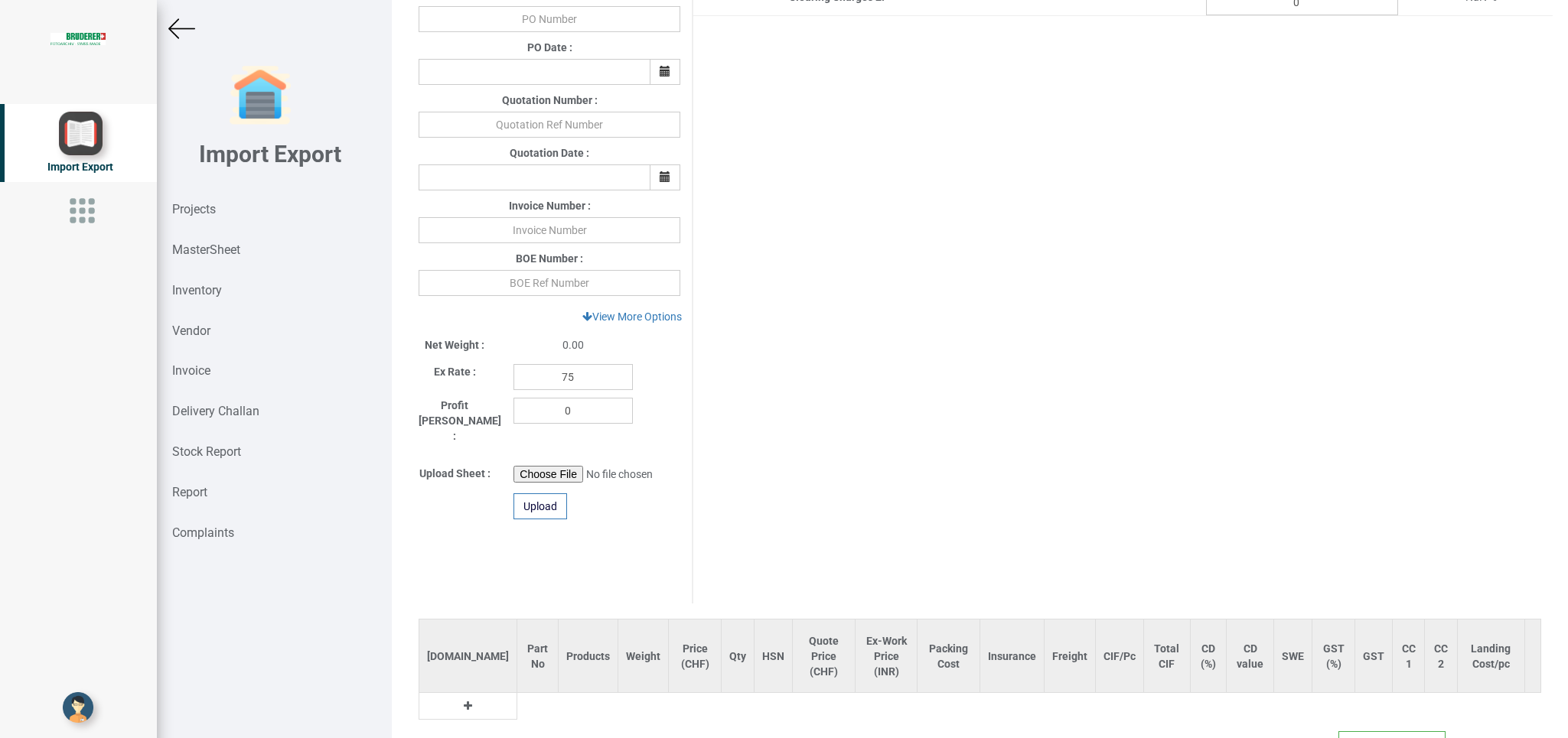
click at [449, 693] on td at bounding box center [469, 706] width 98 height 27
click at [464, 701] on icon at bounding box center [468, 706] width 8 height 11
click at [517, 697] on input "text" at bounding box center [542, 710] width 51 height 26
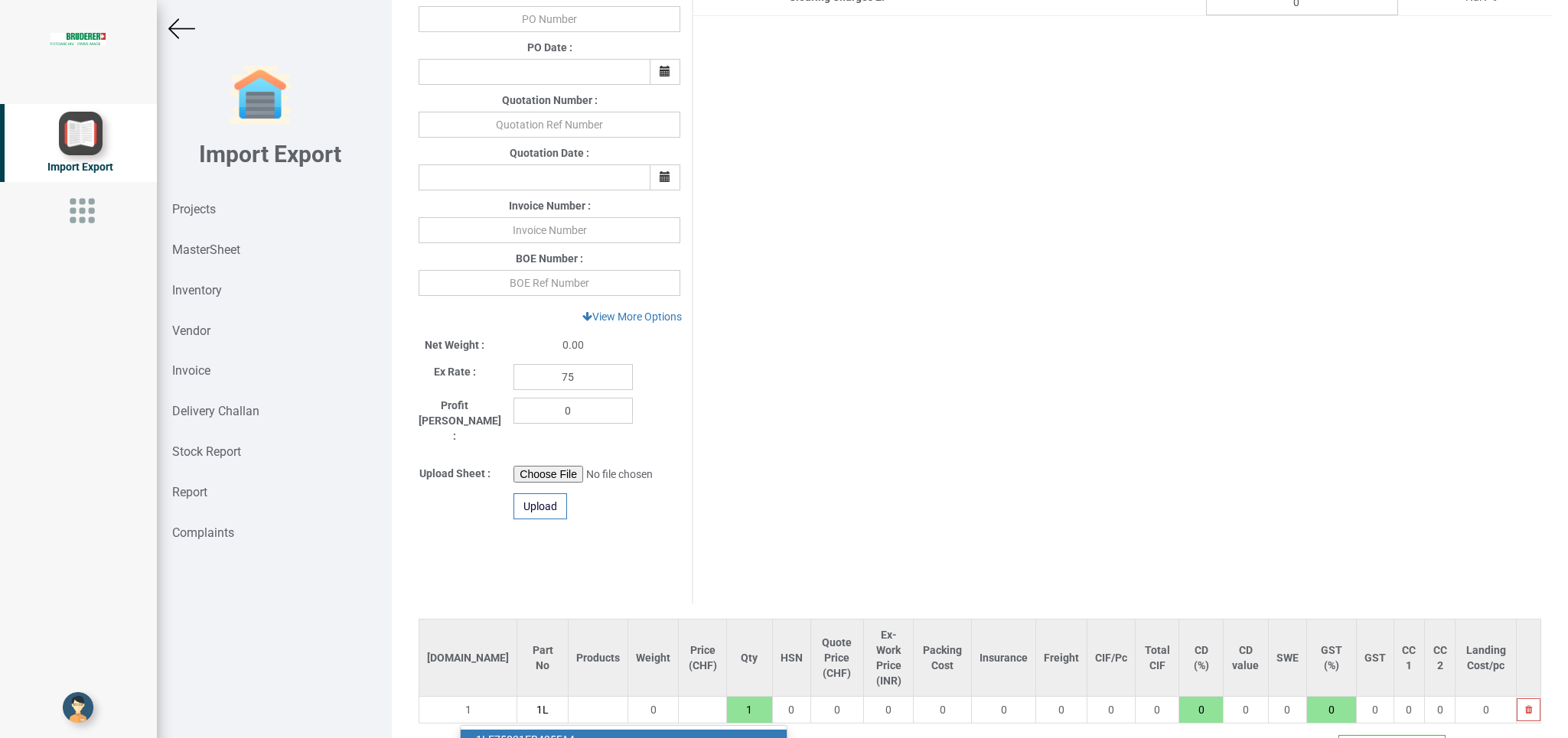
type input "1L"
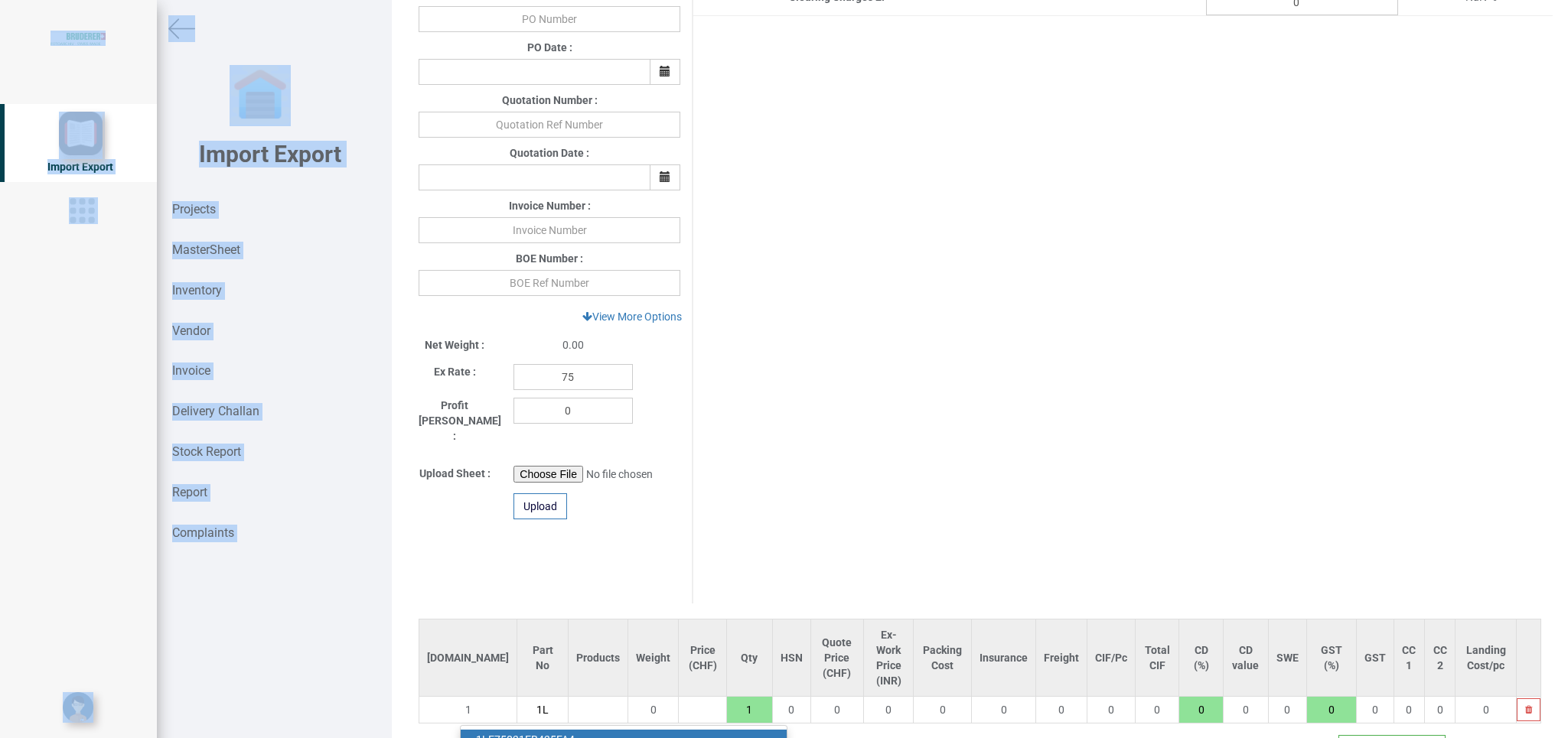
drag, startPoint x: 1547, startPoint y: 503, endPoint x: 1567, endPoint y: 514, distance: 22.8
click at [1560, 574] on div "Details Project Title : PO 7718 Customer Name : BIND Closing Date : [DATE] Mach…" at bounding box center [979, 369] width 1176 height 738
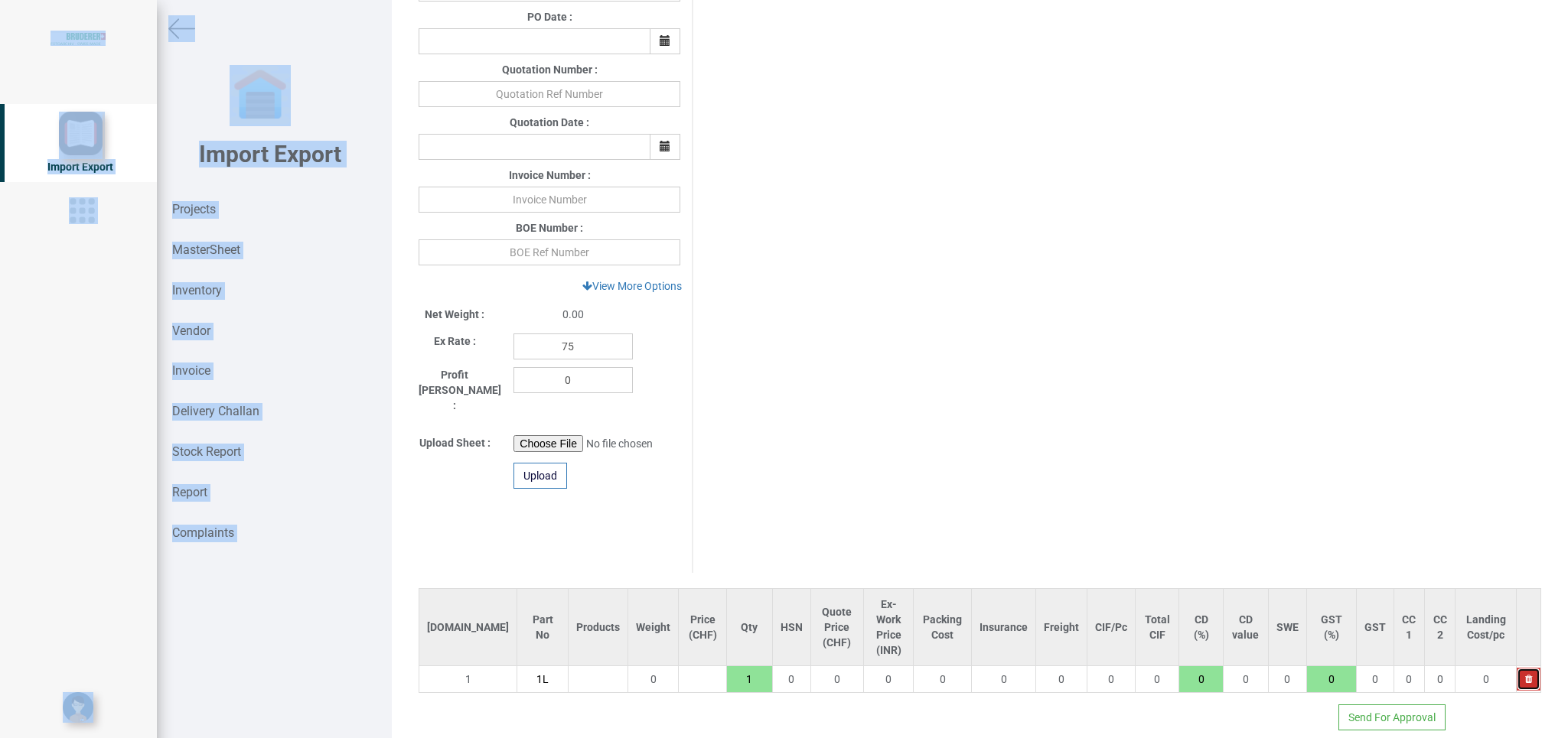
click at [1525, 675] on icon "button" at bounding box center [1529, 679] width 7 height 9
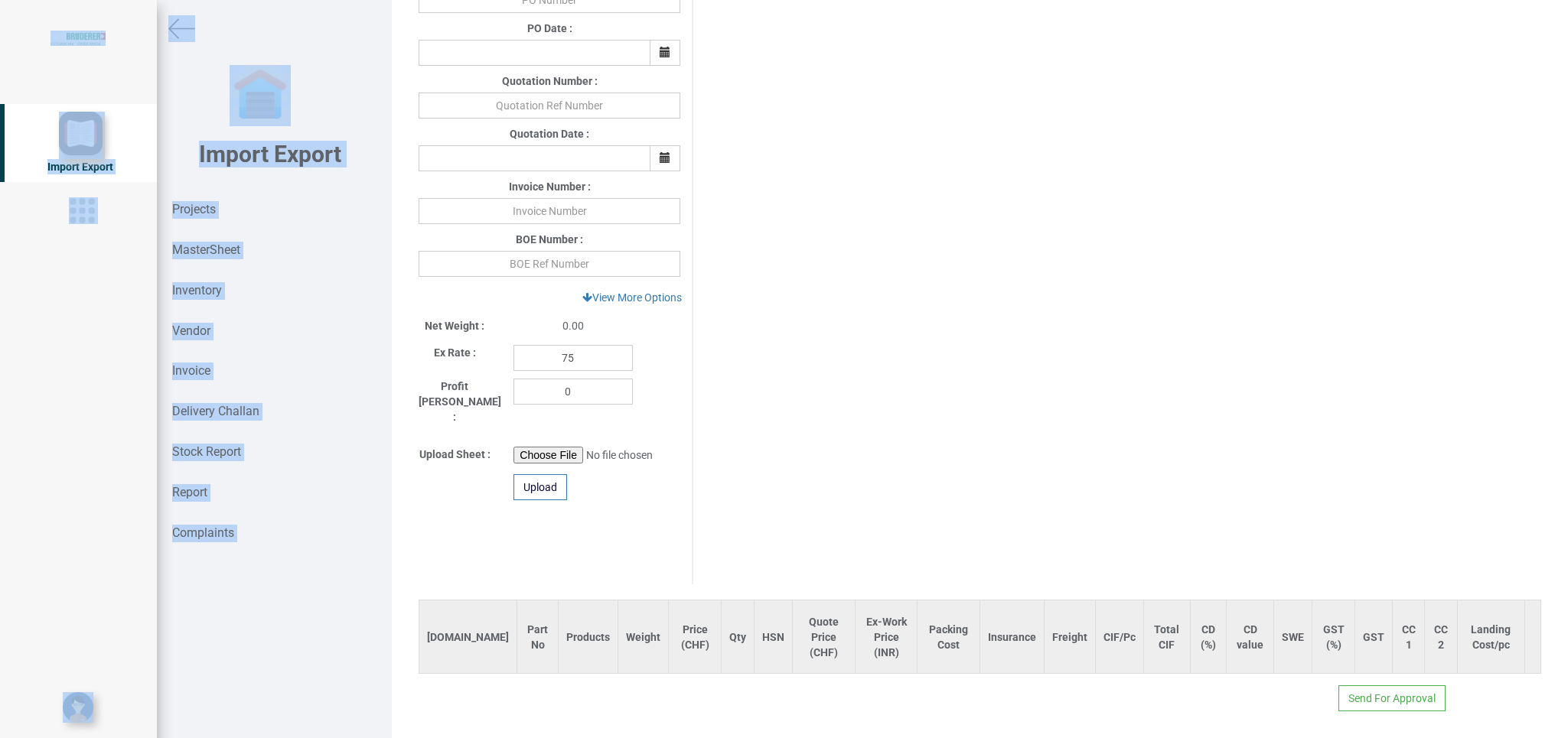
scroll to position [461, 0]
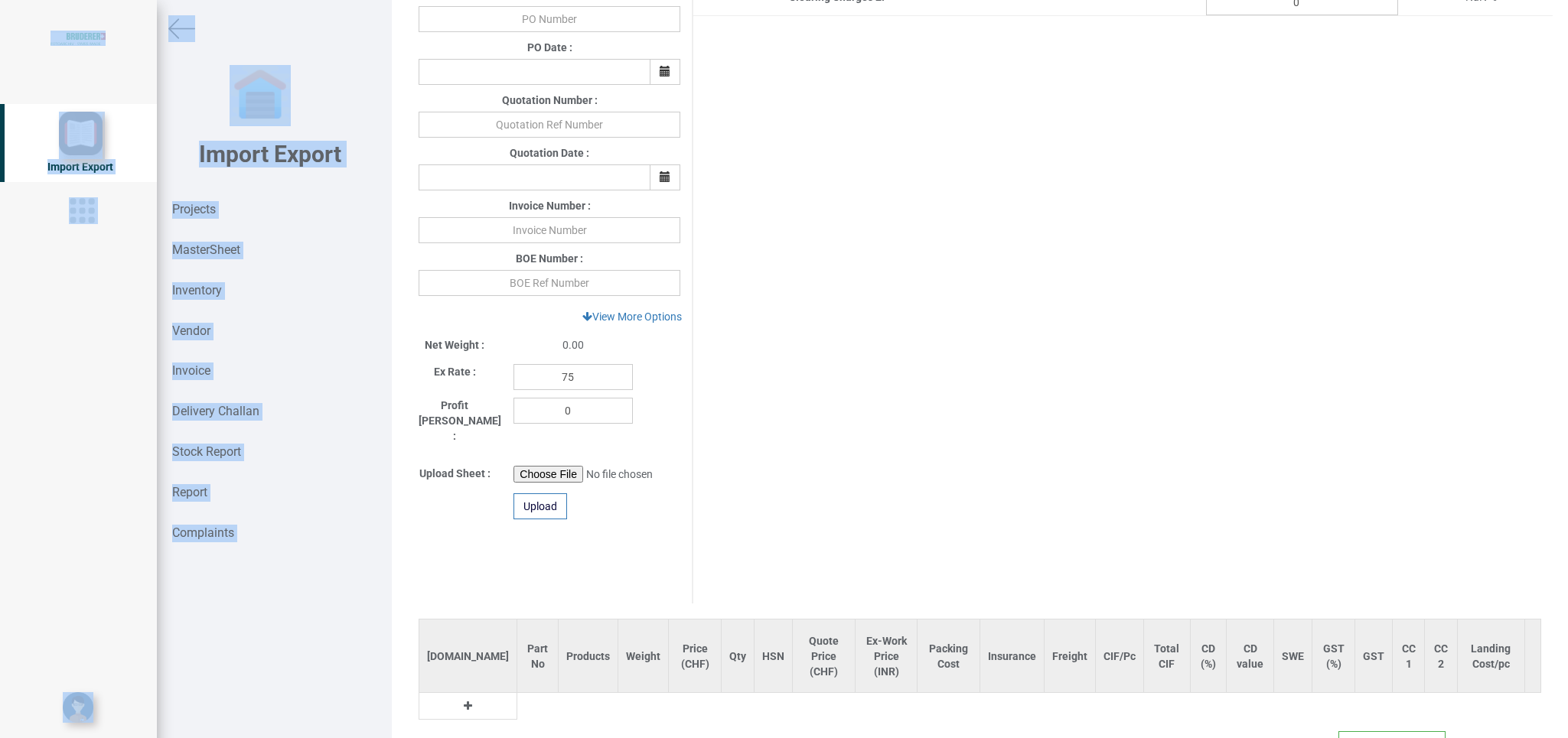
click at [459, 697] on button at bounding box center [468, 705] width 18 height 17
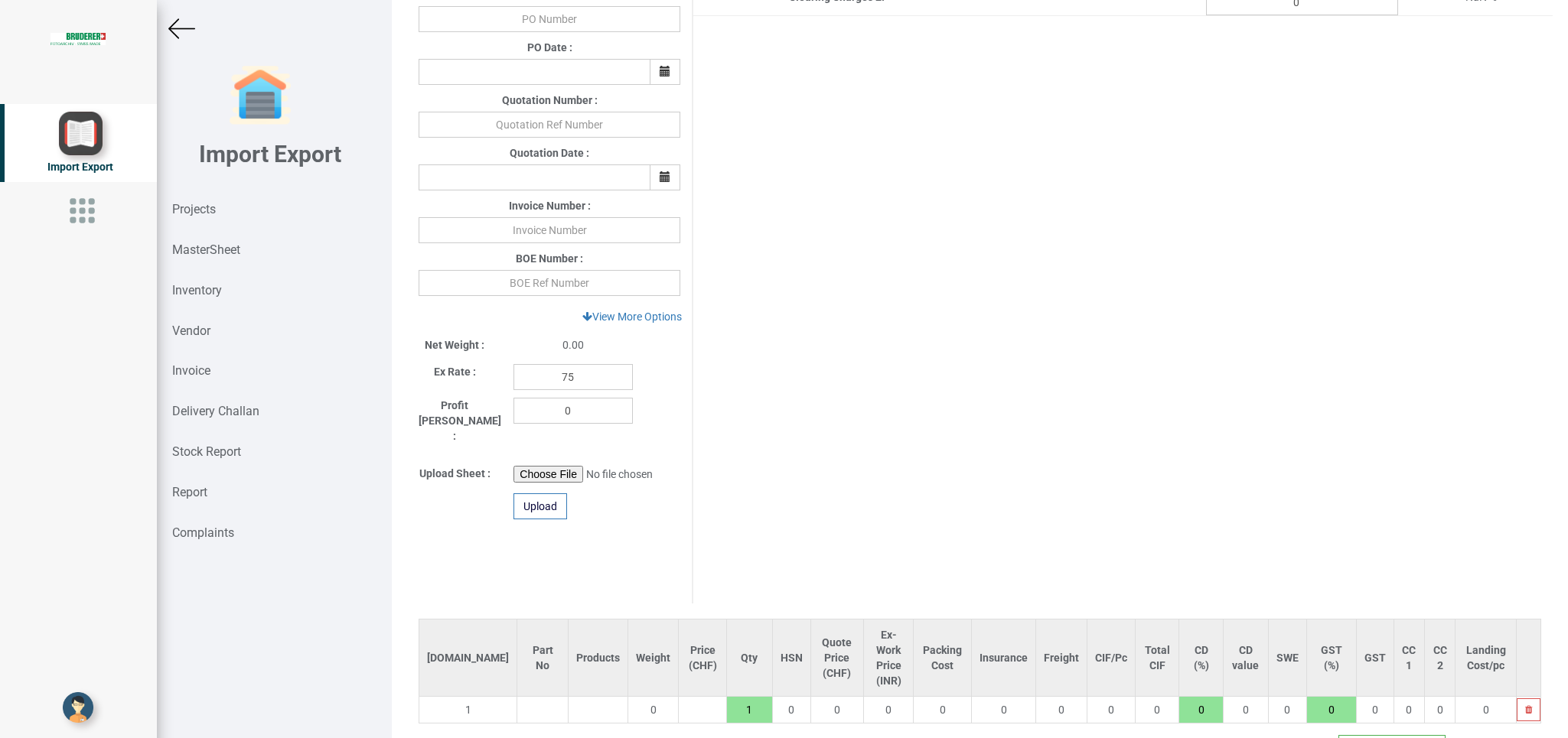
drag, startPoint x: 477, startPoint y: 687, endPoint x: 558, endPoint y: 688, distance: 81.0
click at [517, 697] on input "text" at bounding box center [542, 710] width 51 height 26
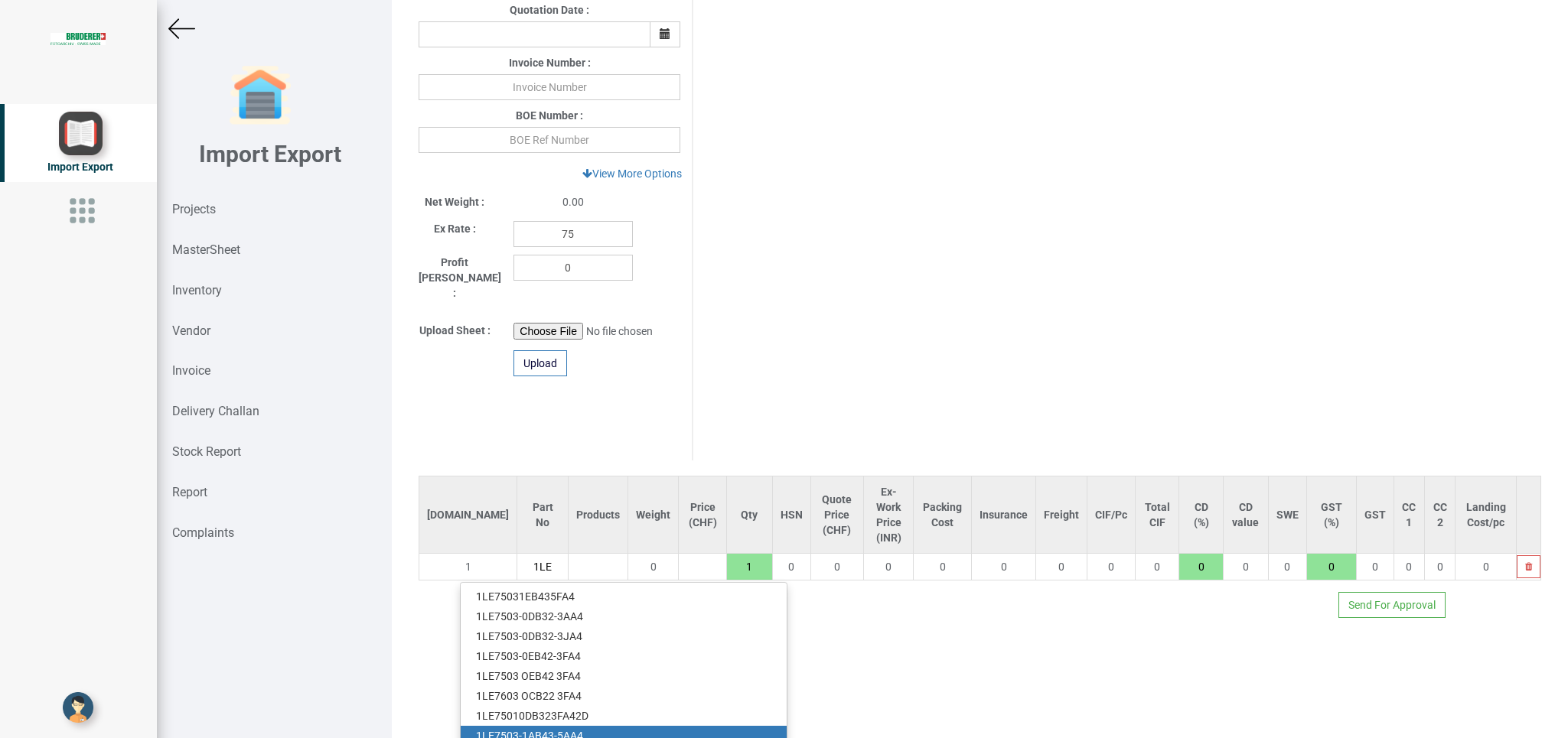
scroll to position [617, 0]
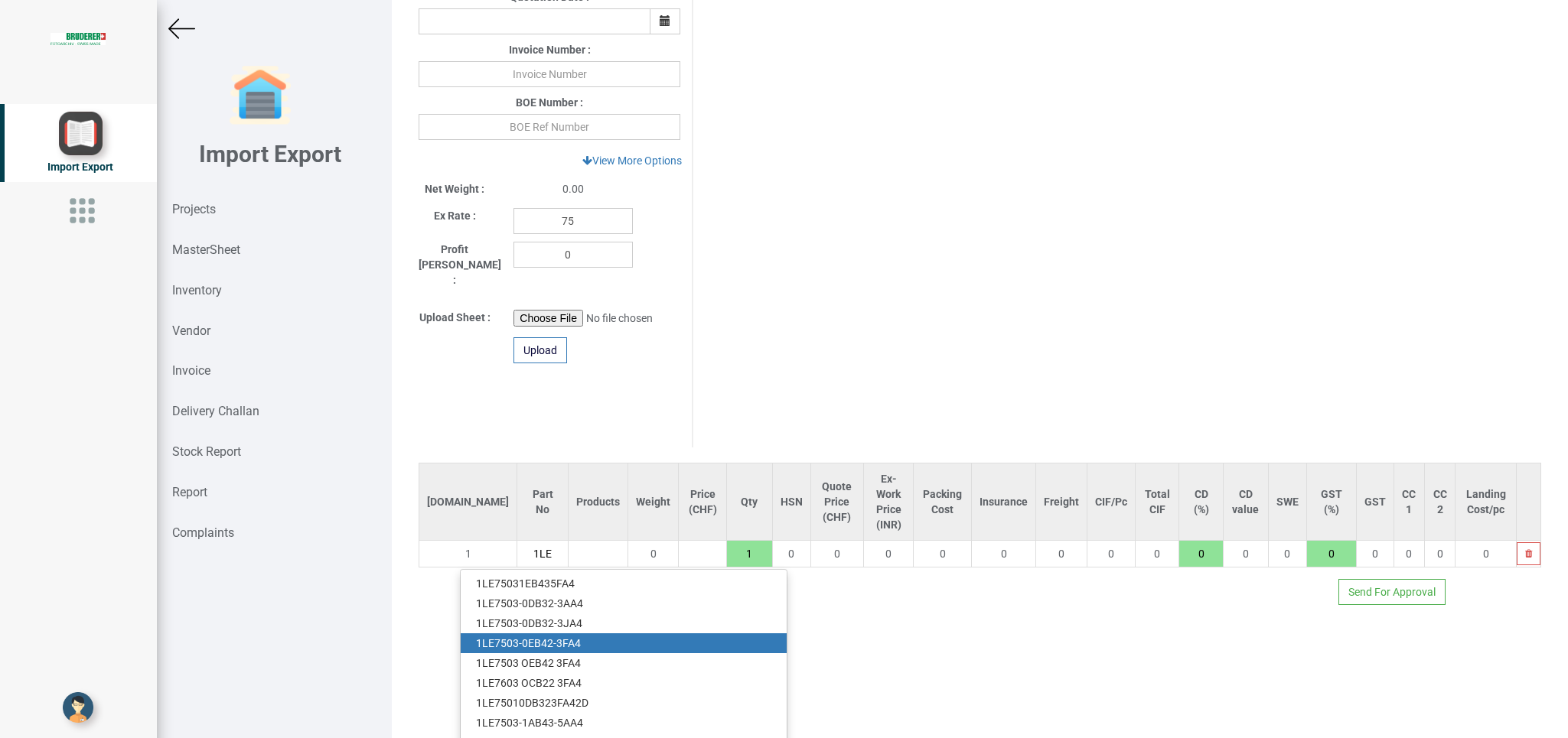
type input "1LE"
click at [575, 633] on link "1LE 7503-0EB42-3FA4" at bounding box center [623, 643] width 326 height 20
type input "12686"
type input "1LE7503-0EB42-3FA4"
type input "18"
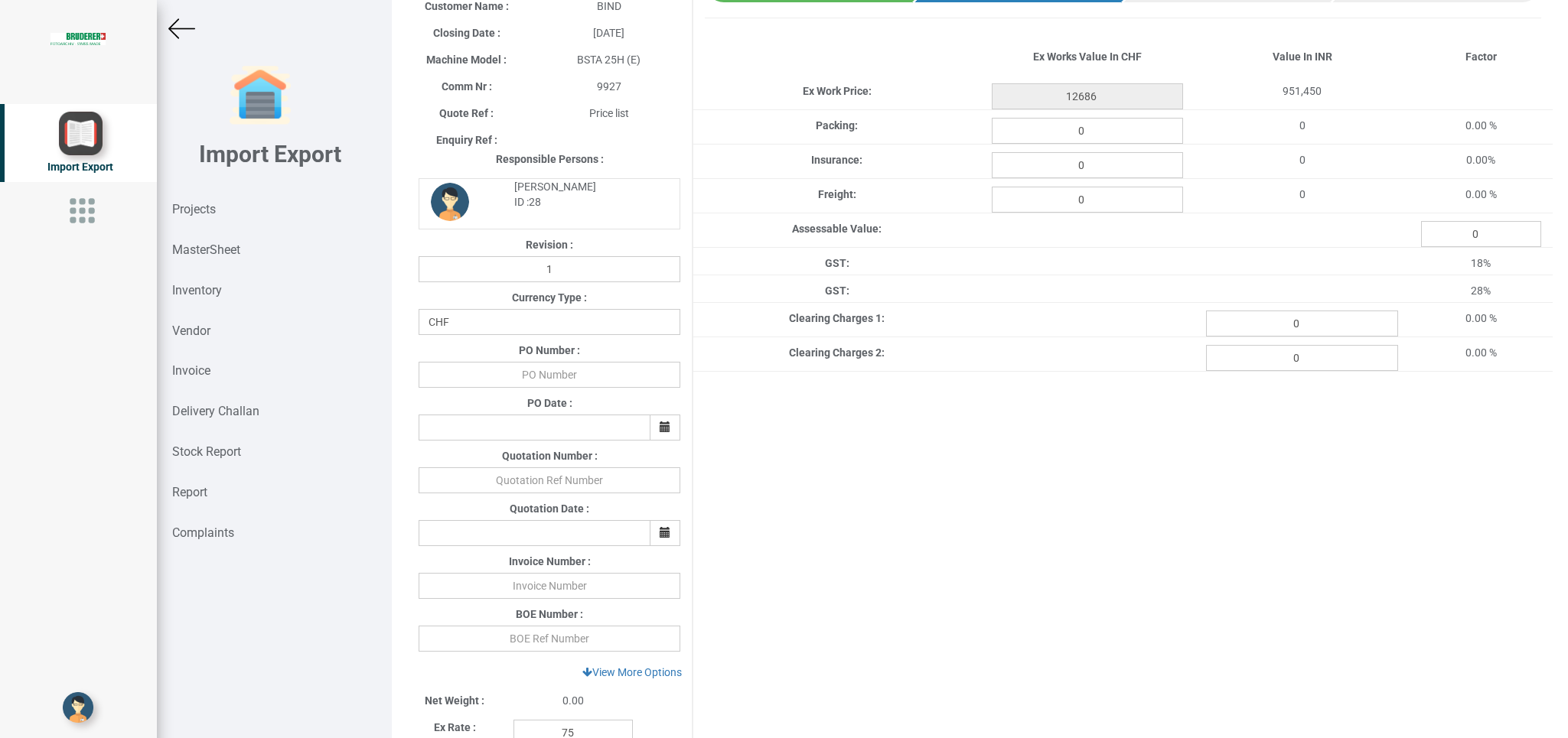
scroll to position [103, 0]
click at [419, 311] on select "CHF INR EUR USD JPY GBP AUD CAD ZAR" at bounding box center [549, 324] width 262 height 26
select select "INR"
click option "INR" at bounding box center [0, 0] width 0 height 0
click at [580, 375] on input "text" at bounding box center [549, 376] width 262 height 26
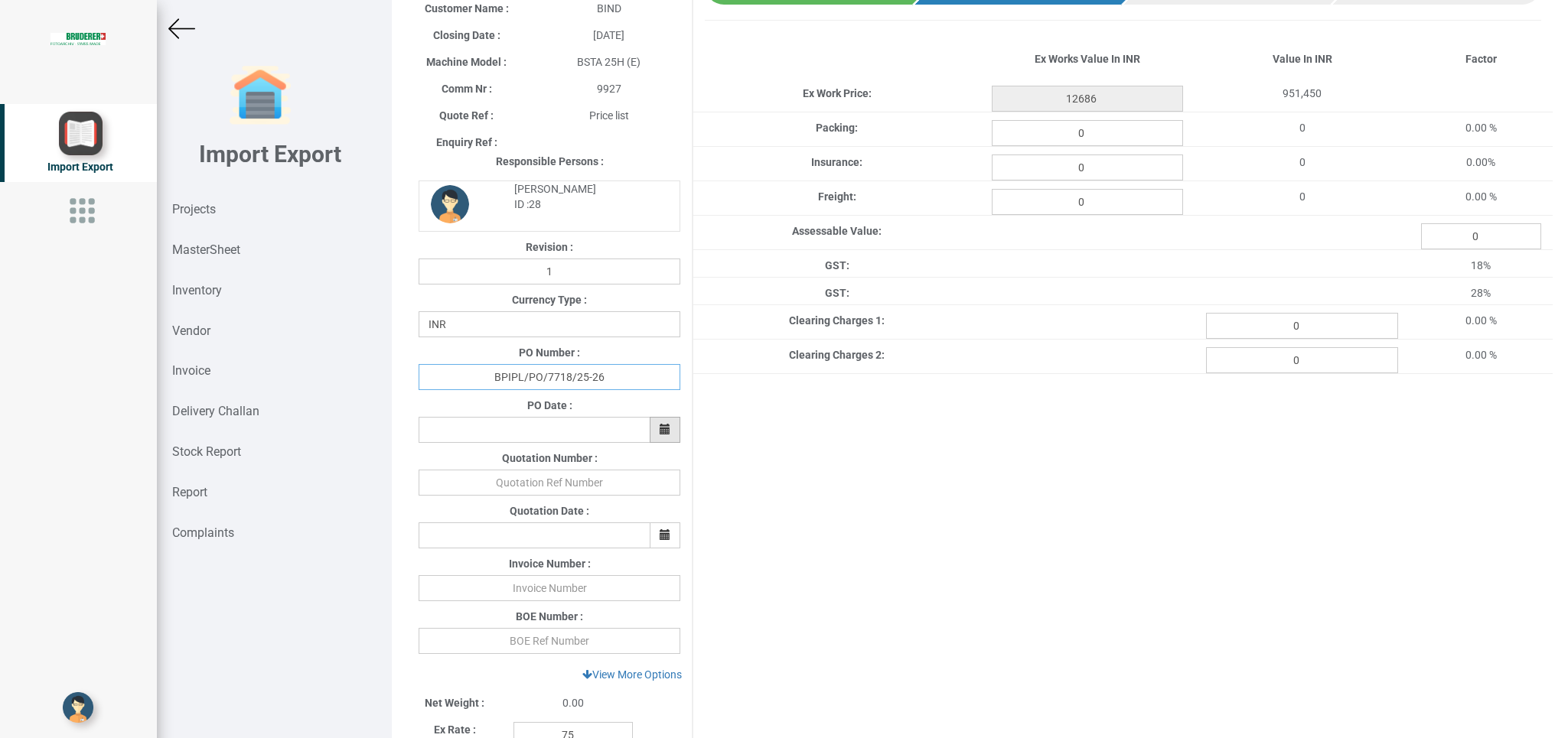
type input "BPIPL/PO/7718/25-26"
click at [672, 436] on button "button" at bounding box center [665, 429] width 30 height 26
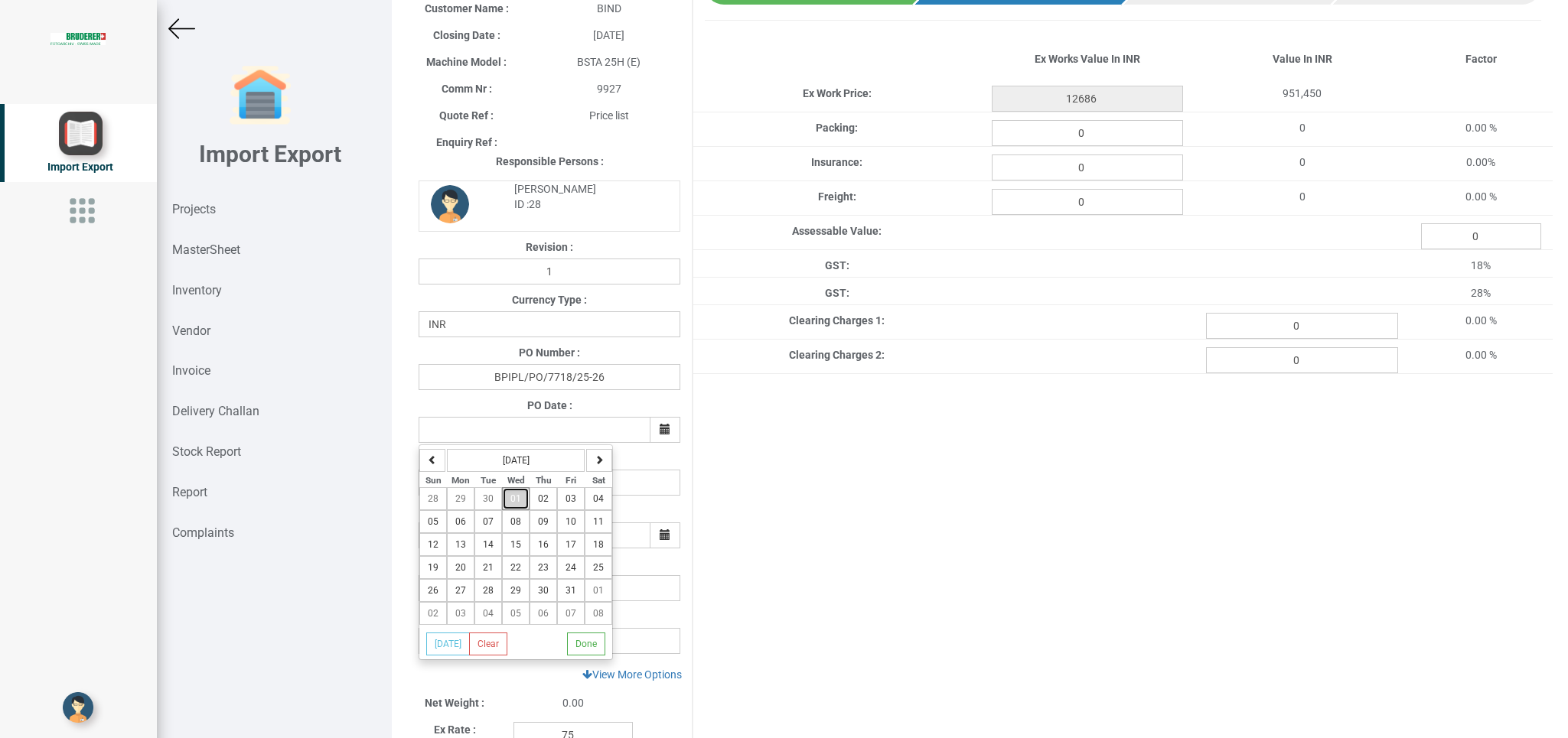
click at [524, 505] on button "01" at bounding box center [516, 499] width 28 height 23
type input "[DATE]"
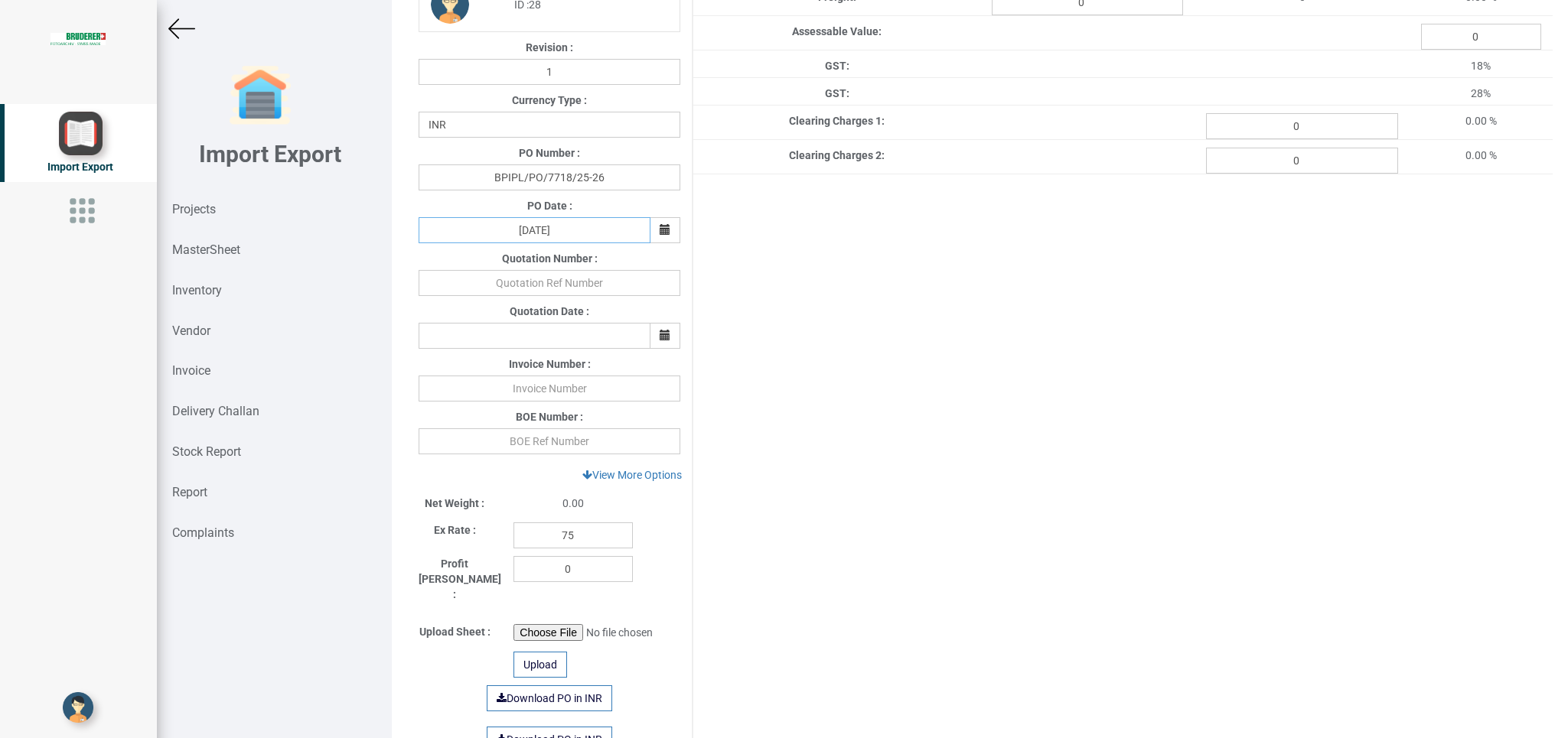
scroll to position [305, 0]
drag, startPoint x: 585, startPoint y: 534, endPoint x: 486, endPoint y: 534, distance: 99.0
click at [514, 534] on input "75" at bounding box center [573, 532] width 120 height 26
type input "1"
click at [631, 479] on link "View More Options" at bounding box center [632, 472] width 120 height 26
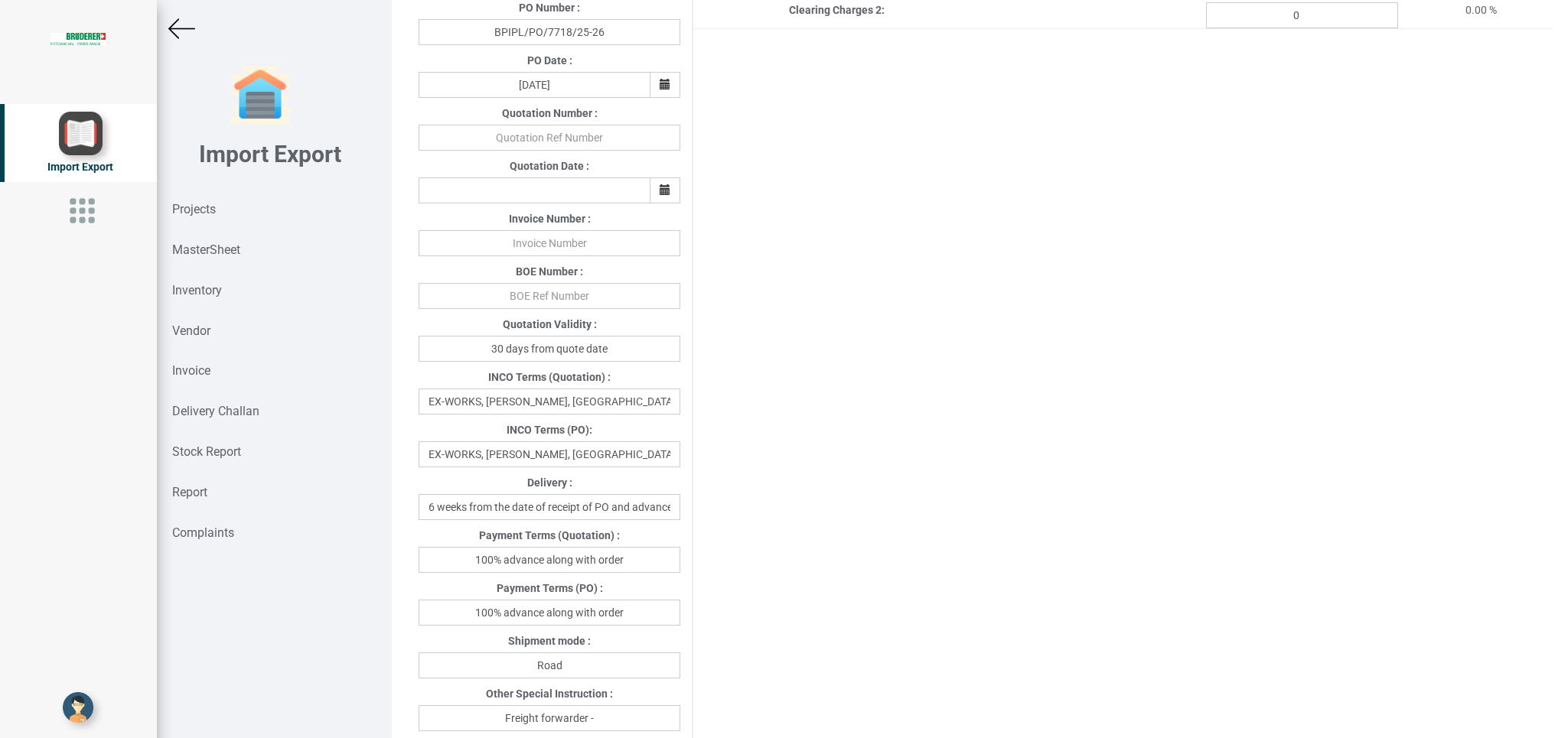
scroll to position [455, 0]
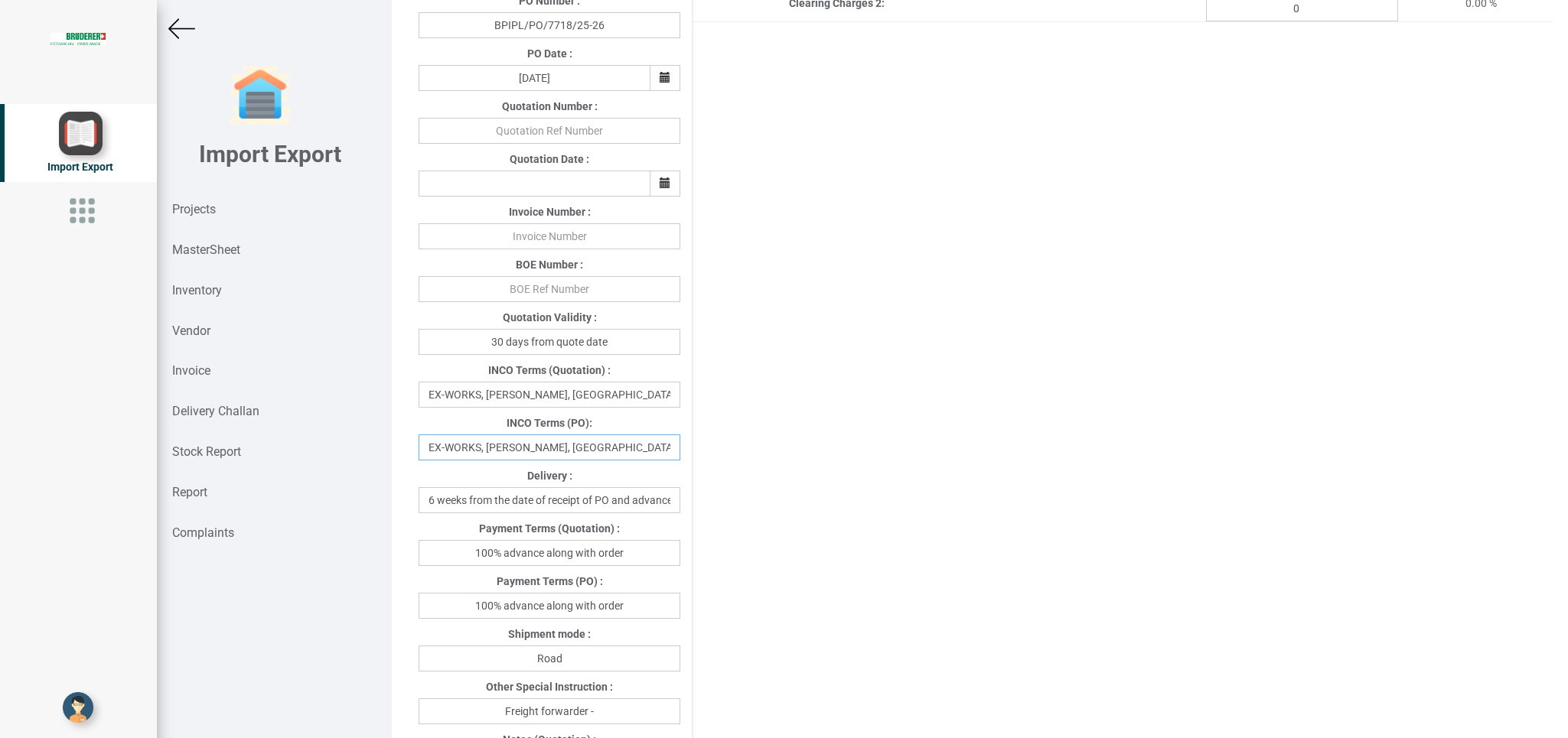
drag, startPoint x: 649, startPoint y: 452, endPoint x: 397, endPoint y: 456, distance: 252.0
click at [419, 456] on input "EX-WORKS, [PERSON_NAME], [GEOGRAPHIC_DATA]" at bounding box center [549, 447] width 262 height 26
click at [609, 435] on div "INCO Terms (PO):" at bounding box center [549, 425] width 285 height 20
click at [518, 442] on input "EX-WORKS, [PERSON_NAME], [GEOGRAPHIC_DATA]" at bounding box center [549, 447] width 262 height 26
drag, startPoint x: 514, startPoint y: 441, endPoint x: 649, endPoint y: 441, distance: 135.0
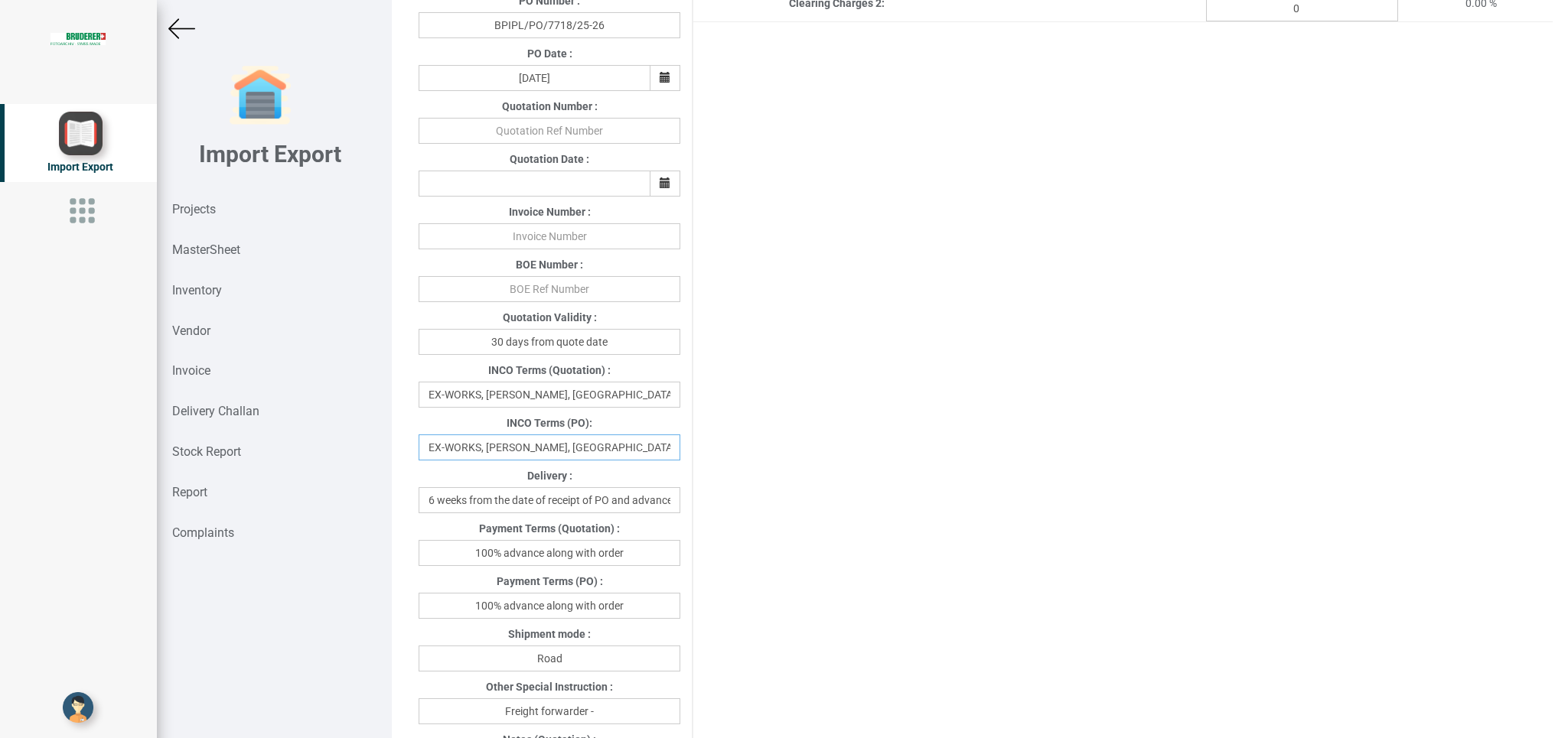
click at [649, 441] on input "EX-WORKS, [PERSON_NAME], [GEOGRAPHIC_DATA]" at bounding box center [549, 447] width 262 height 26
type input "EX-WORKS, SALOC TECHNOLOGY"
drag, startPoint x: 636, startPoint y: 612, endPoint x: 427, endPoint y: 612, distance: 209.0
click at [427, 612] on input "100% advance along with order" at bounding box center [549, 605] width 262 height 26
click at [520, 613] on input "100% advance along with order" at bounding box center [549, 605] width 262 height 26
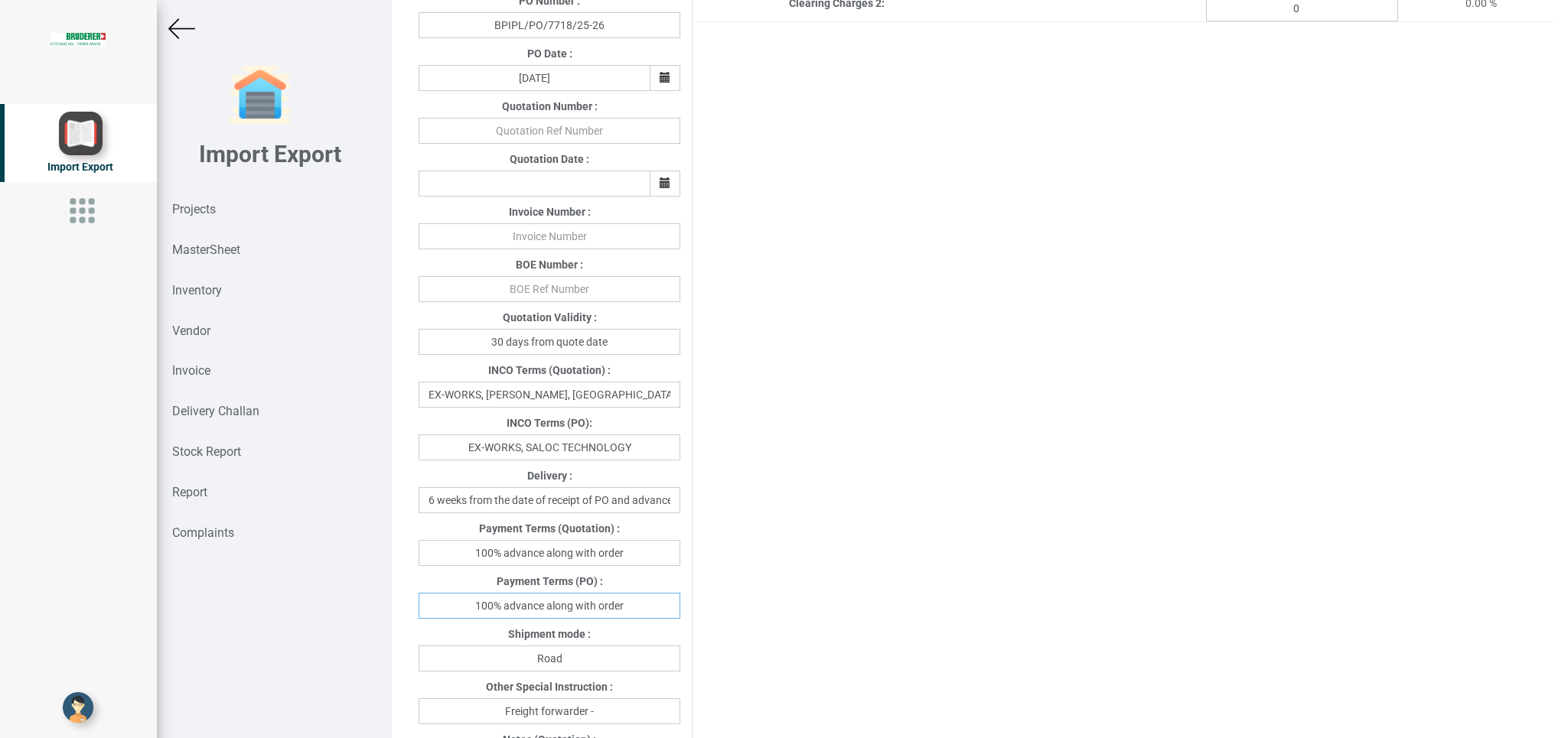
drag, startPoint x: 543, startPoint y: 605, endPoint x: 661, endPoint y: 606, distance: 118.0
click at [661, 606] on input "100% advance along with order" at bounding box center [549, 605] width 262 height 26
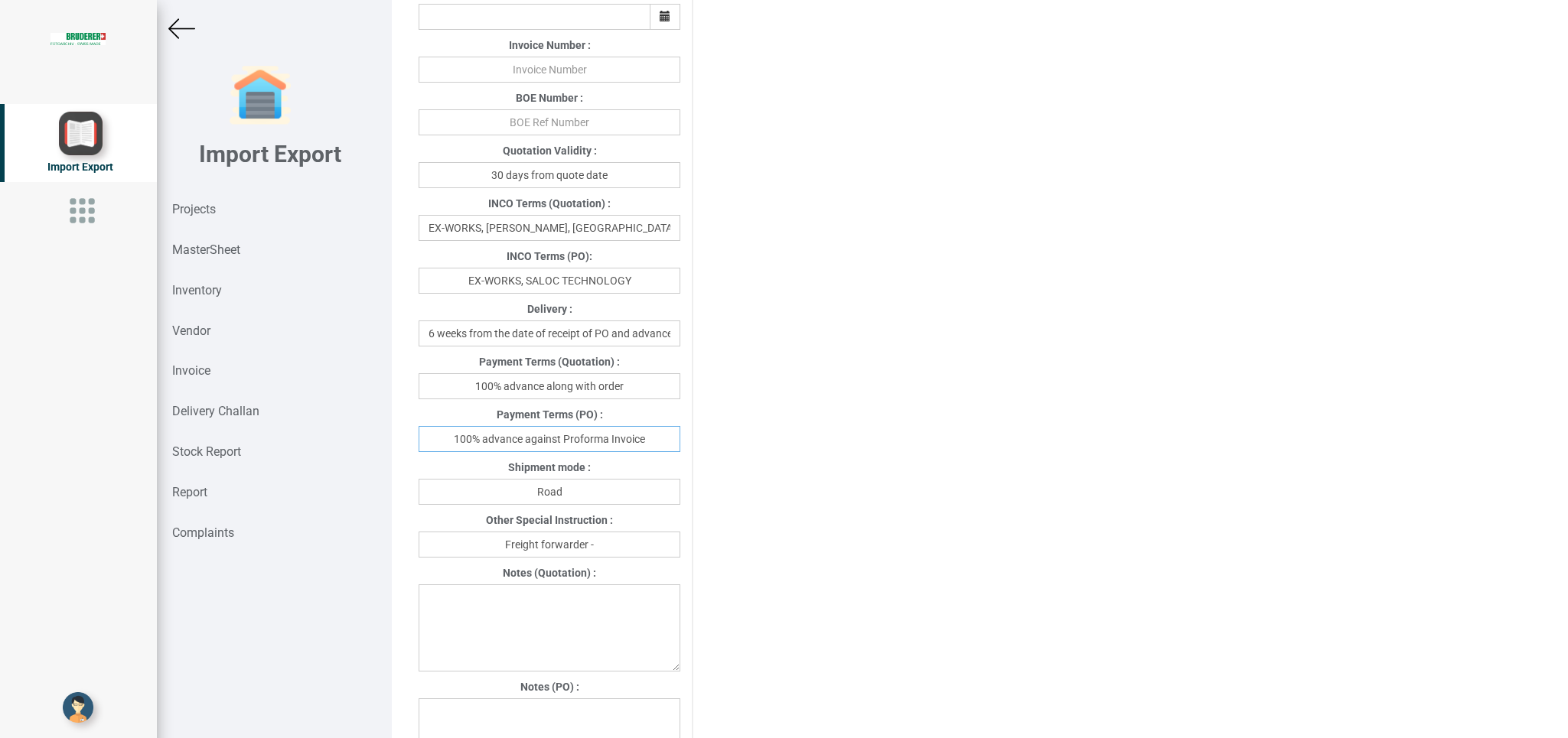
scroll to position [639, 0]
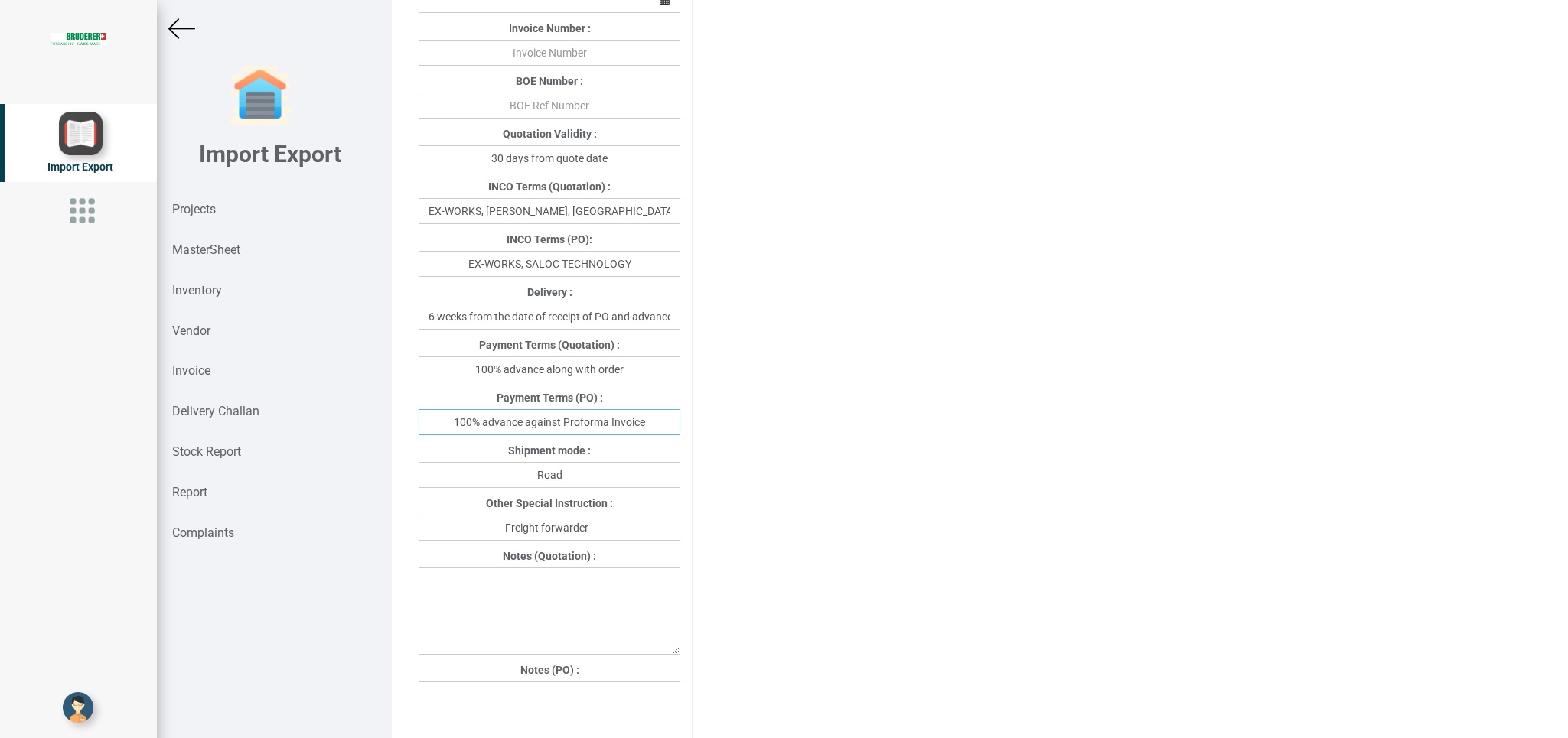
type input "100% advance against Proforma Invoice"
click at [615, 532] on input "Freight forwarder -" at bounding box center [549, 527] width 262 height 26
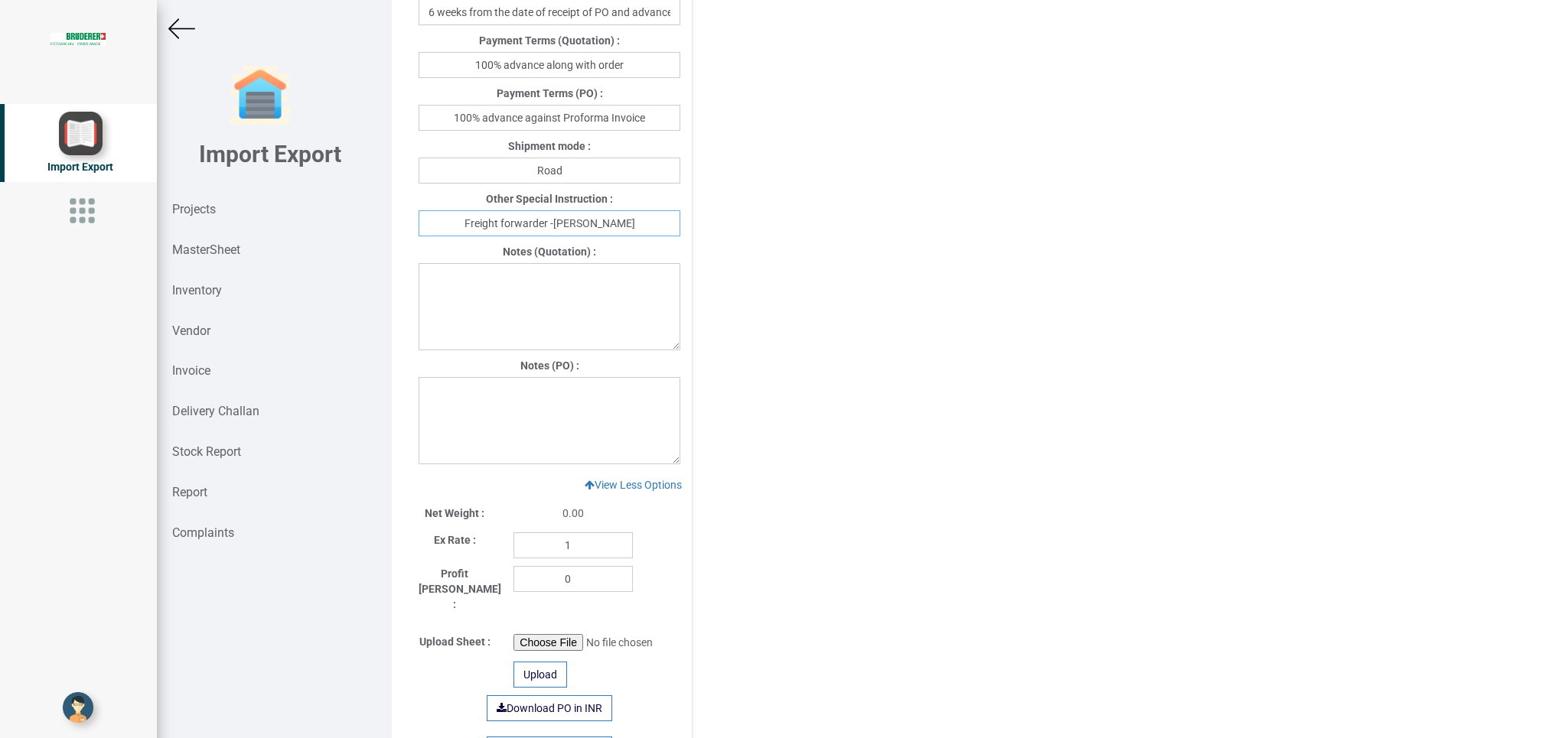
scroll to position [925, 0]
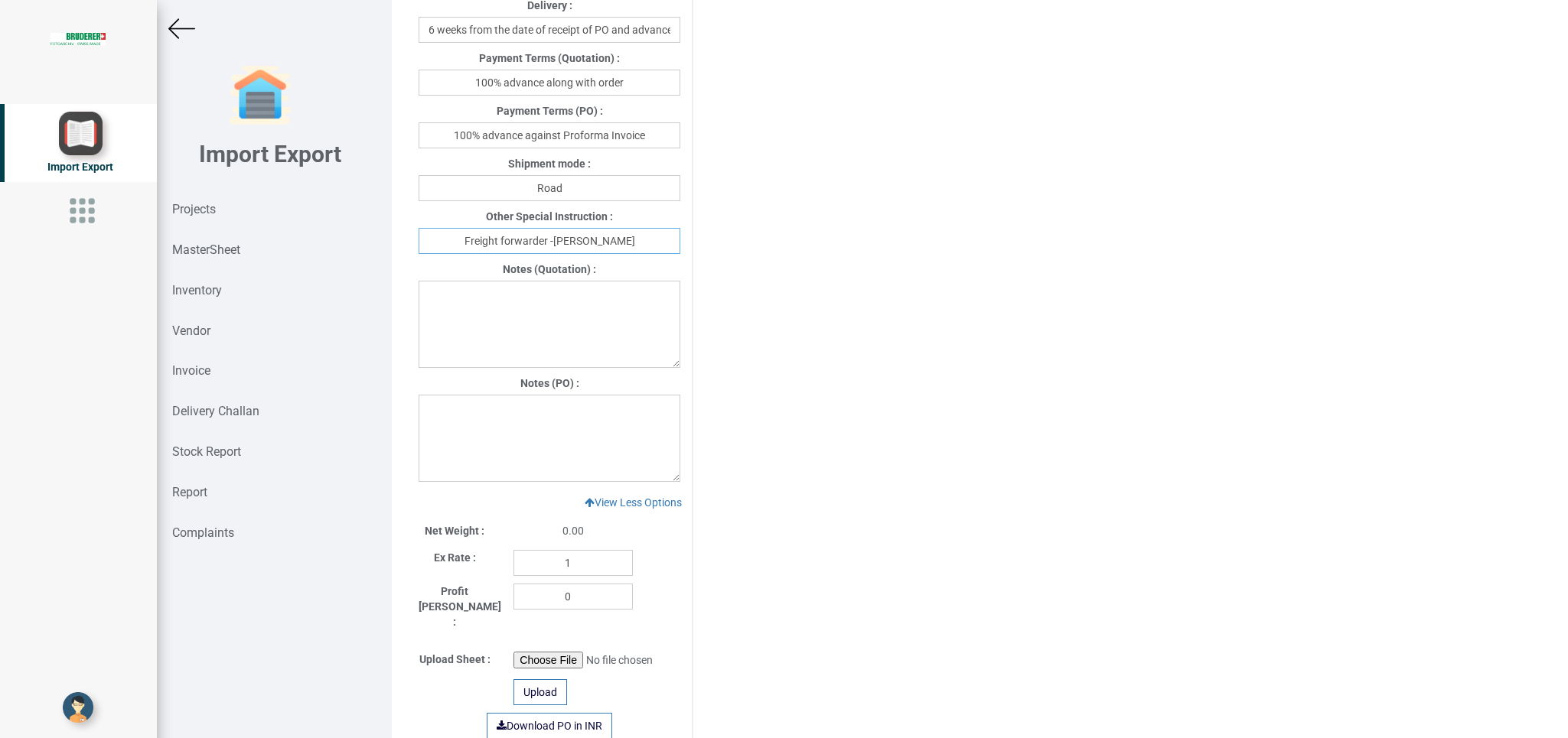
type input "Freight forwarder -[PERSON_NAME]"
drag, startPoint x: 454, startPoint y: 413, endPoint x: 464, endPoint y: 413, distance: 10.0
click at [457, 412] on textarea at bounding box center [549, 438] width 262 height 87
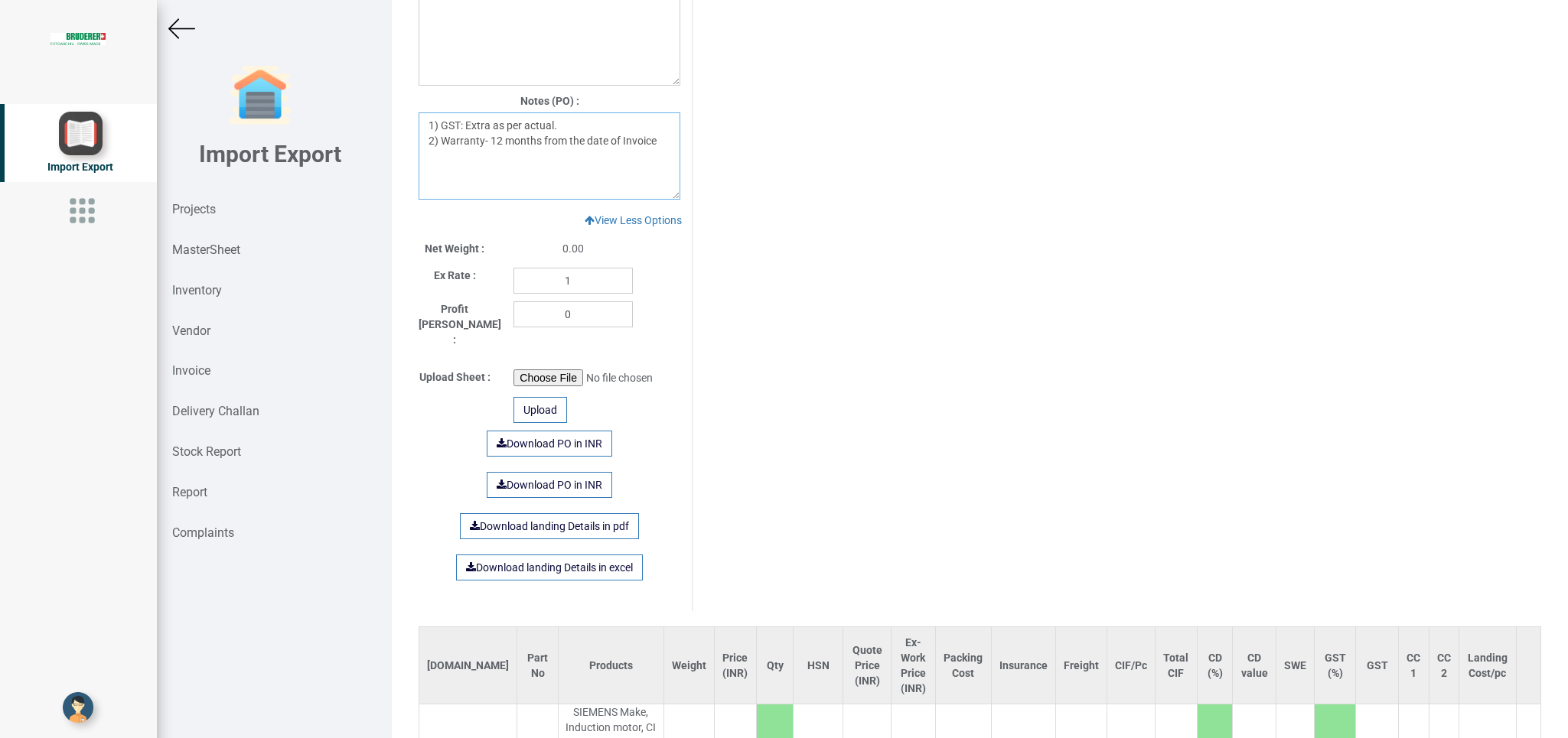
scroll to position [1212, 0]
type textarea "1) GST: Extra as per actual. 2) Warranty- 12 months from the date of Invoice"
click at [547, 427] on link "Download PO in INR" at bounding box center [548, 439] width 125 height 26
click at [532, 428] on link "Download PO in INR" at bounding box center [548, 439] width 125 height 26
click at [532, 427] on link "Download PO in INR" at bounding box center [548, 439] width 125 height 26
